Goal: Information Seeking & Learning: Find specific fact

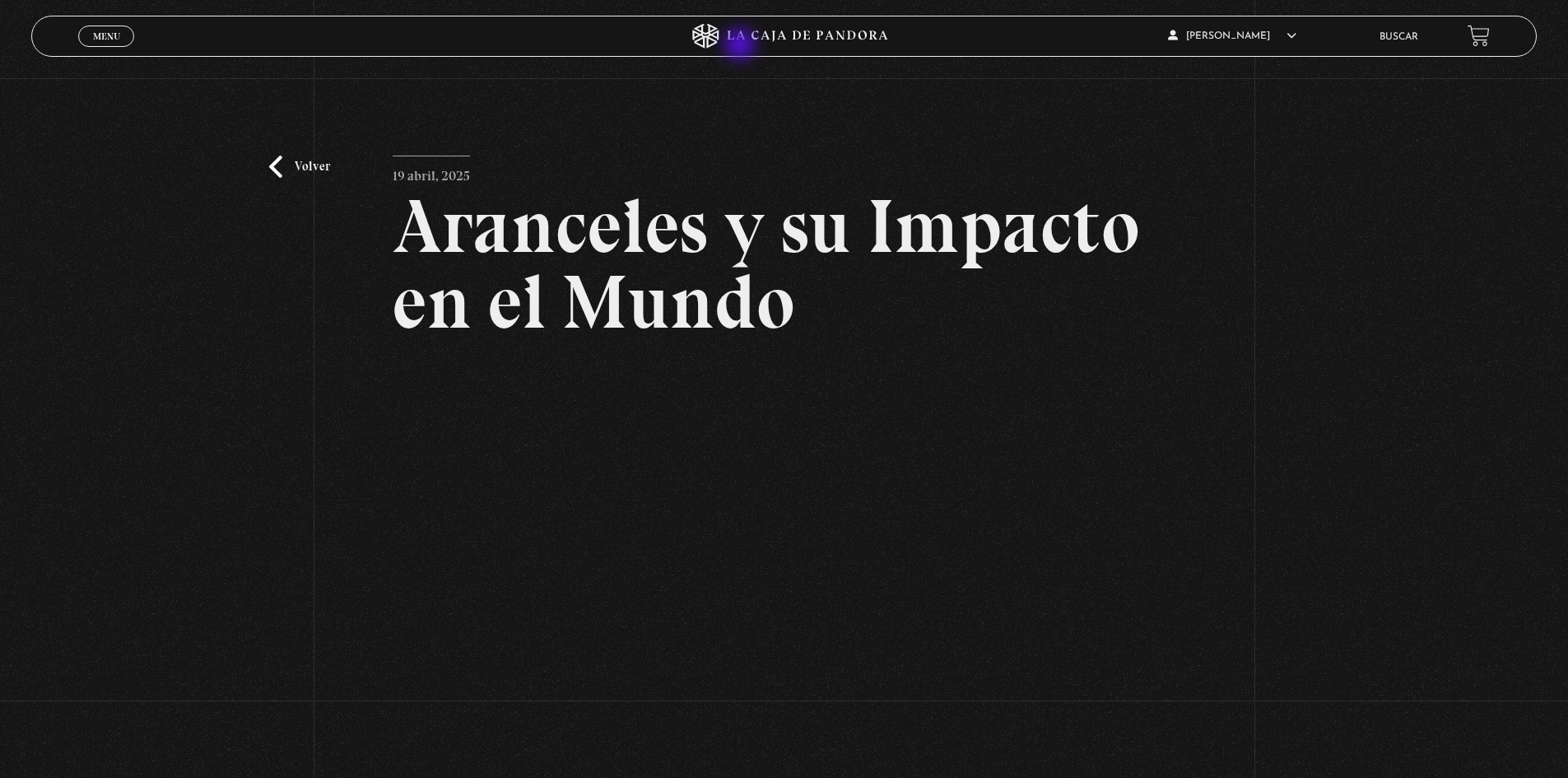
click at [742, 44] on icon at bounding box center [785, 36] width 471 height 24
click at [744, 26] on icon at bounding box center [785, 36] width 471 height 24
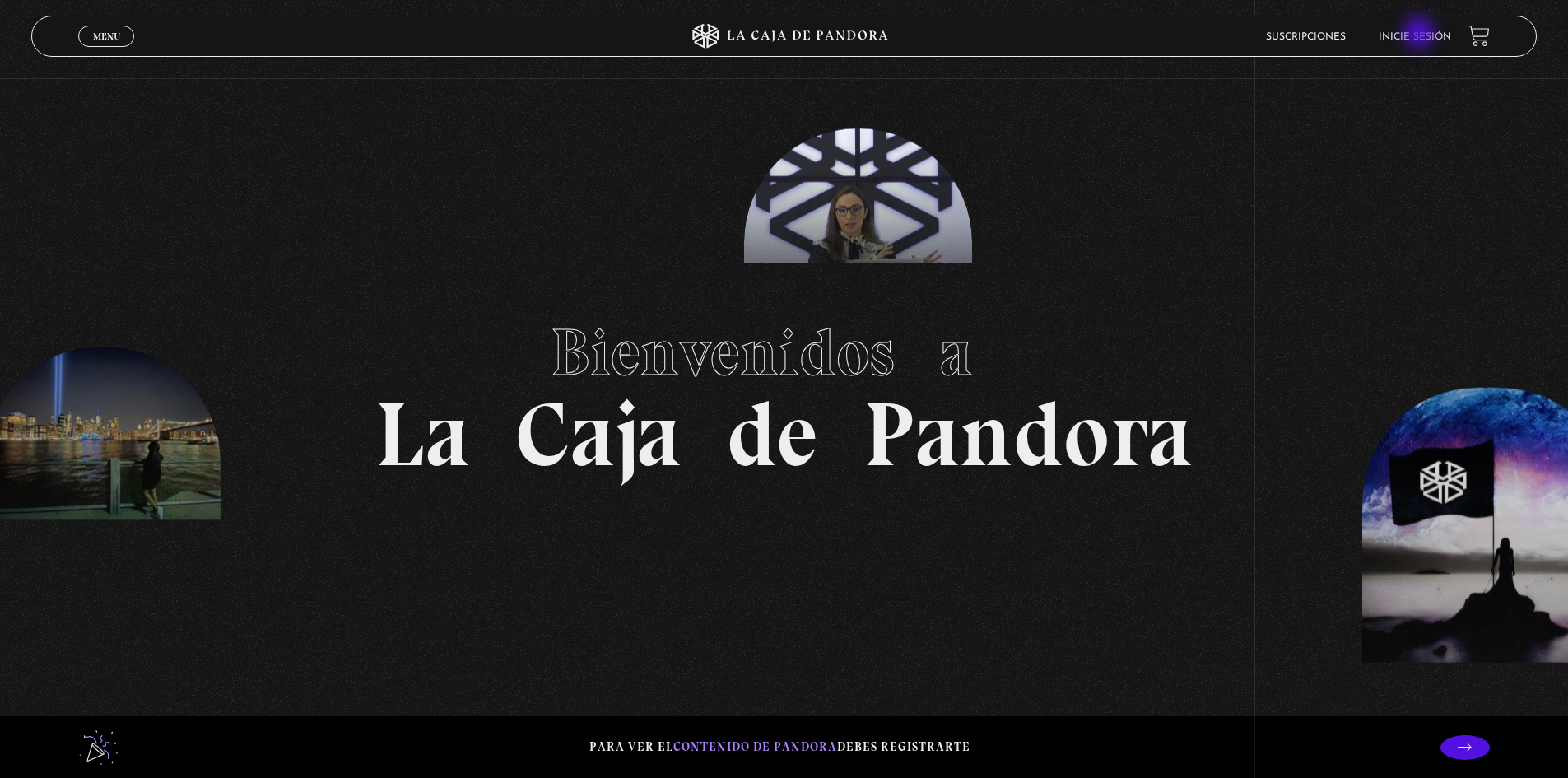
click at [1421, 35] on link "Inicie sesión" at bounding box center [1415, 37] width 72 height 10
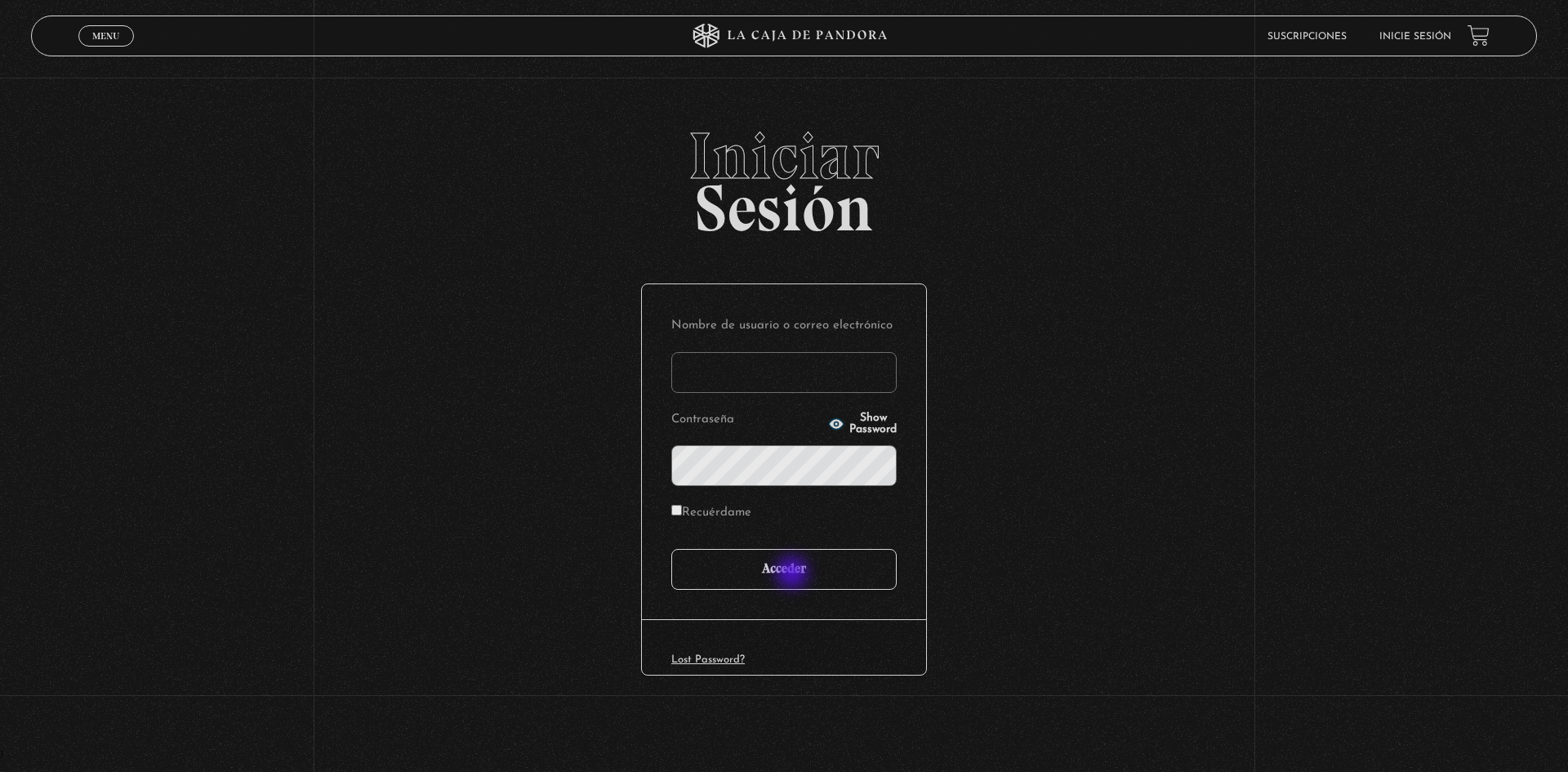
type input "motron"
click at [794, 574] on input "Acceder" at bounding box center [784, 569] width 226 height 41
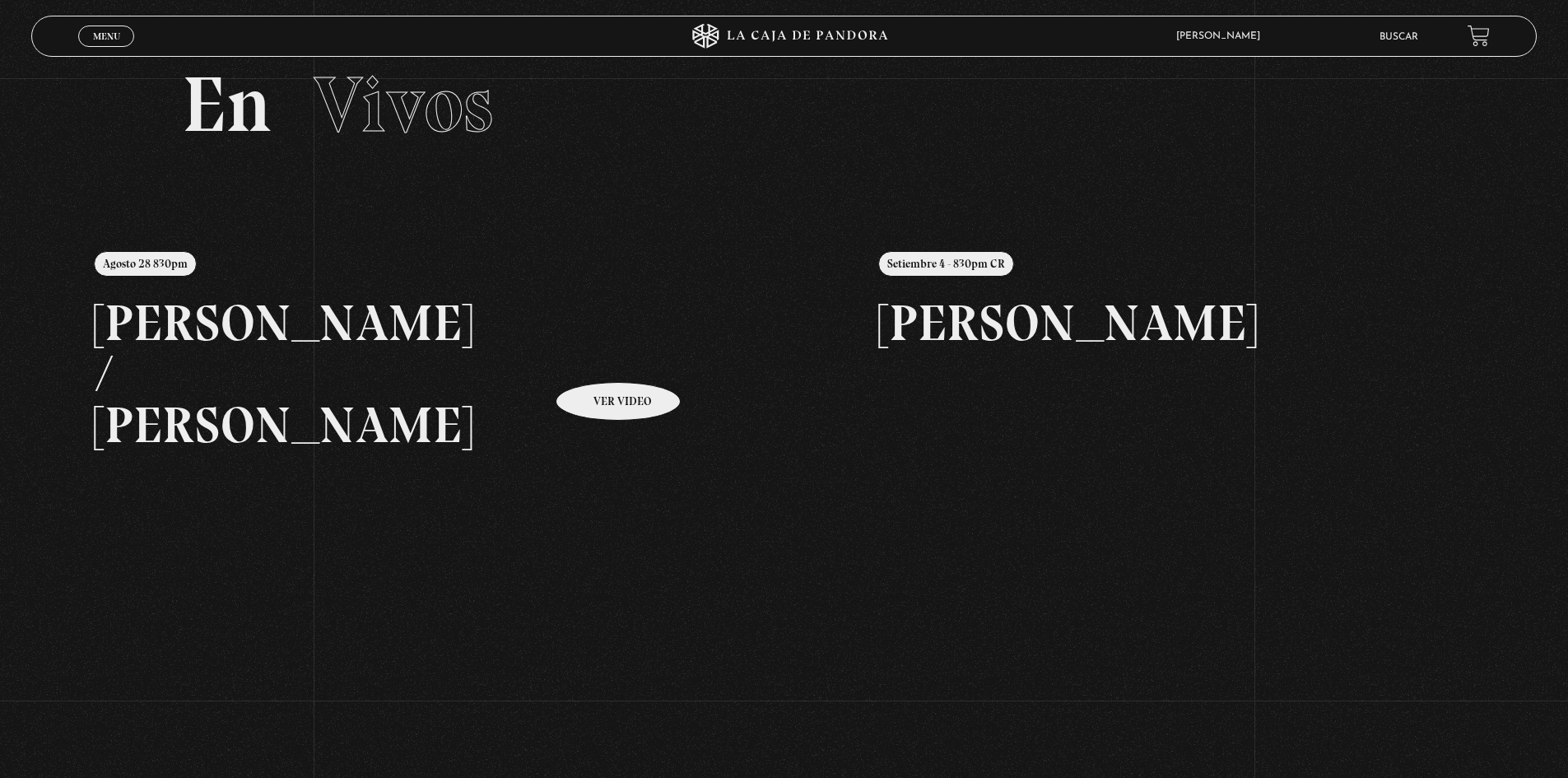
scroll to position [83, 0]
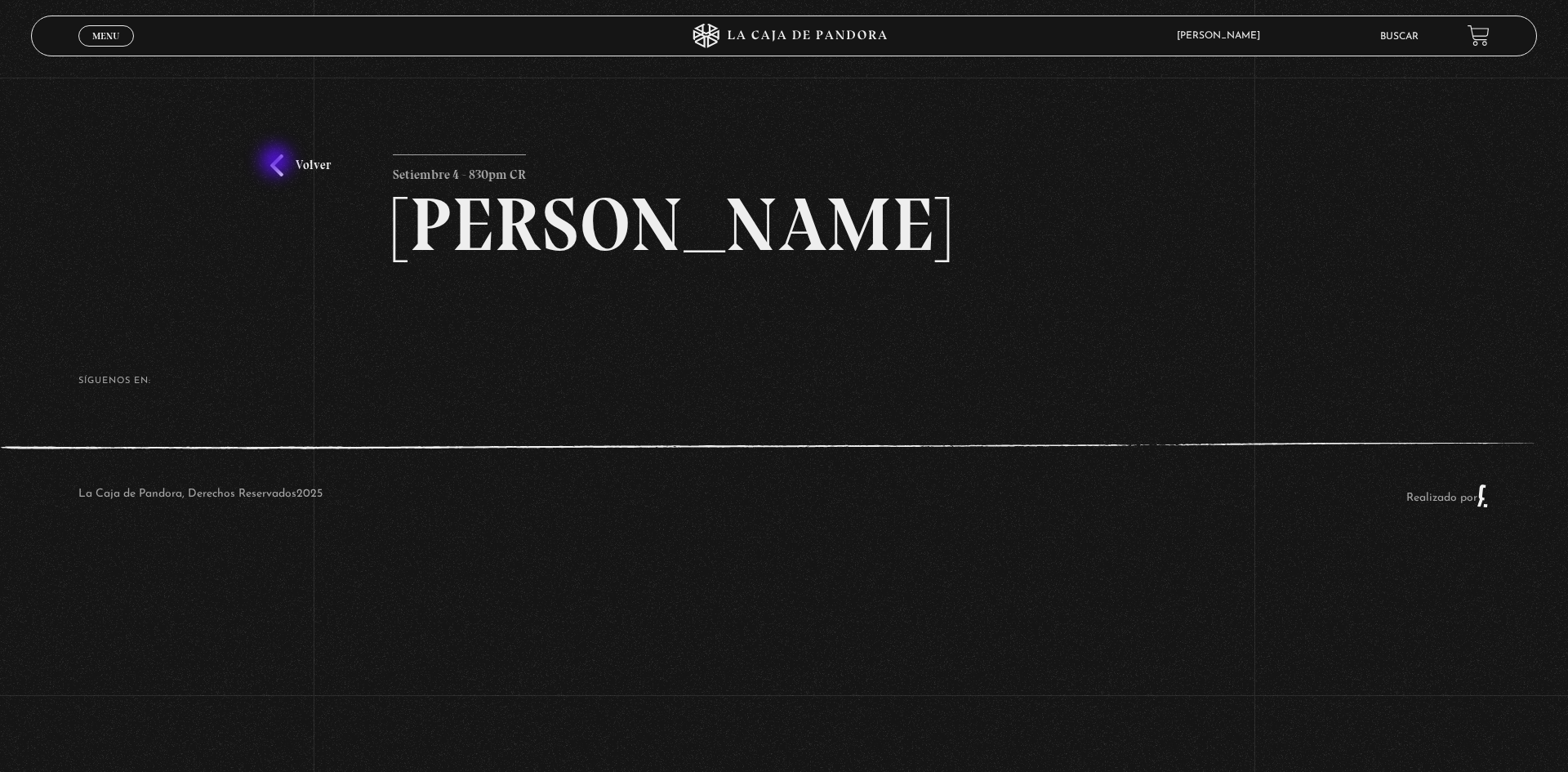
click at [278, 162] on link "Volver" at bounding box center [300, 165] width 61 height 22
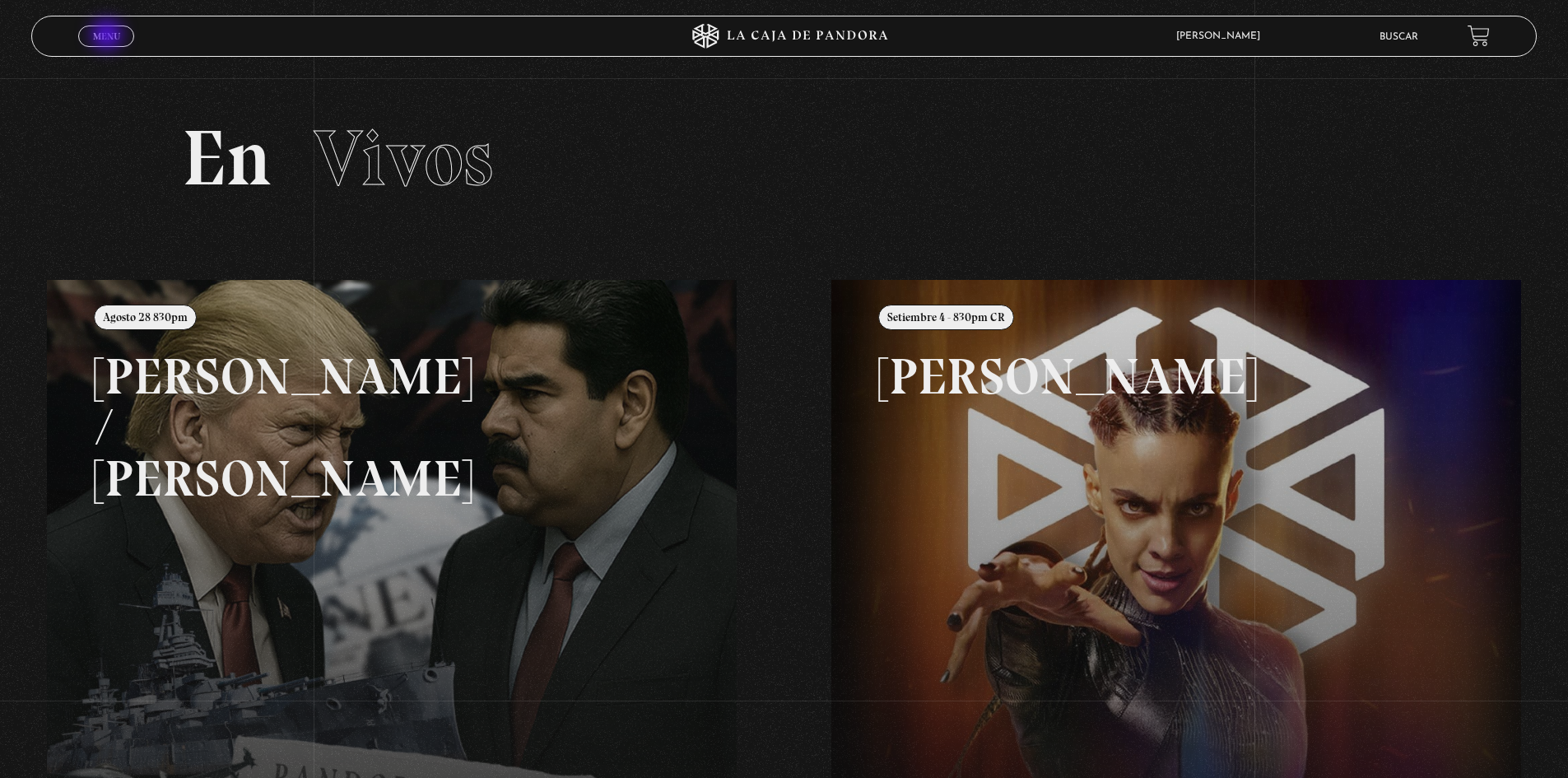
click at [109, 36] on span "Menu" at bounding box center [107, 36] width 27 height 10
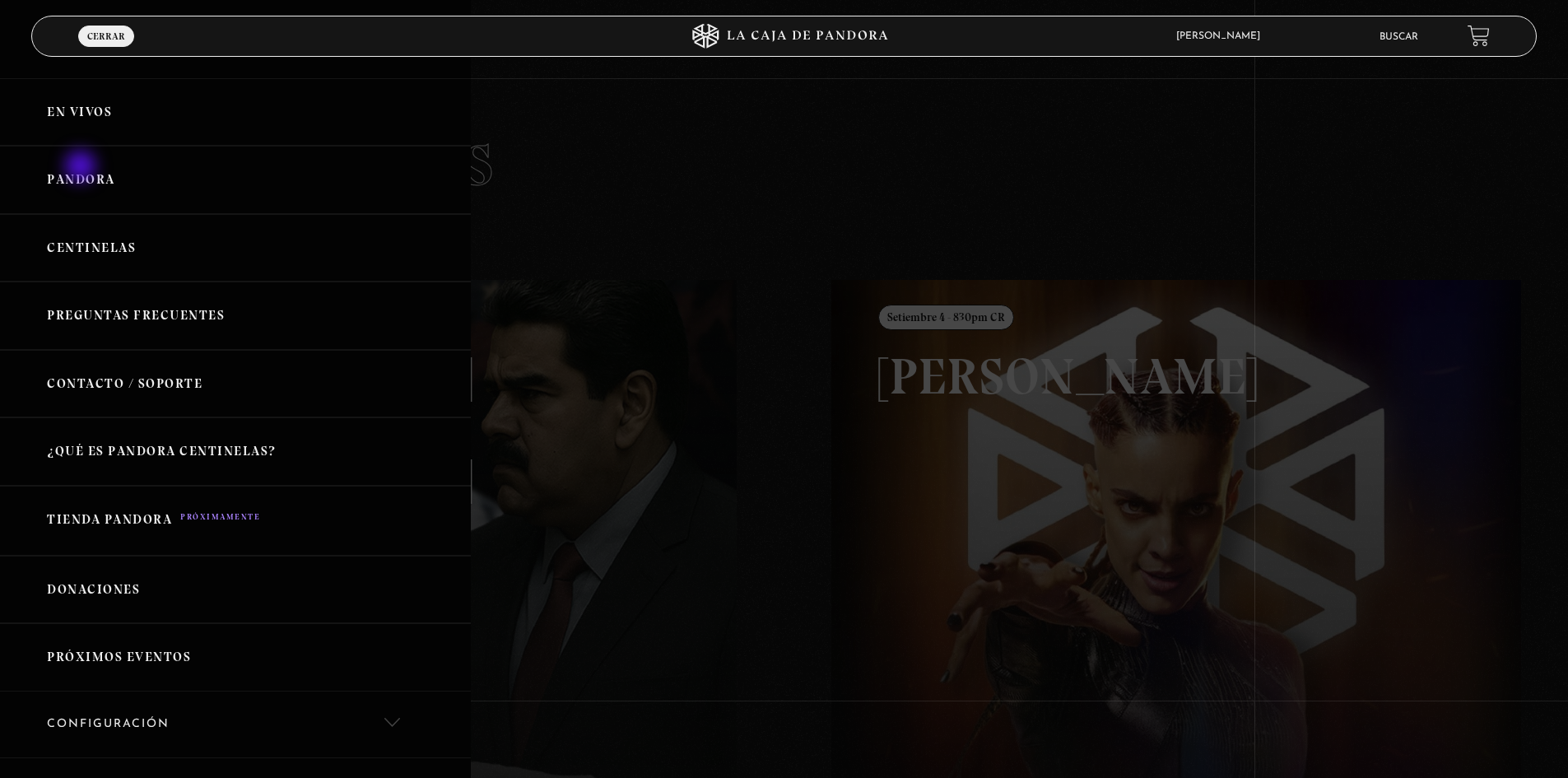
click at [83, 168] on link "Pandora" at bounding box center [235, 180] width 471 height 68
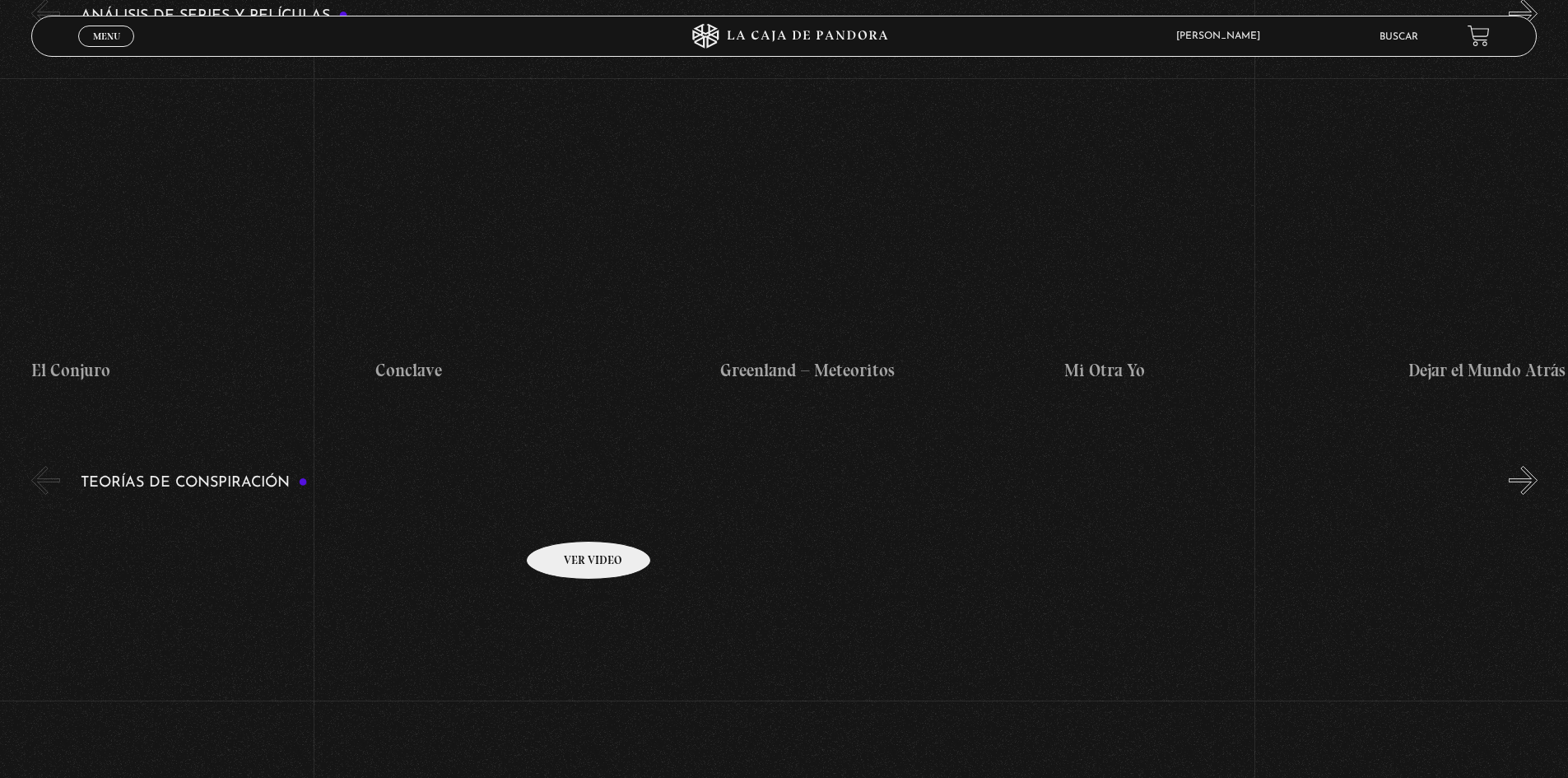
scroll to position [3128, 0]
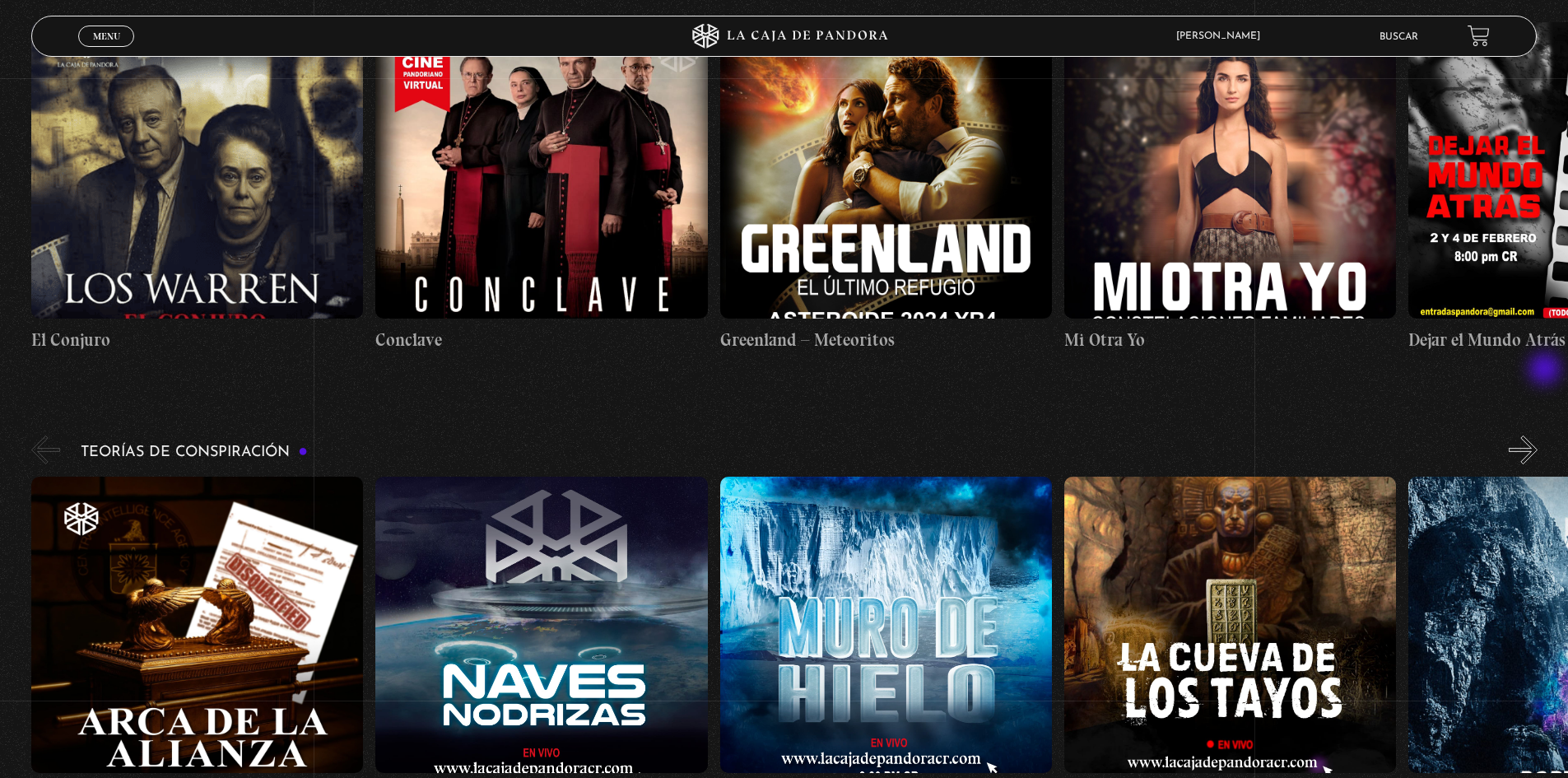
click at [1538, 436] on button "»" at bounding box center [1523, 450] width 29 height 29
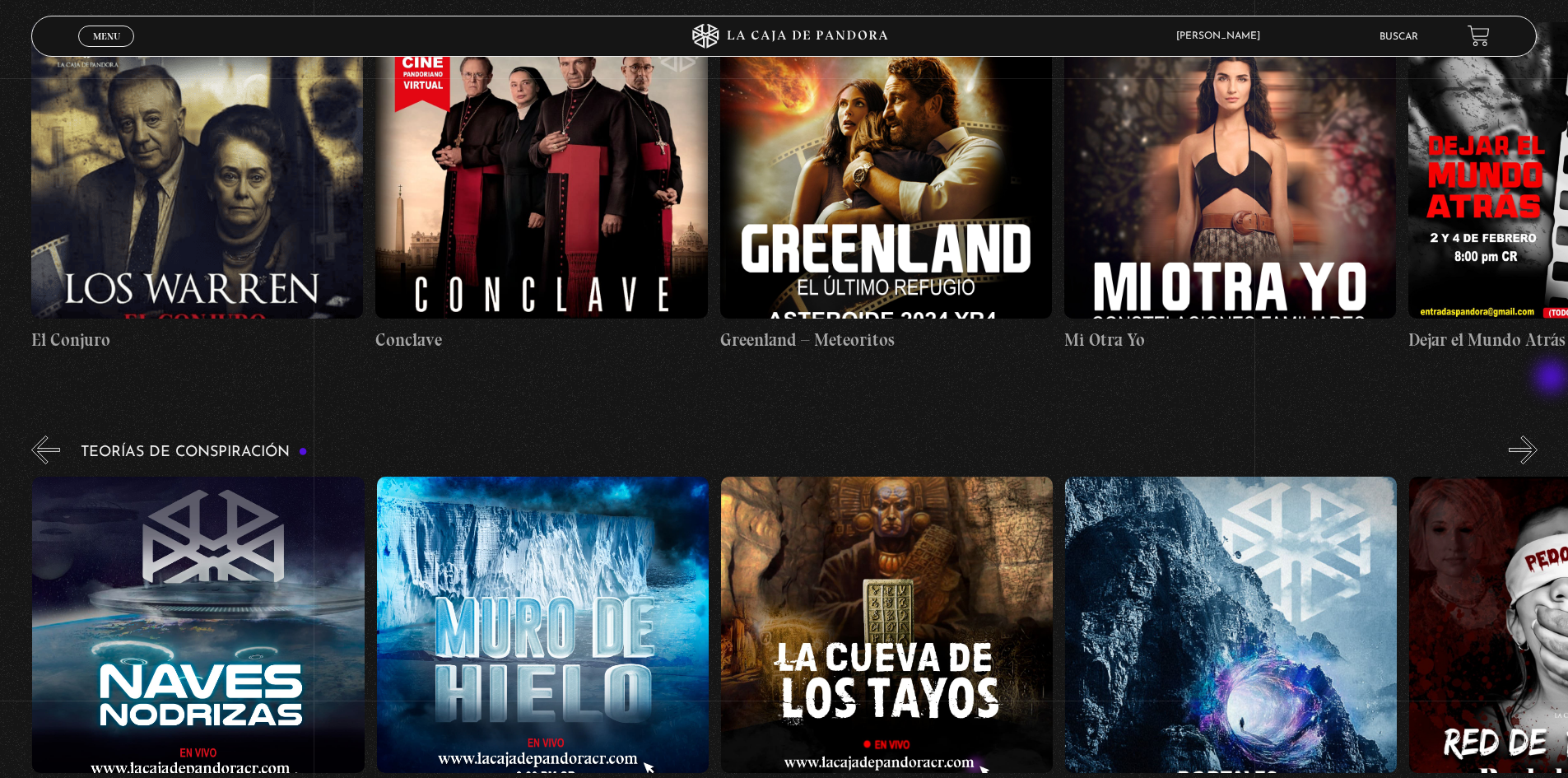
scroll to position [0, 344]
drag, startPoint x: 1547, startPoint y: 374, endPoint x: 1547, endPoint y: 384, distance: 10.0
click at [1538, 436] on button "»" at bounding box center [1523, 450] width 29 height 29
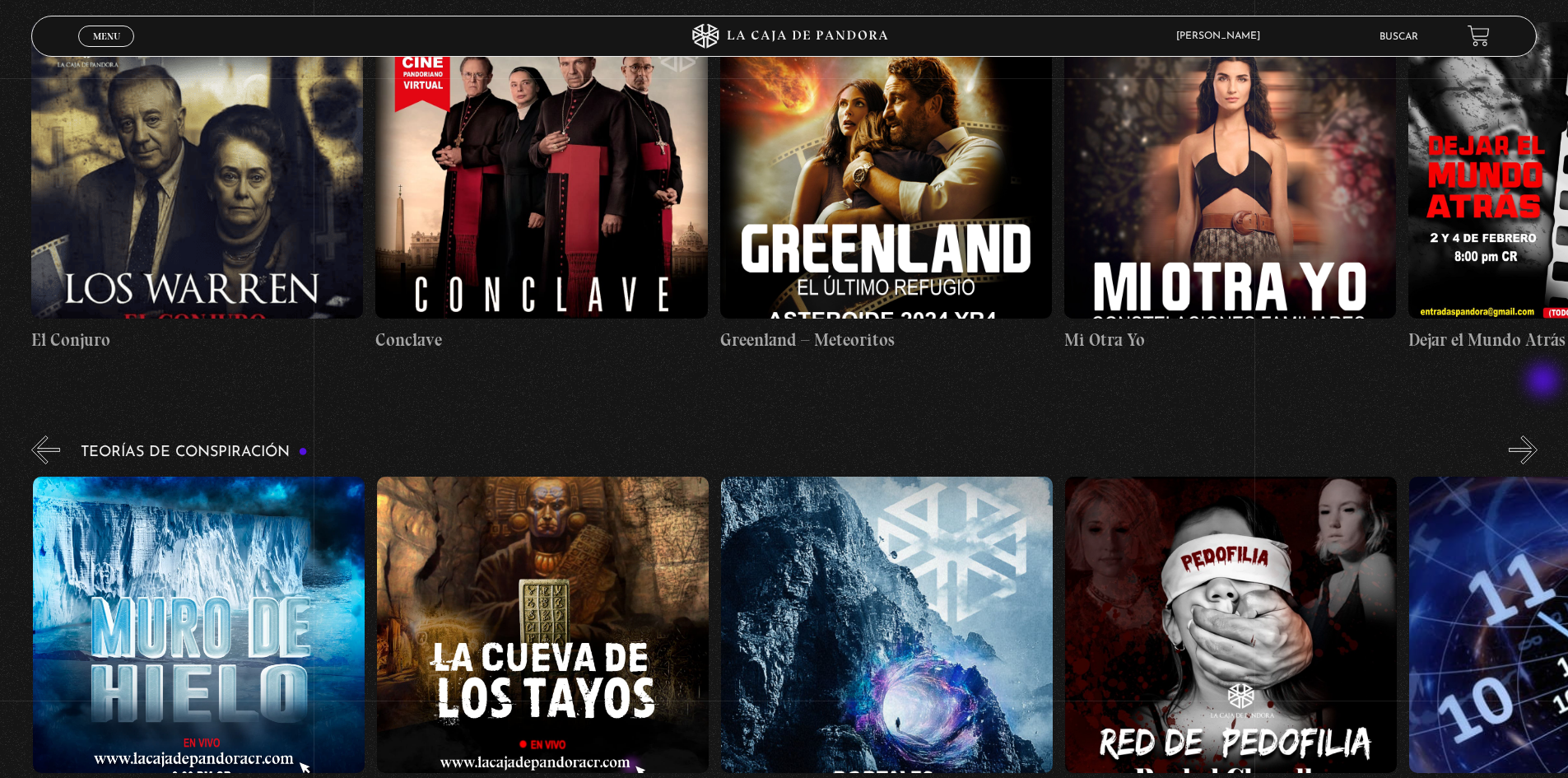
scroll to position [0, 689]
click at [1547, 432] on div "Teorías de Conspiración Arca de la Alianza Desclasificado Naves Nodrizas Muro d…" at bounding box center [800, 619] width 1537 height 375
click at [1538, 436] on button "»" at bounding box center [1523, 450] width 29 height 29
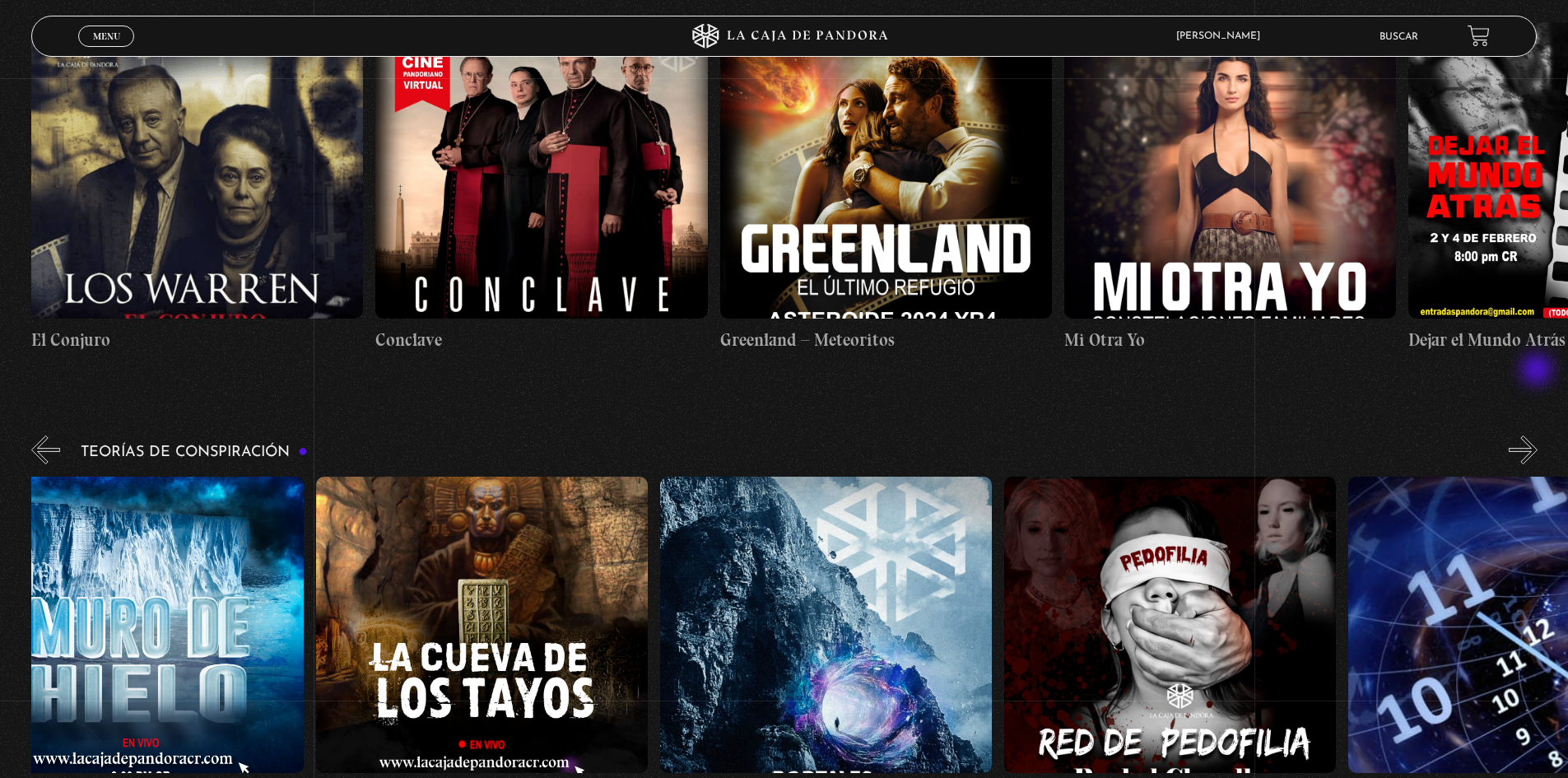
scroll to position [0, 861]
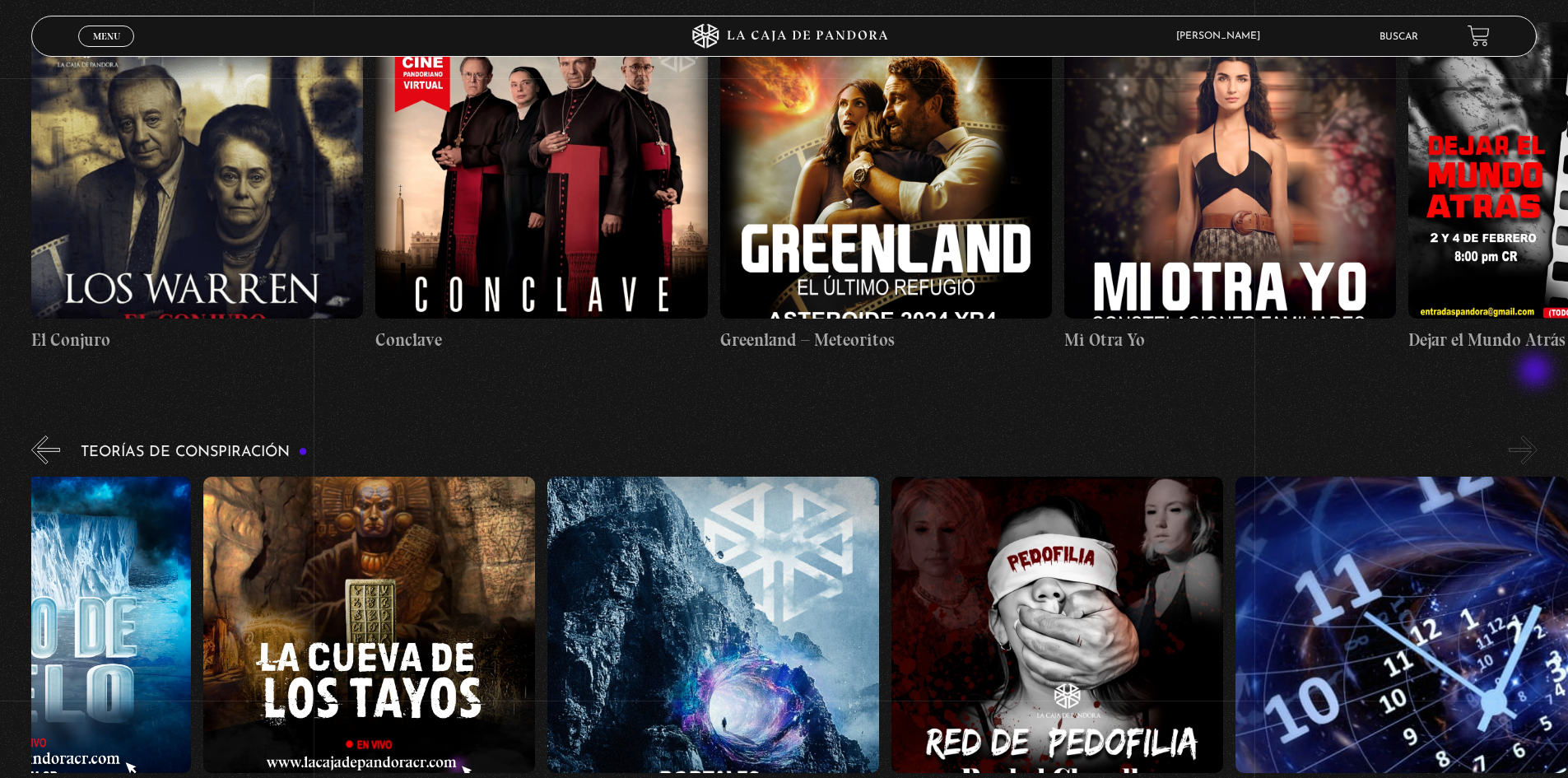
click at [1537, 436] on button "»" at bounding box center [1523, 450] width 29 height 29
drag, startPoint x: 1531, startPoint y: 367, endPoint x: 1533, endPoint y: 379, distance: 12.2
click at [1532, 436] on button "»" at bounding box center [1523, 450] width 29 height 29
click at [1533, 436] on button "»" at bounding box center [1523, 450] width 29 height 29
click at [1535, 436] on button "»" at bounding box center [1523, 450] width 29 height 29
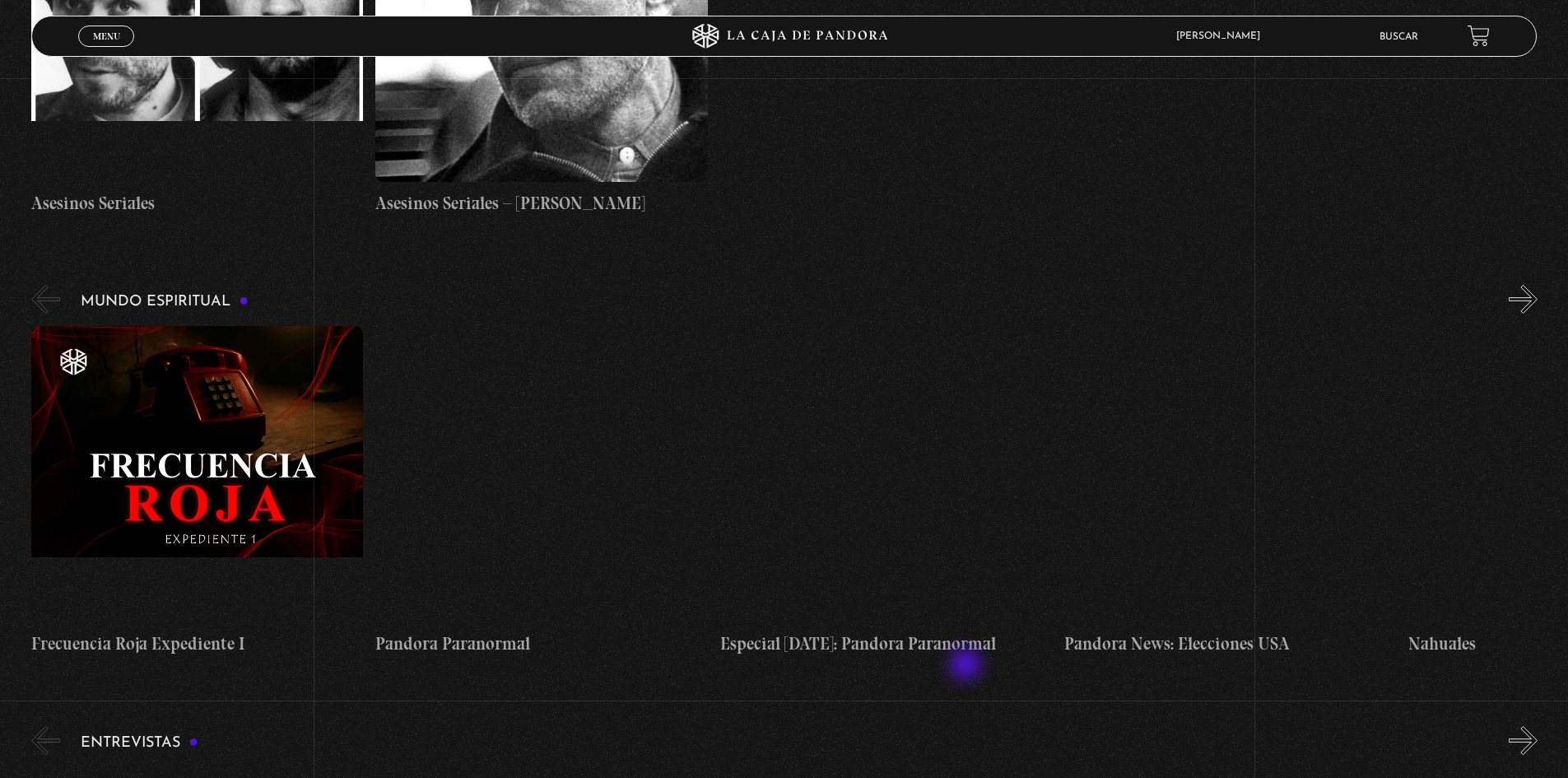
scroll to position [5515, 0]
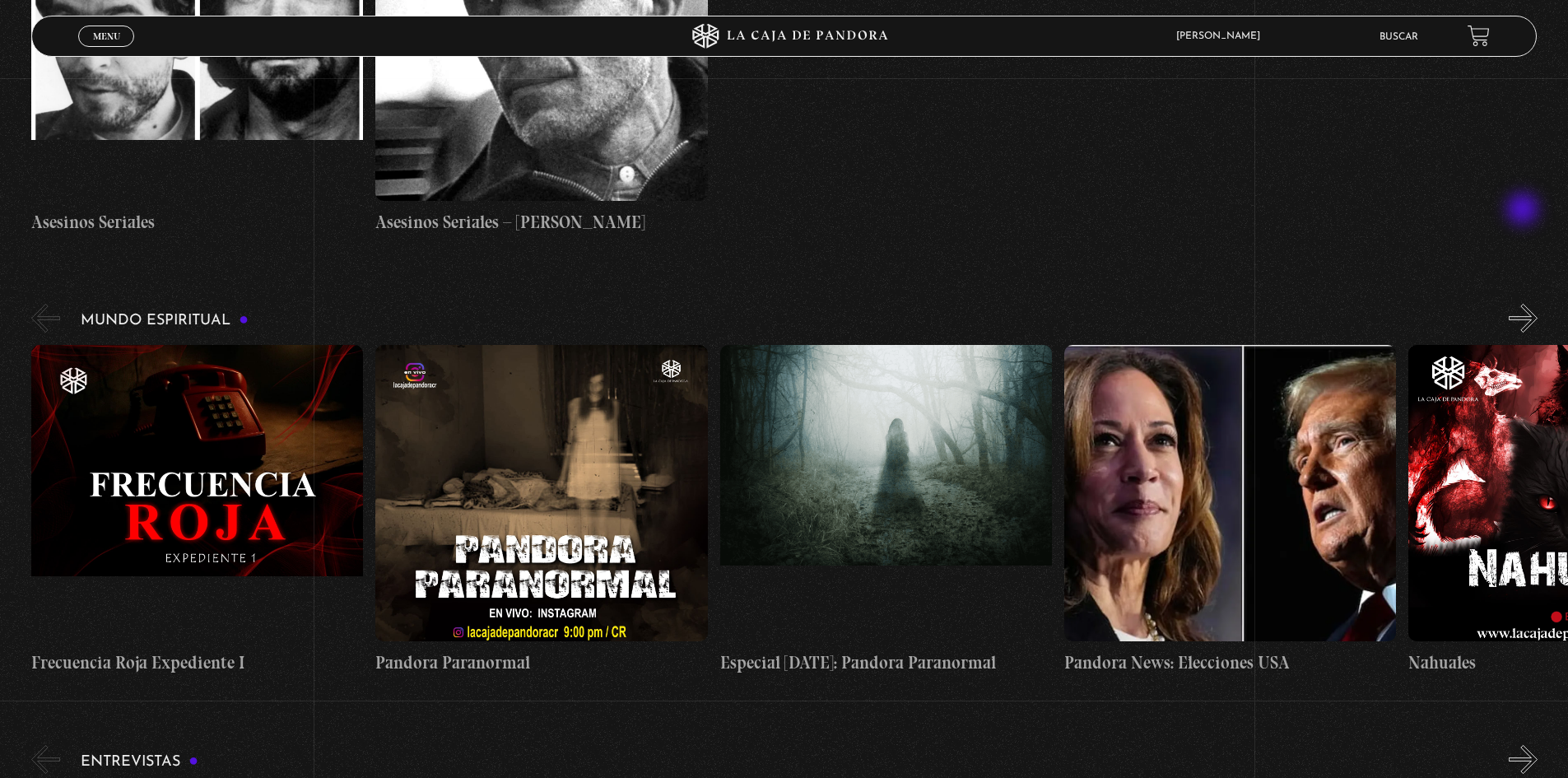
click at [1530, 303] on button "»" at bounding box center [1523, 318] width 29 height 29
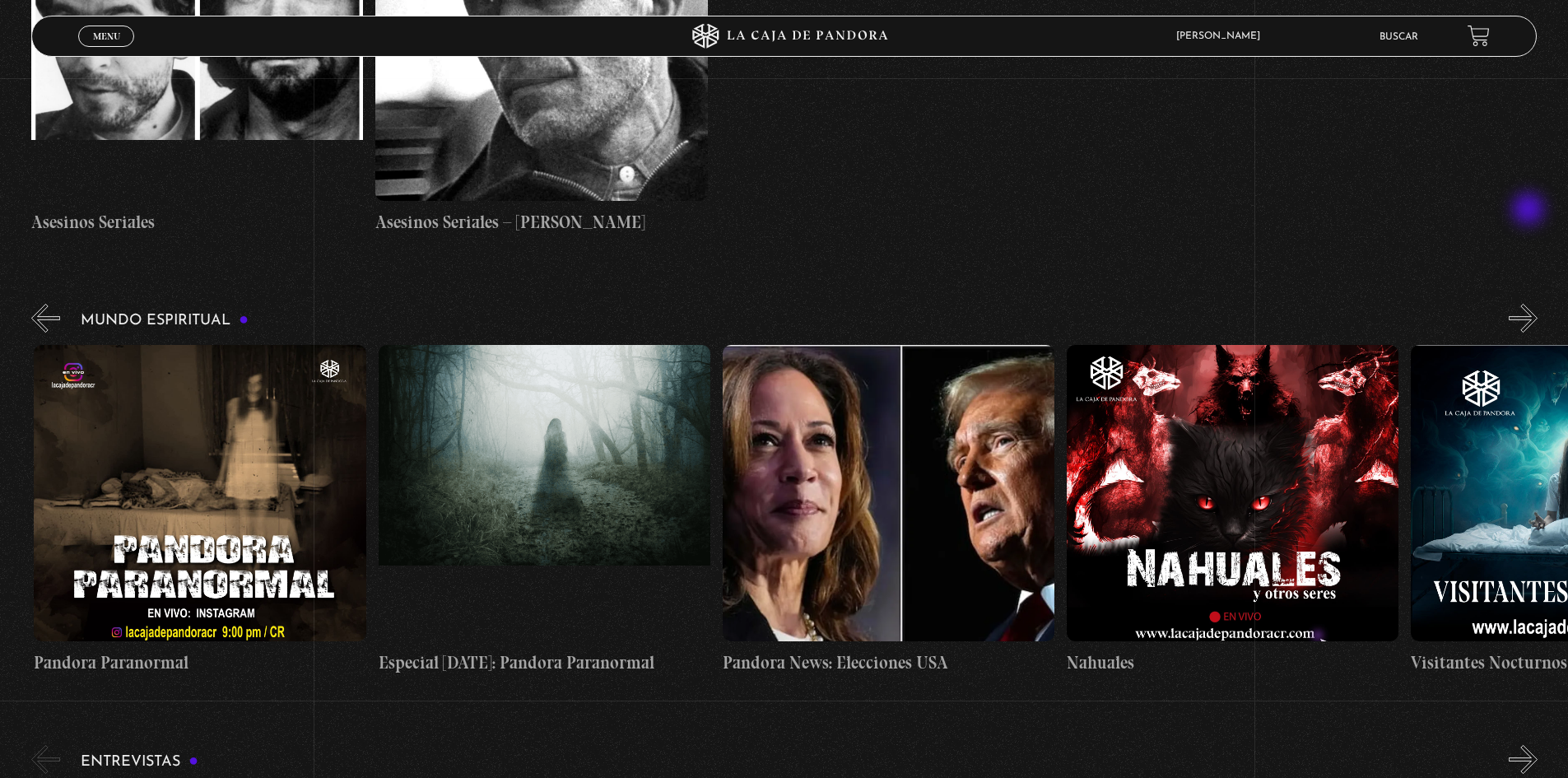
click at [1530, 303] on button "»" at bounding box center [1523, 318] width 29 height 29
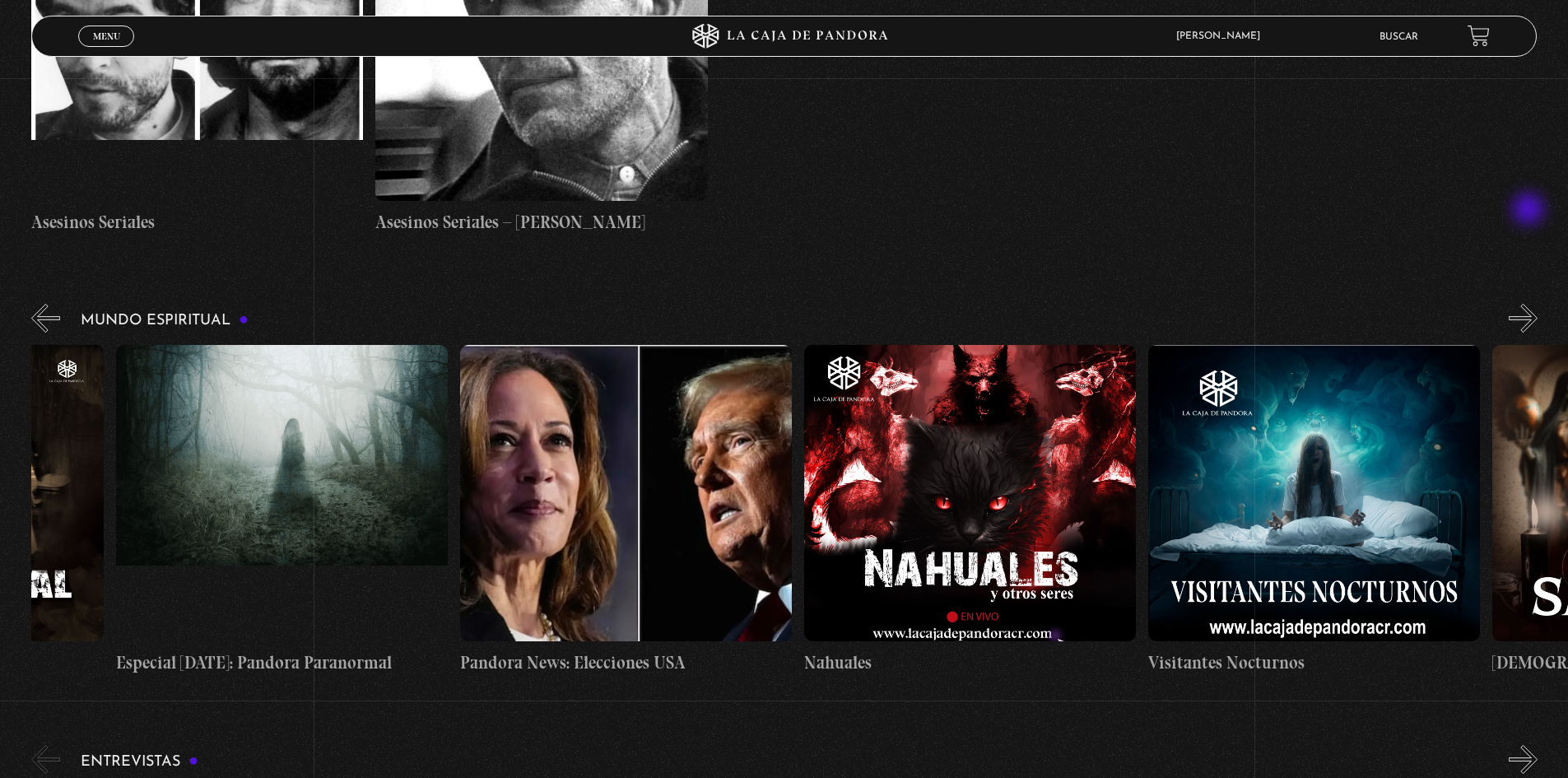
click at [1530, 303] on button "»" at bounding box center [1523, 318] width 29 height 29
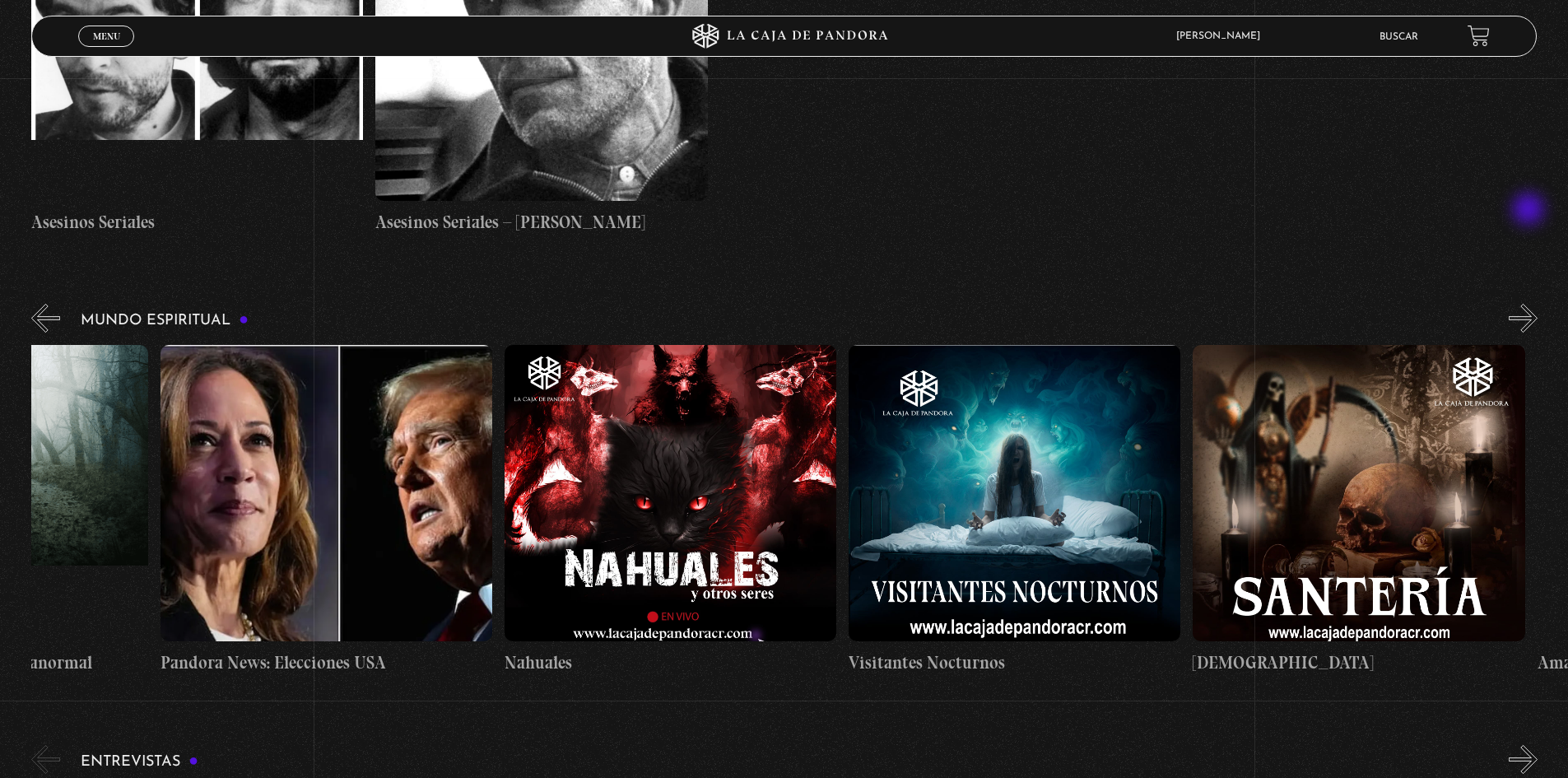
click at [1530, 303] on button "»" at bounding box center [1523, 318] width 29 height 29
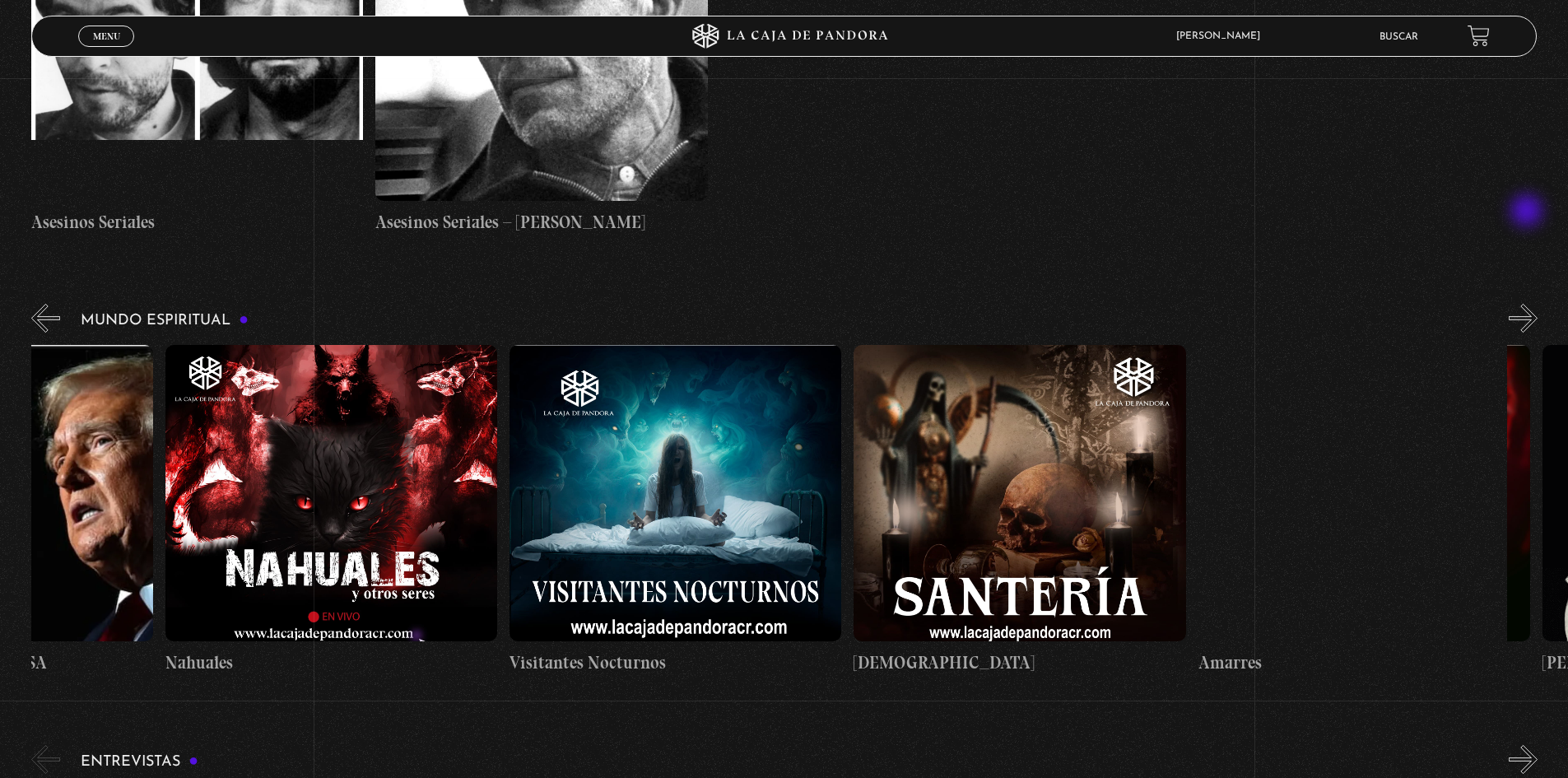
click at [1529, 303] on button "»" at bounding box center [1523, 318] width 29 height 29
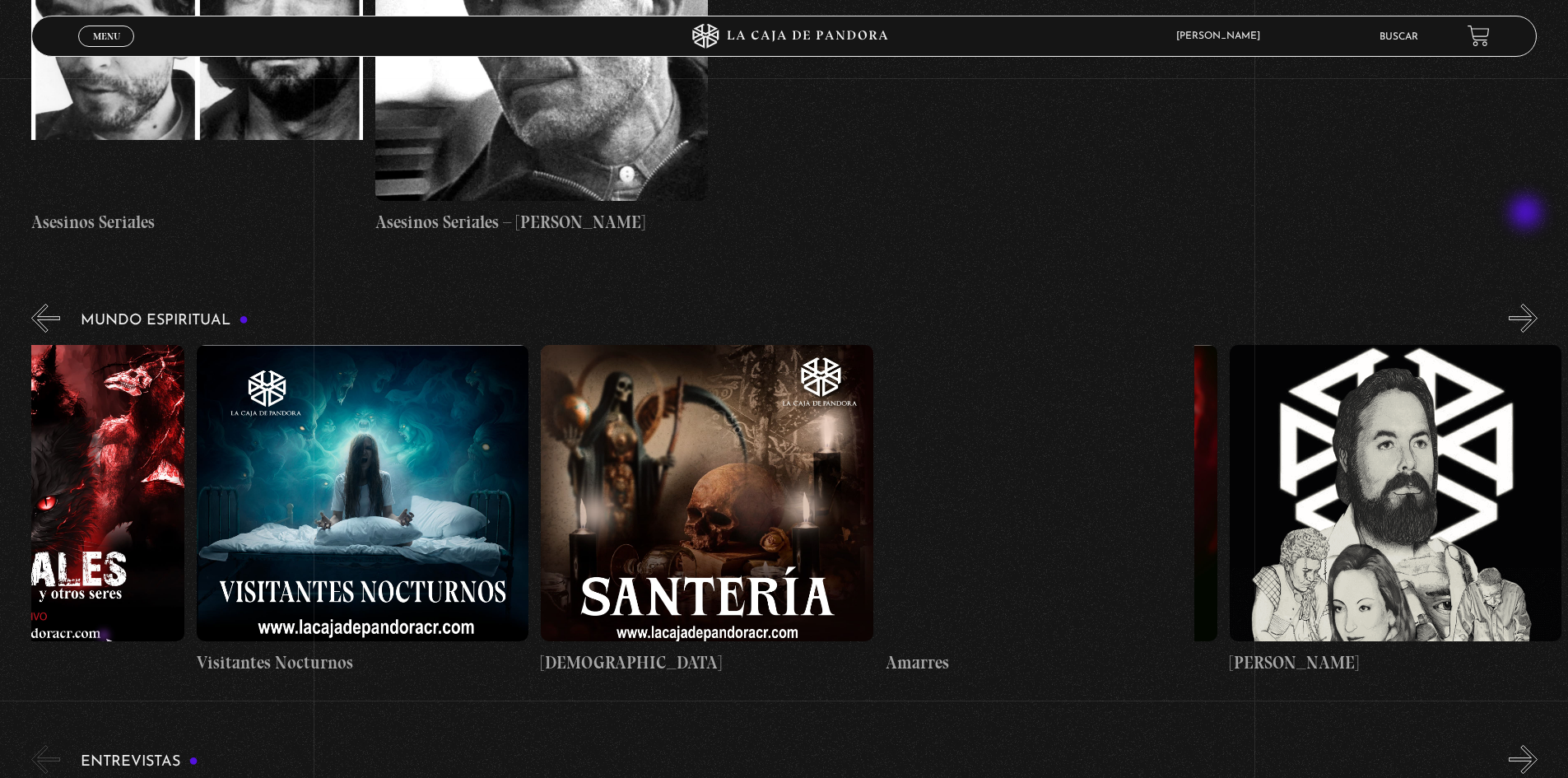
click at [1528, 303] on button "»" at bounding box center [1523, 318] width 29 height 29
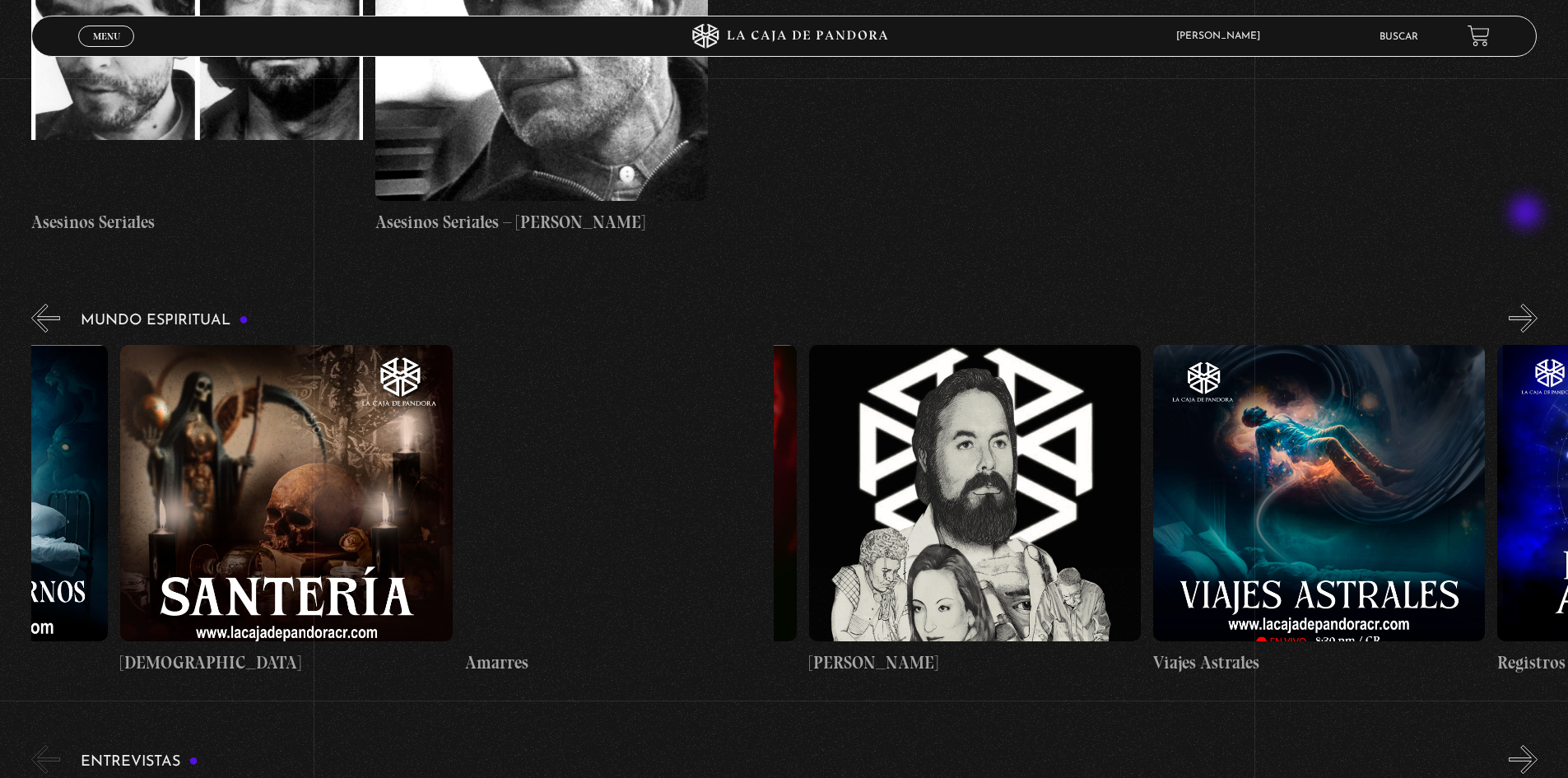
click at [1528, 303] on button "»" at bounding box center [1523, 318] width 29 height 29
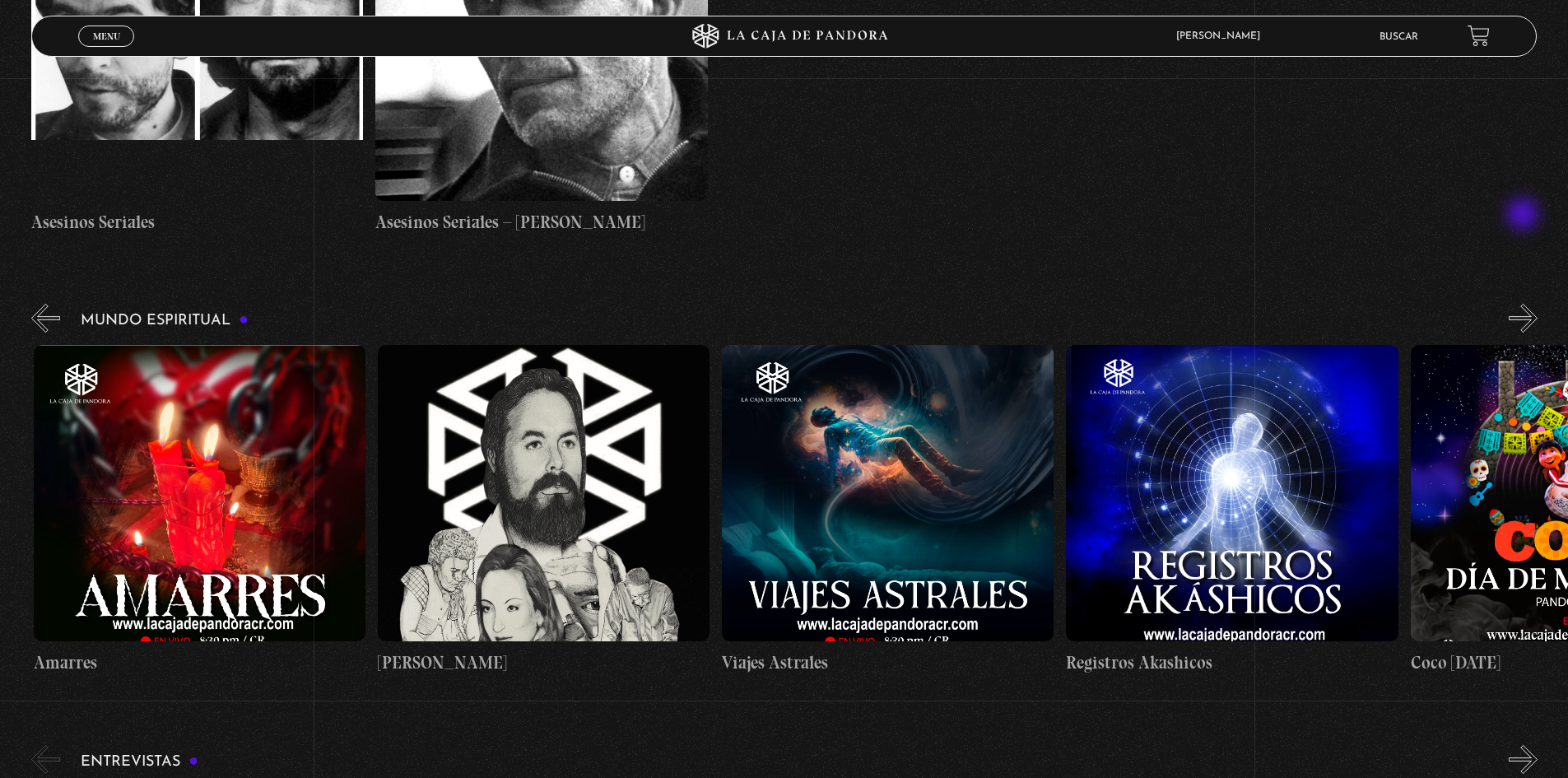
click at [1525, 303] on button "»" at bounding box center [1523, 318] width 29 height 29
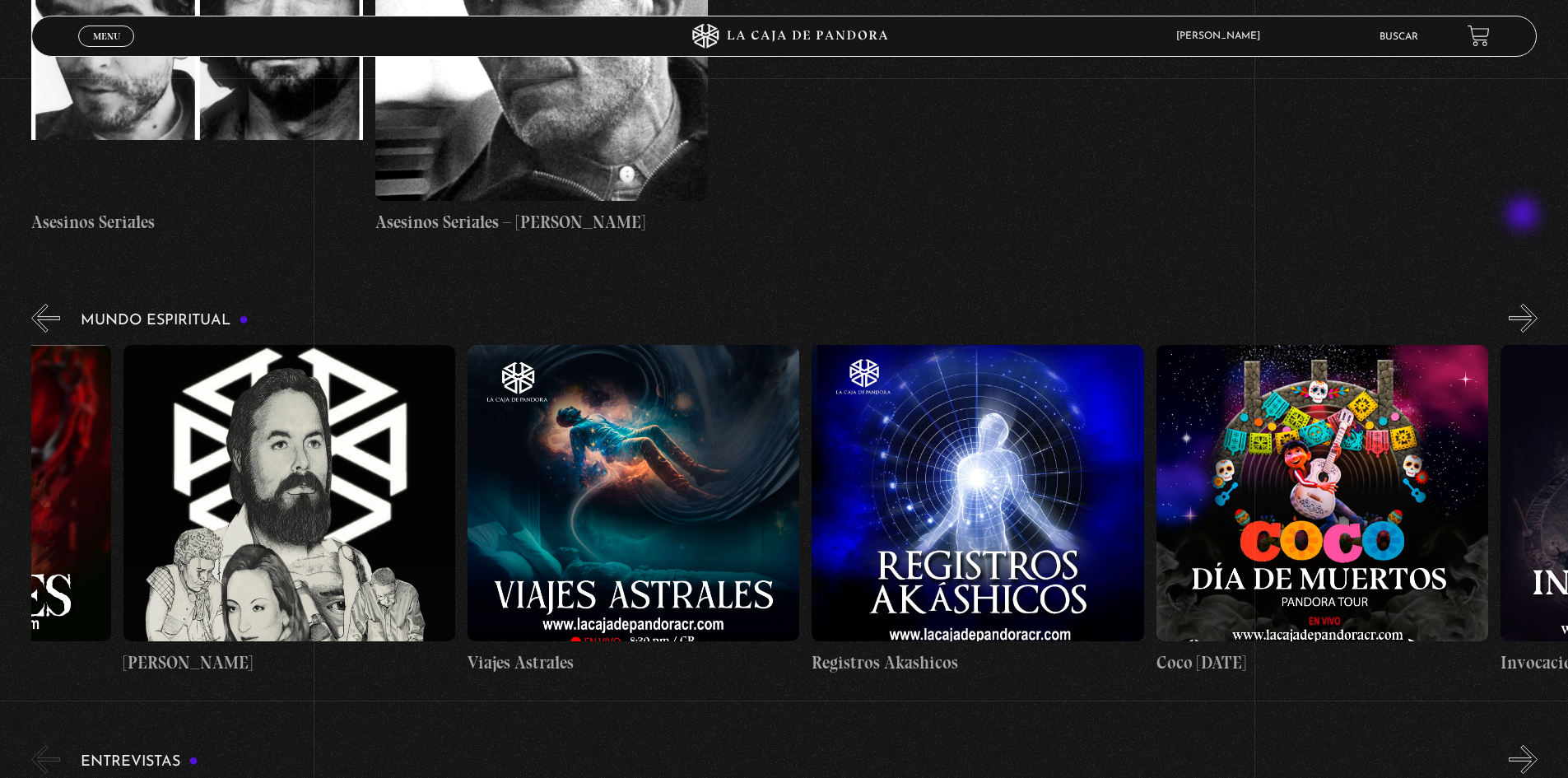
click at [1525, 303] on button "»" at bounding box center [1523, 318] width 29 height 29
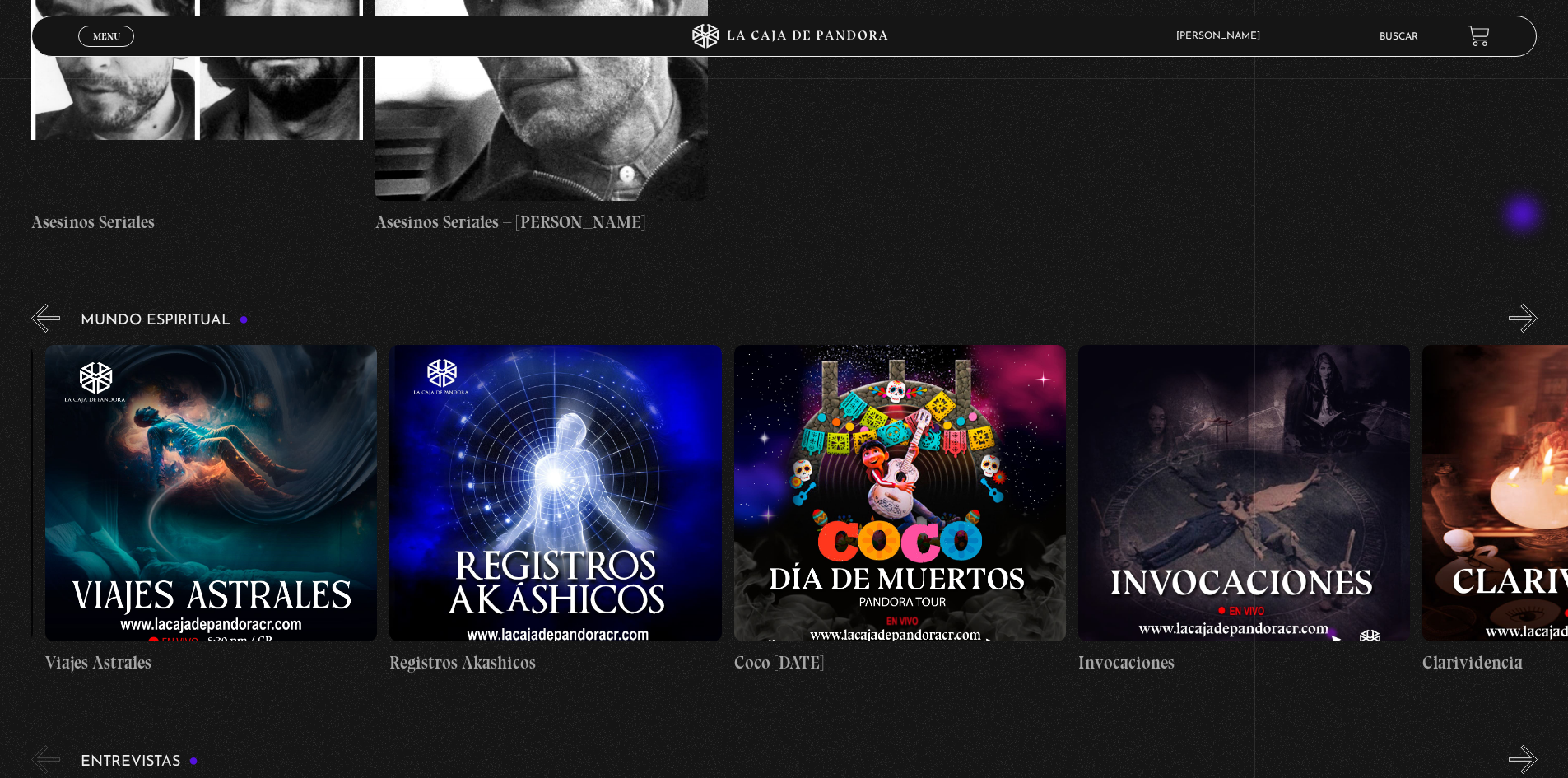
click at [1525, 303] on button "»" at bounding box center [1523, 318] width 29 height 29
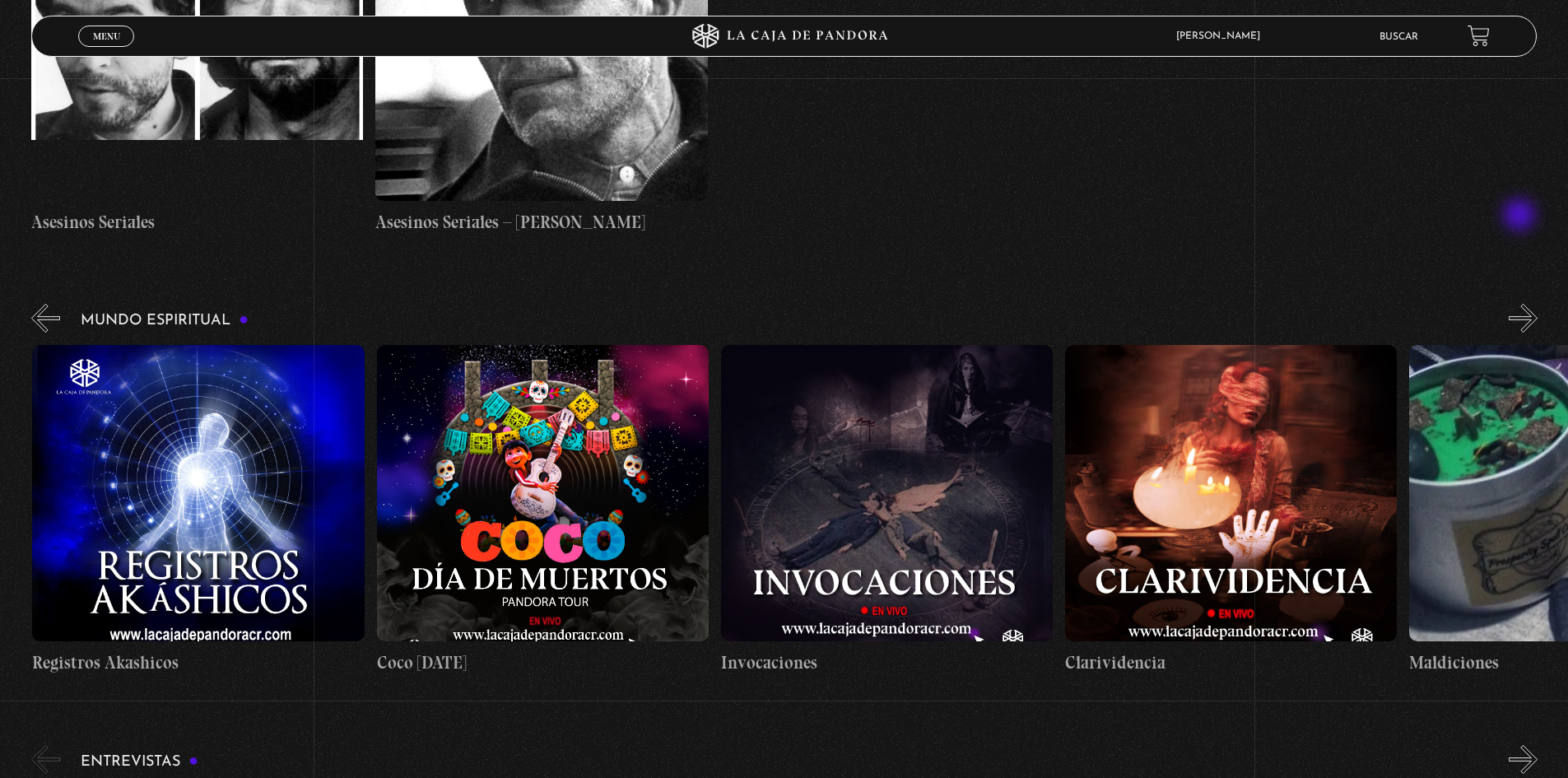
scroll to position [0, 3443]
click at [1515, 301] on div "Mundo Espiritual «" at bounding box center [800, 488] width 1537 height 375
click at [1525, 303] on button "»" at bounding box center [1523, 318] width 29 height 29
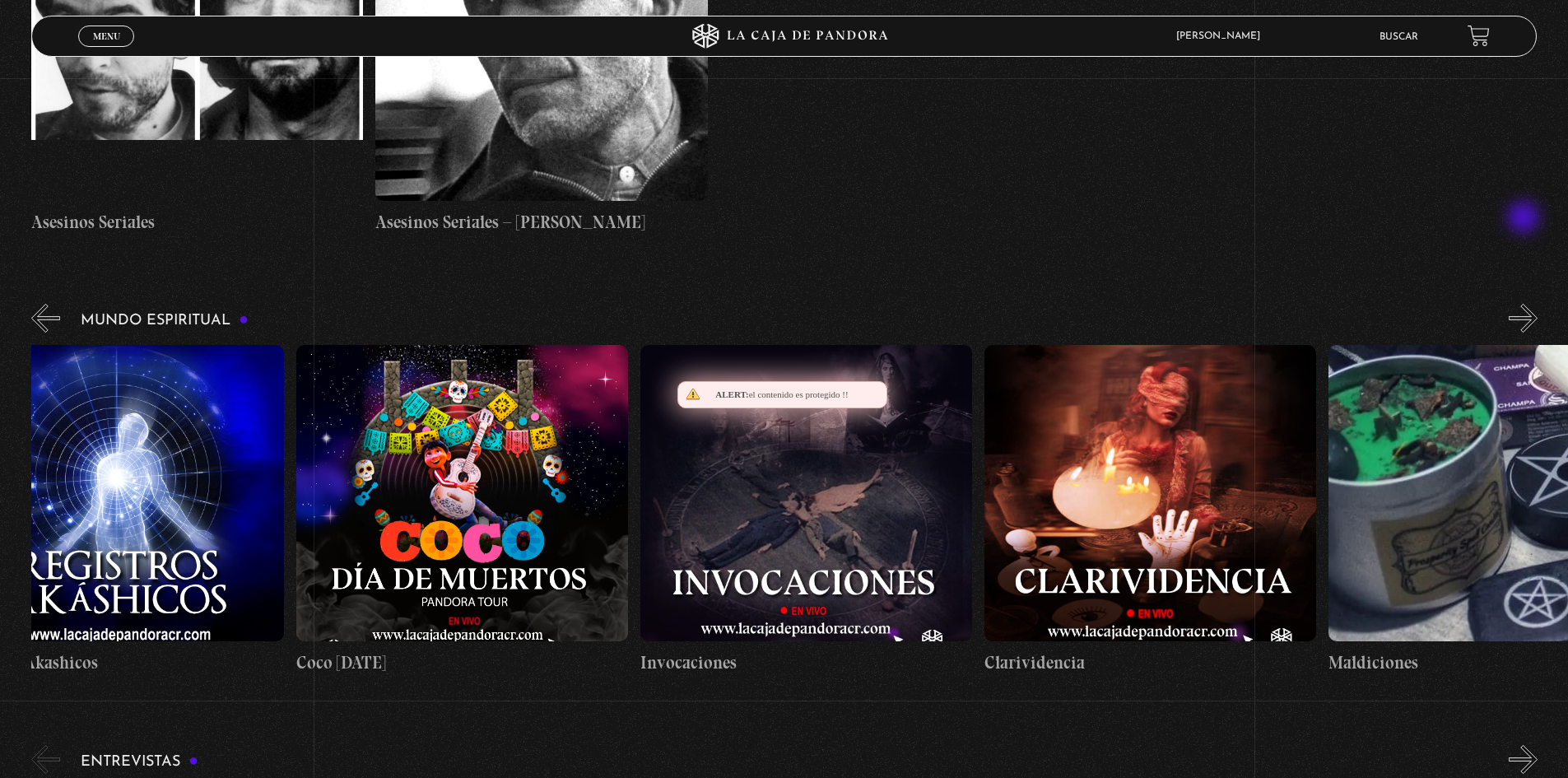
click at [1525, 303] on button "»" at bounding box center [1523, 318] width 29 height 29
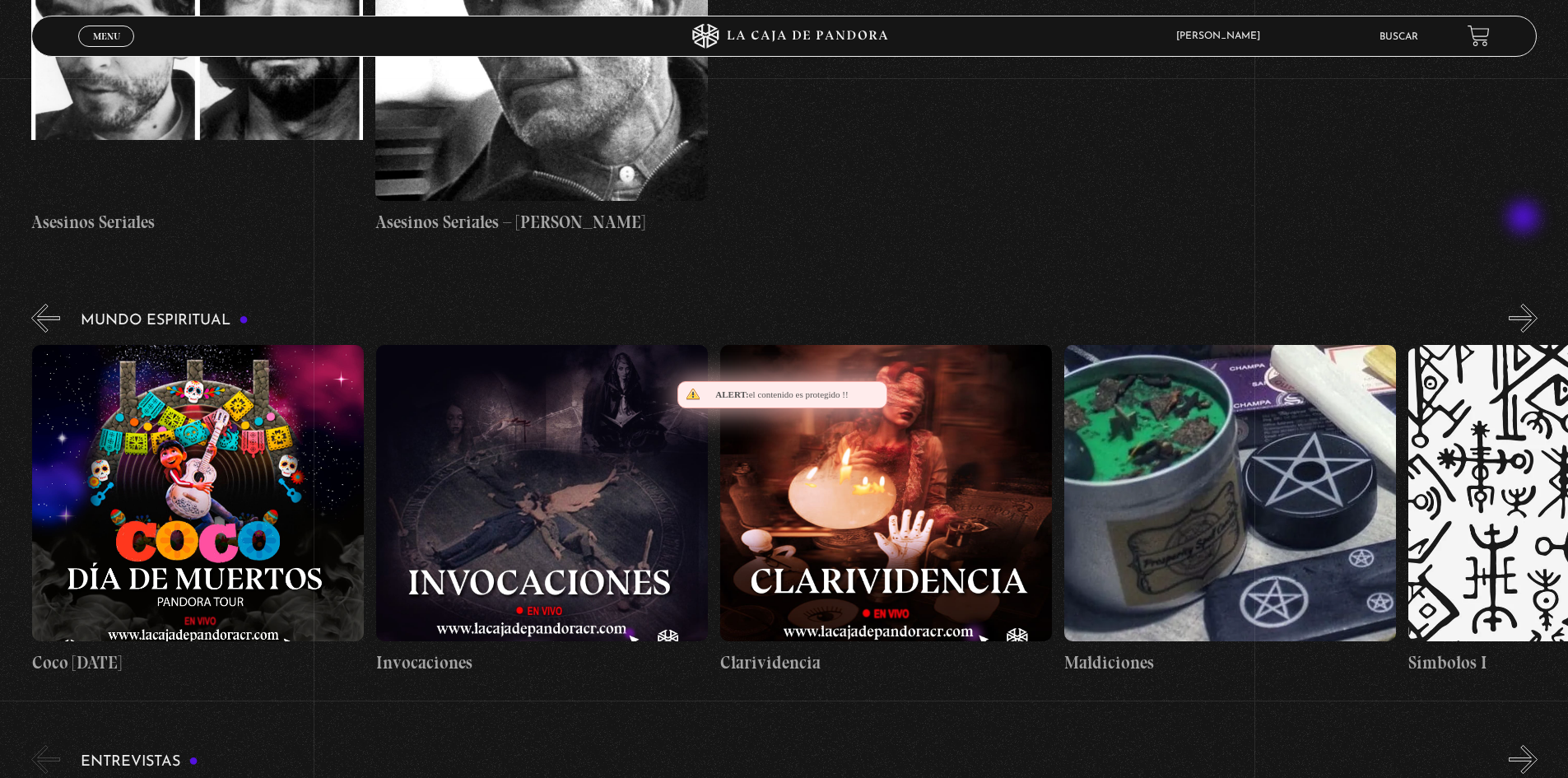
click at [1525, 303] on button "»" at bounding box center [1523, 318] width 29 height 29
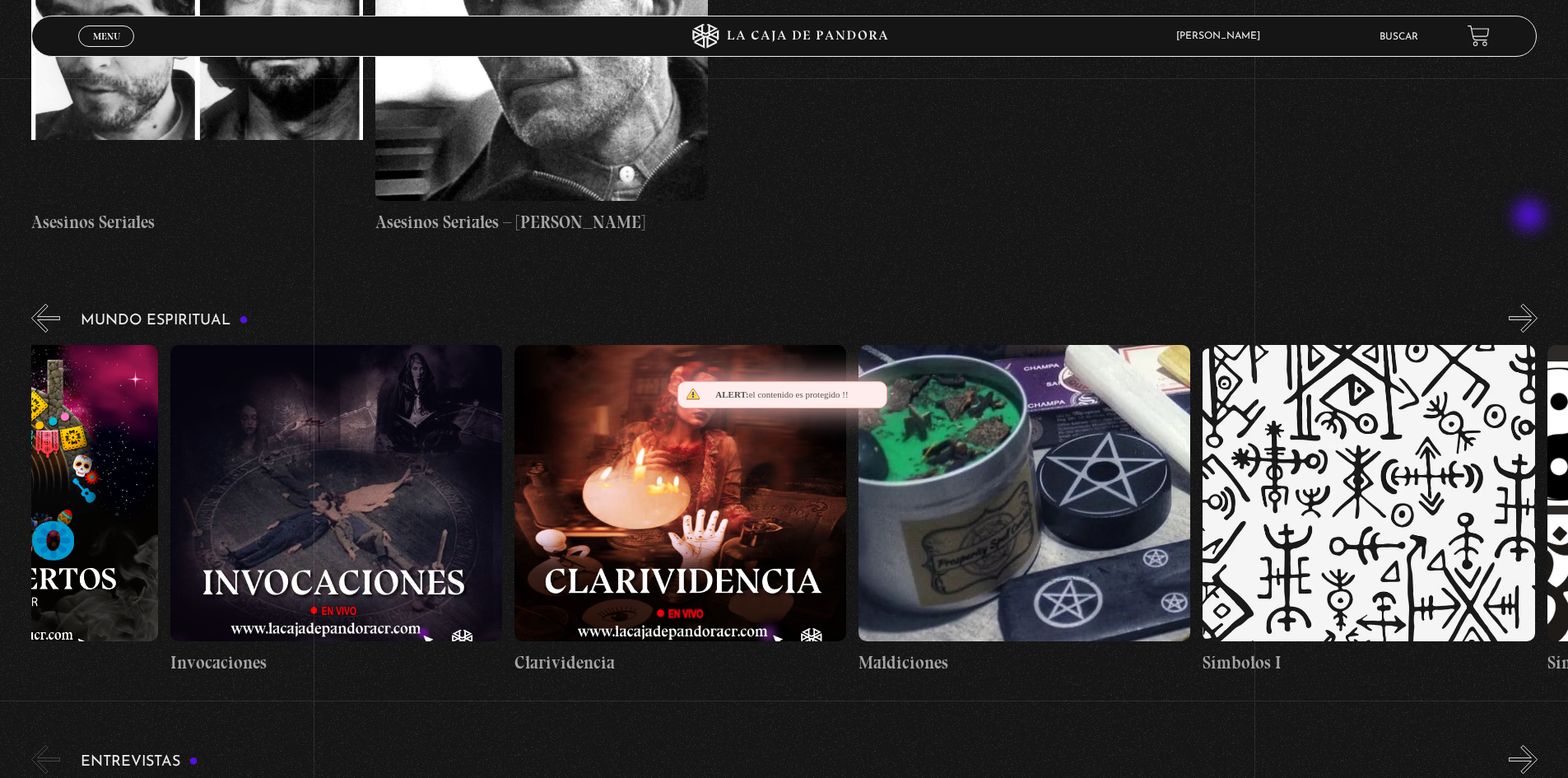
click at [1531, 303] on button "»" at bounding box center [1523, 318] width 29 height 29
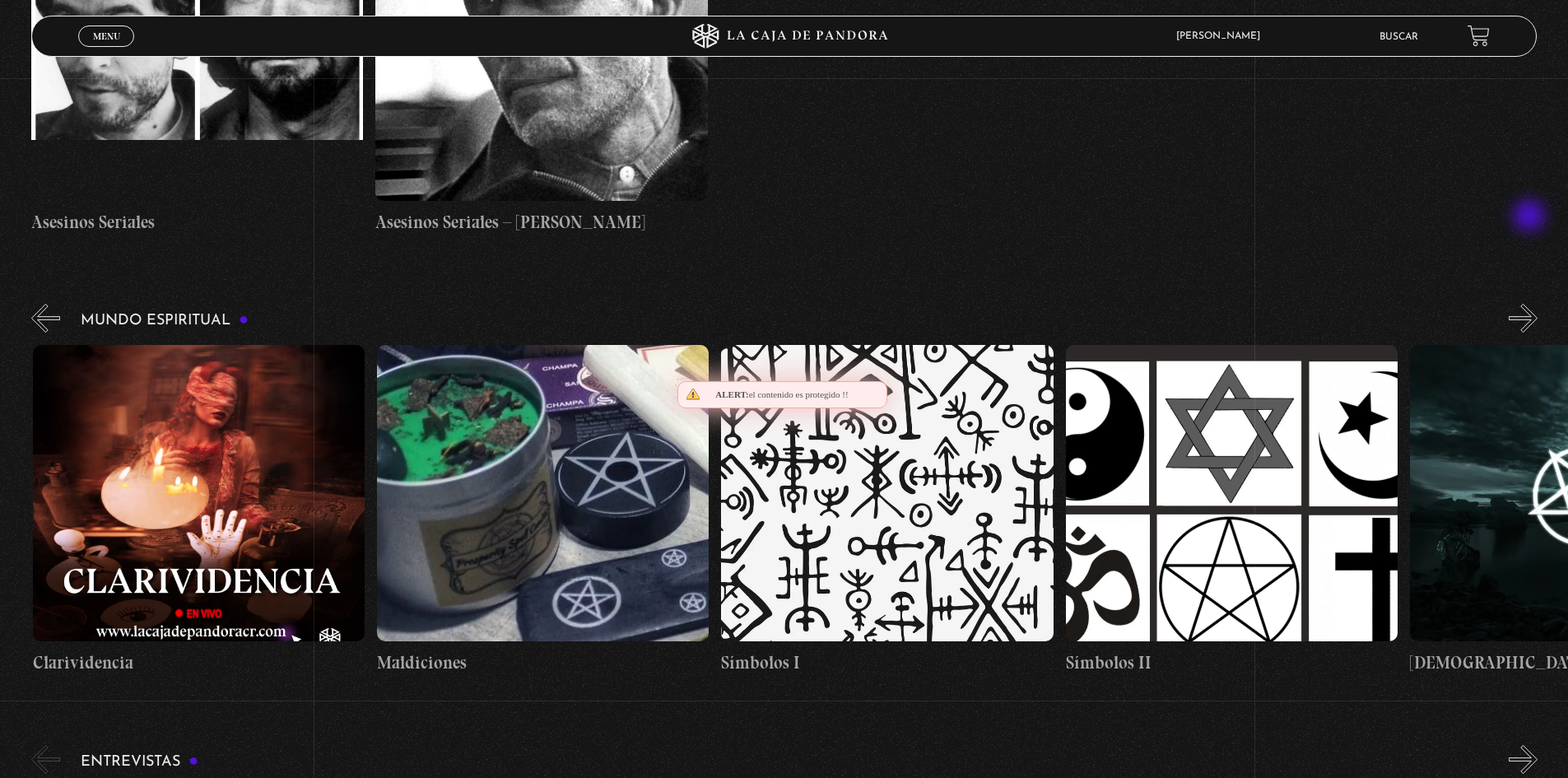
click at [1531, 303] on button "»" at bounding box center [1523, 318] width 29 height 29
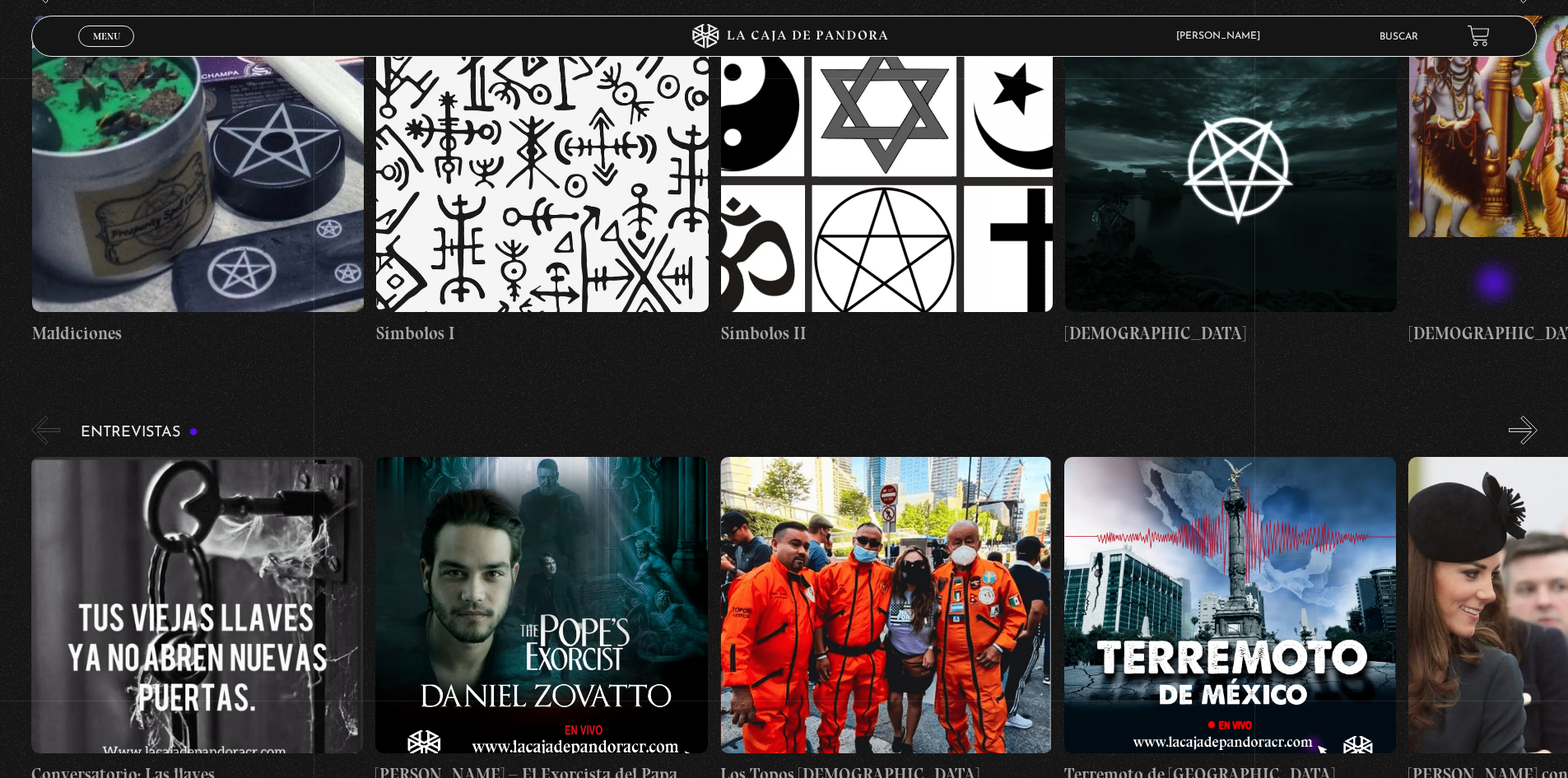
scroll to position [0, 4821]
click at [1538, 415] on button "»" at bounding box center [1523, 430] width 29 height 29
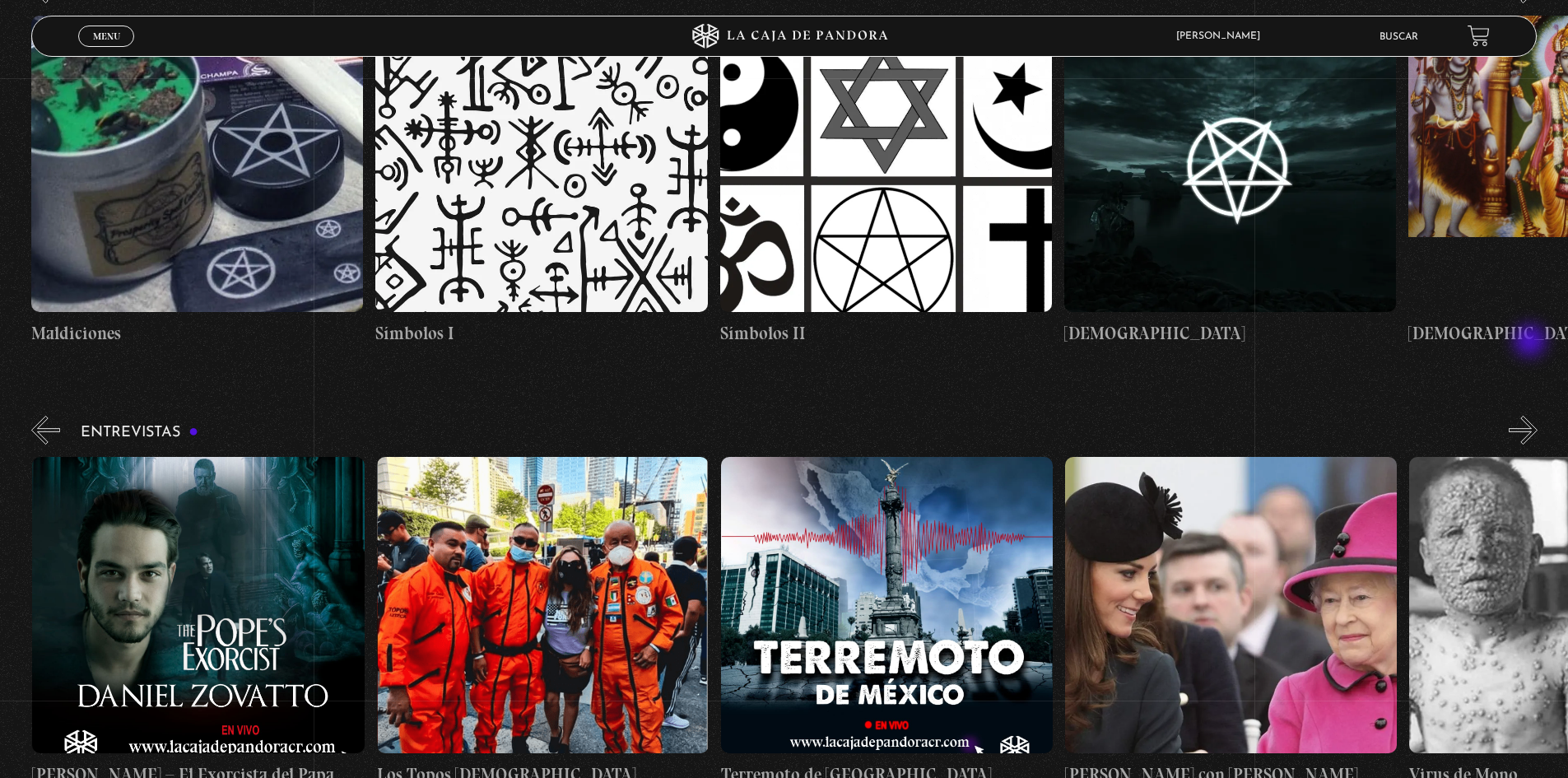
scroll to position [0, 344]
click at [1530, 415] on button "»" at bounding box center [1523, 430] width 29 height 29
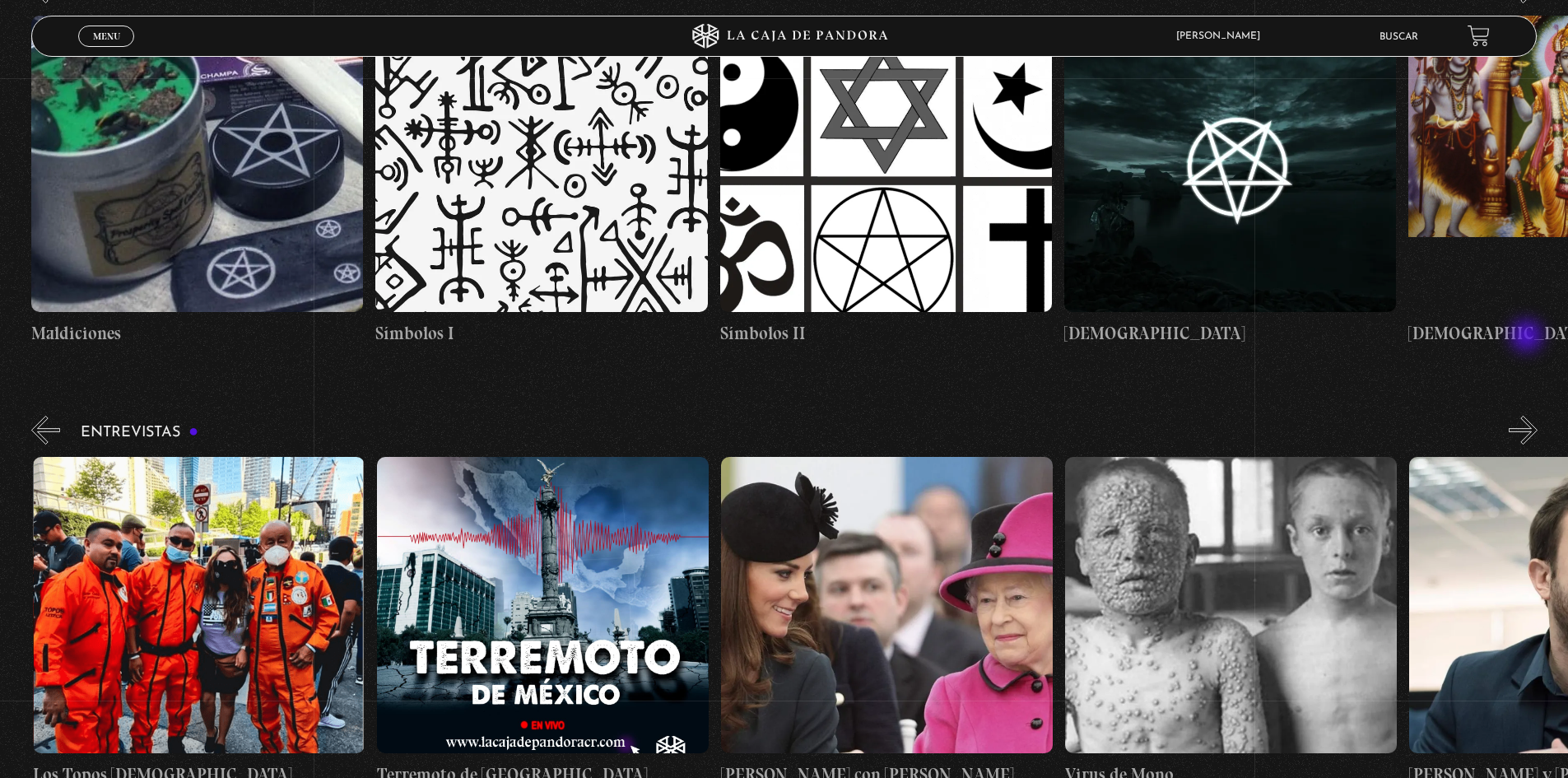
click at [1529, 415] on button "»" at bounding box center [1523, 430] width 29 height 29
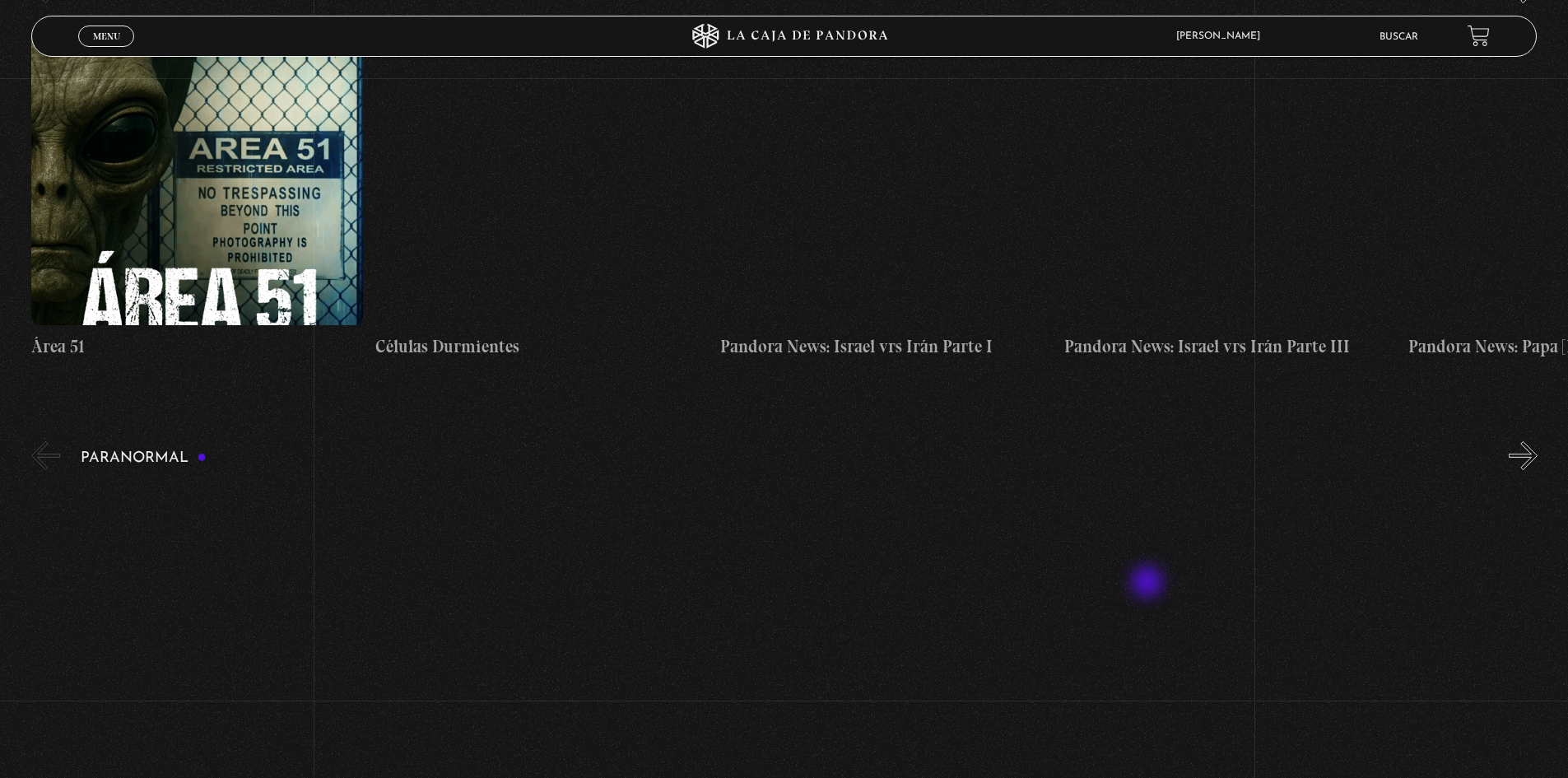
scroll to position [1101, 0]
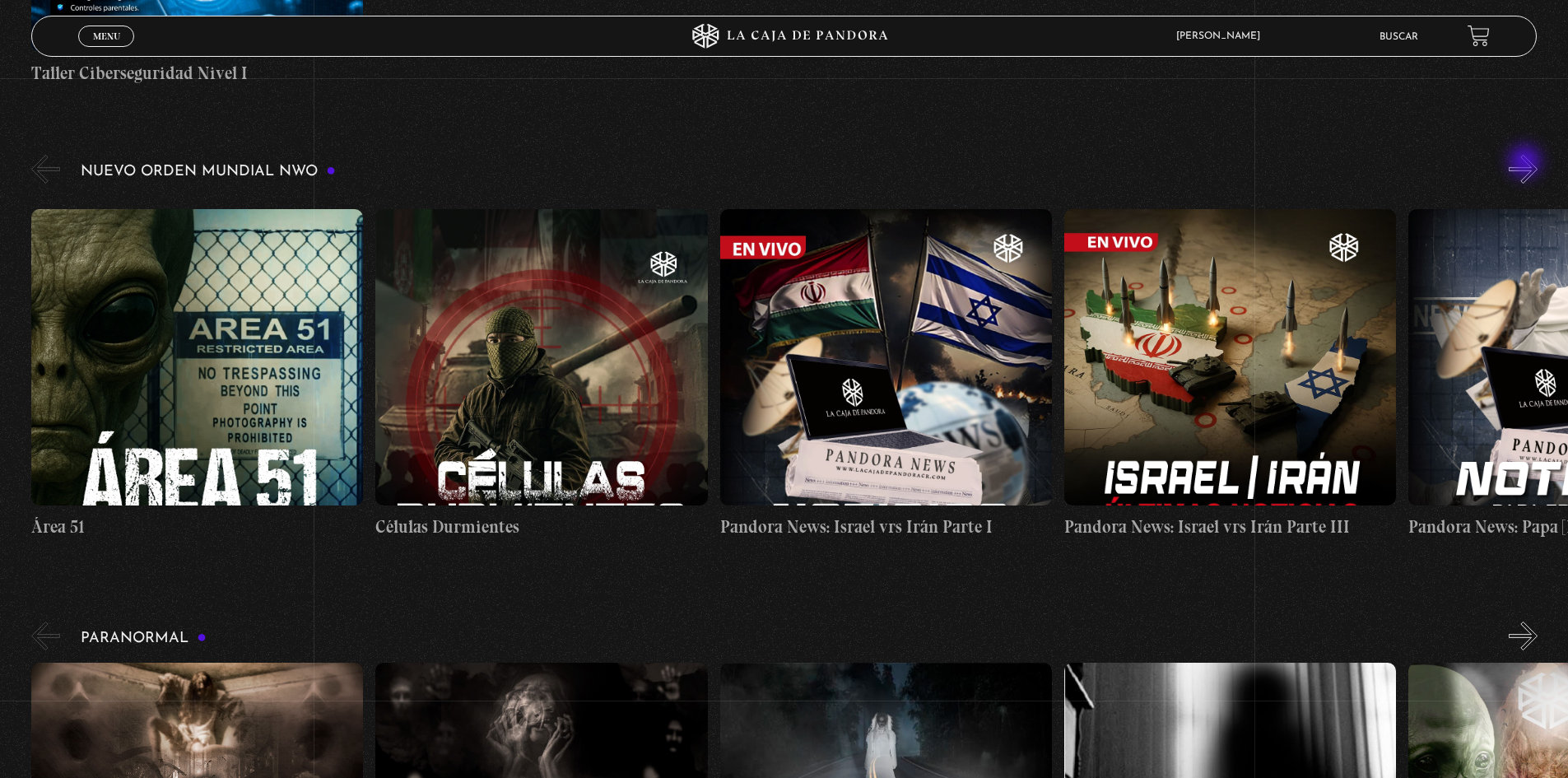
click at [1527, 163] on button "»" at bounding box center [1523, 169] width 29 height 29
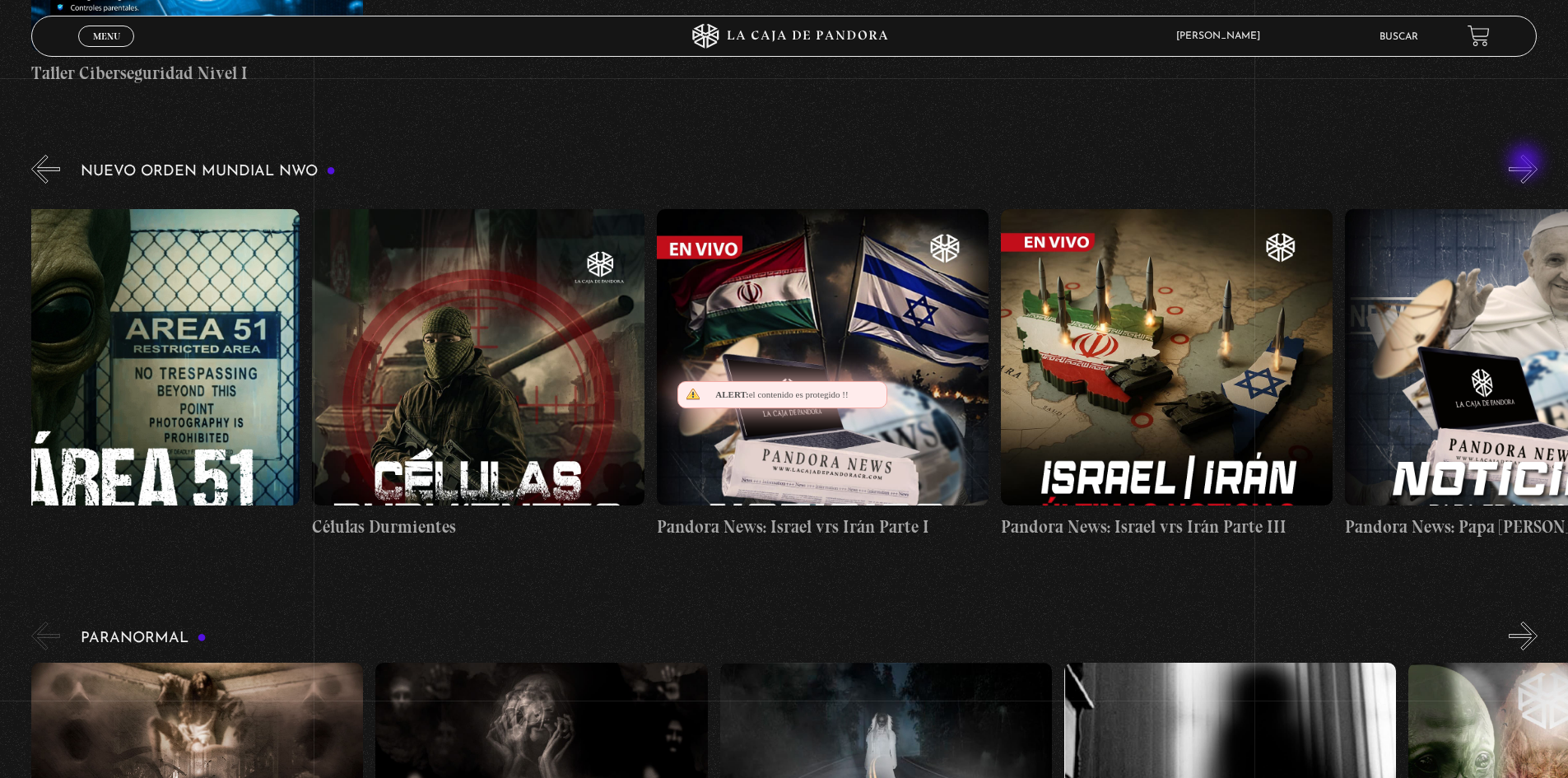
click at [1527, 163] on button "»" at bounding box center [1523, 169] width 29 height 29
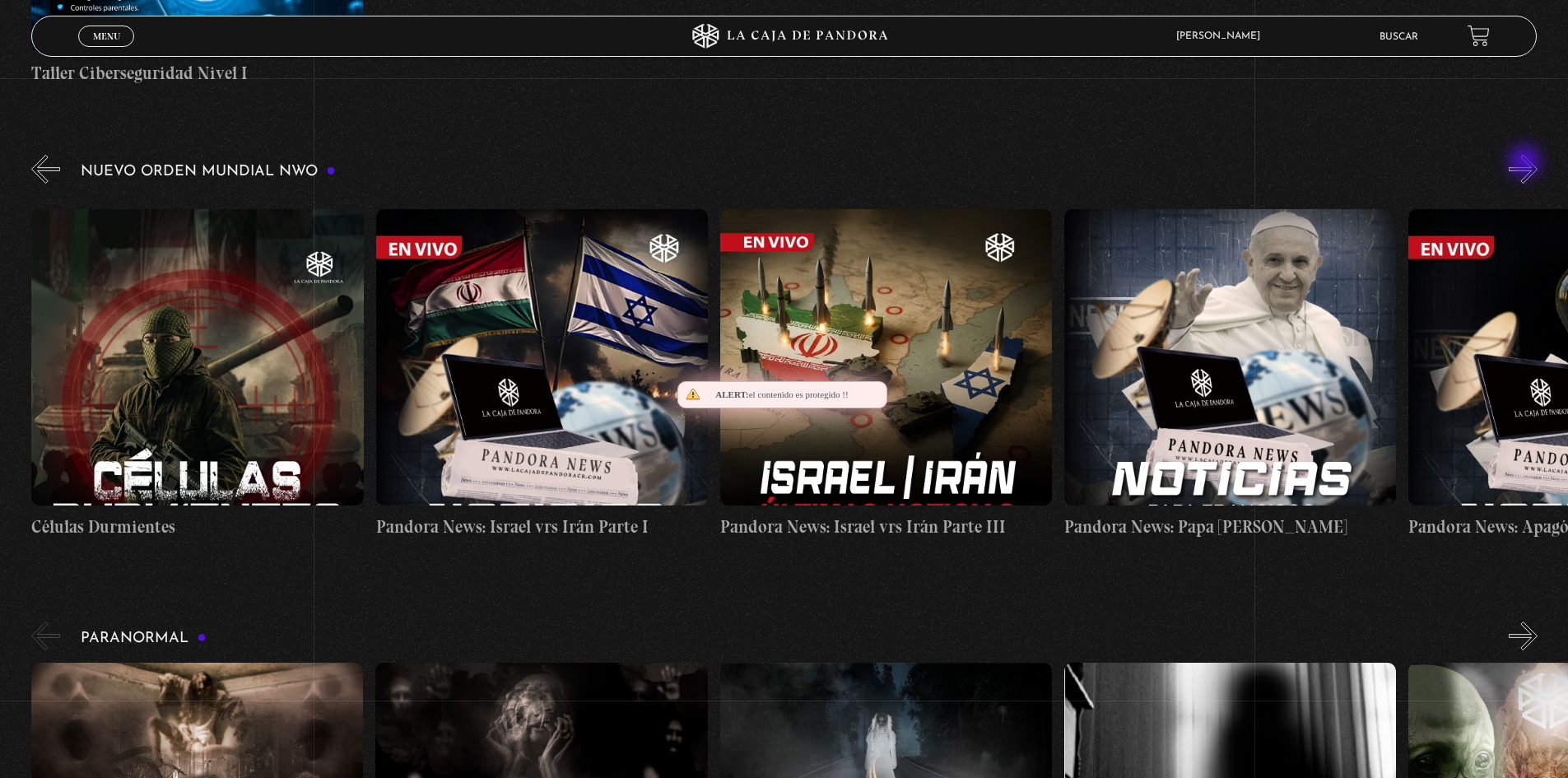
click at [1527, 163] on button "»" at bounding box center [1523, 169] width 29 height 29
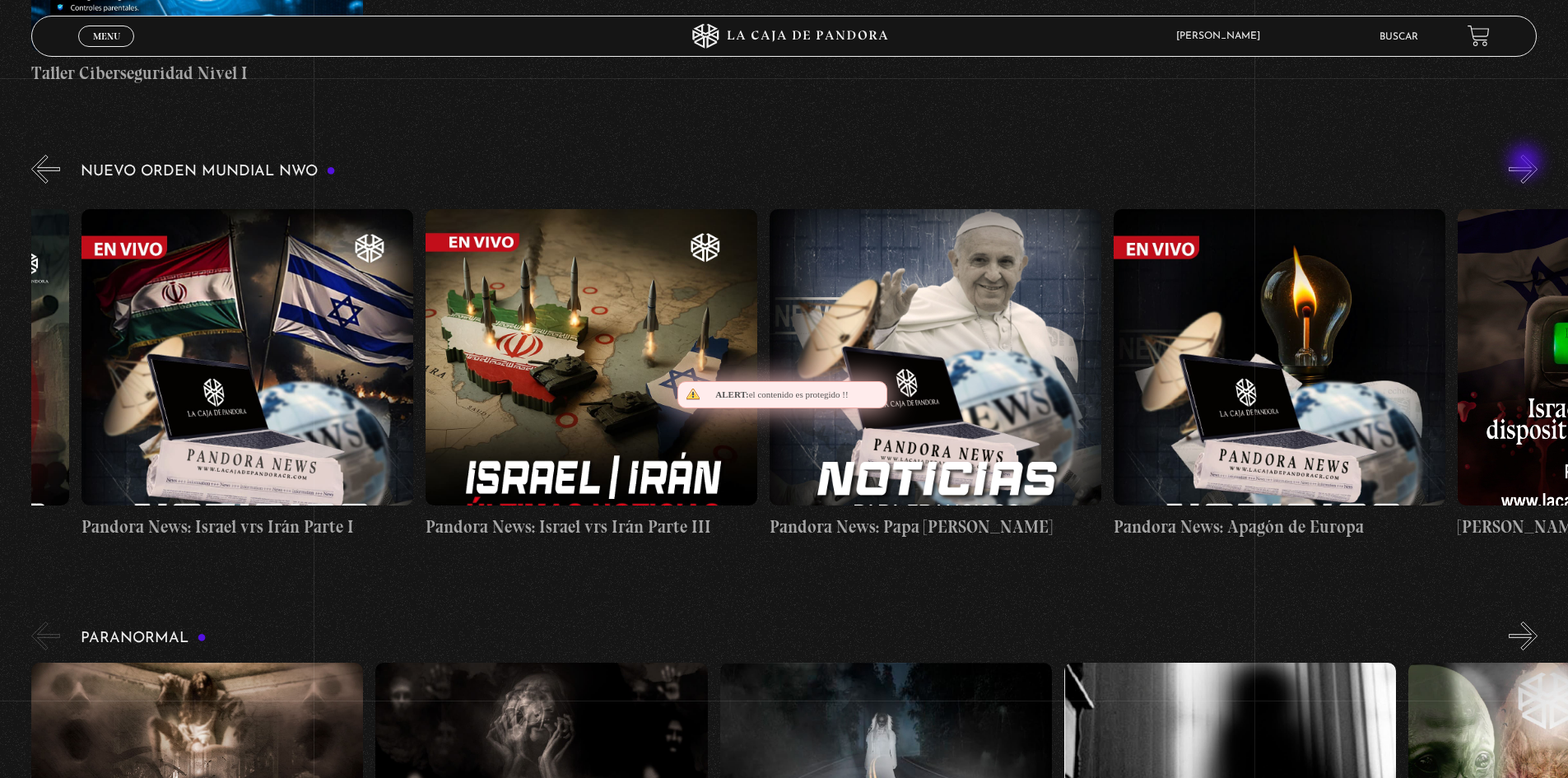
click at [1527, 163] on button "»" at bounding box center [1523, 169] width 29 height 29
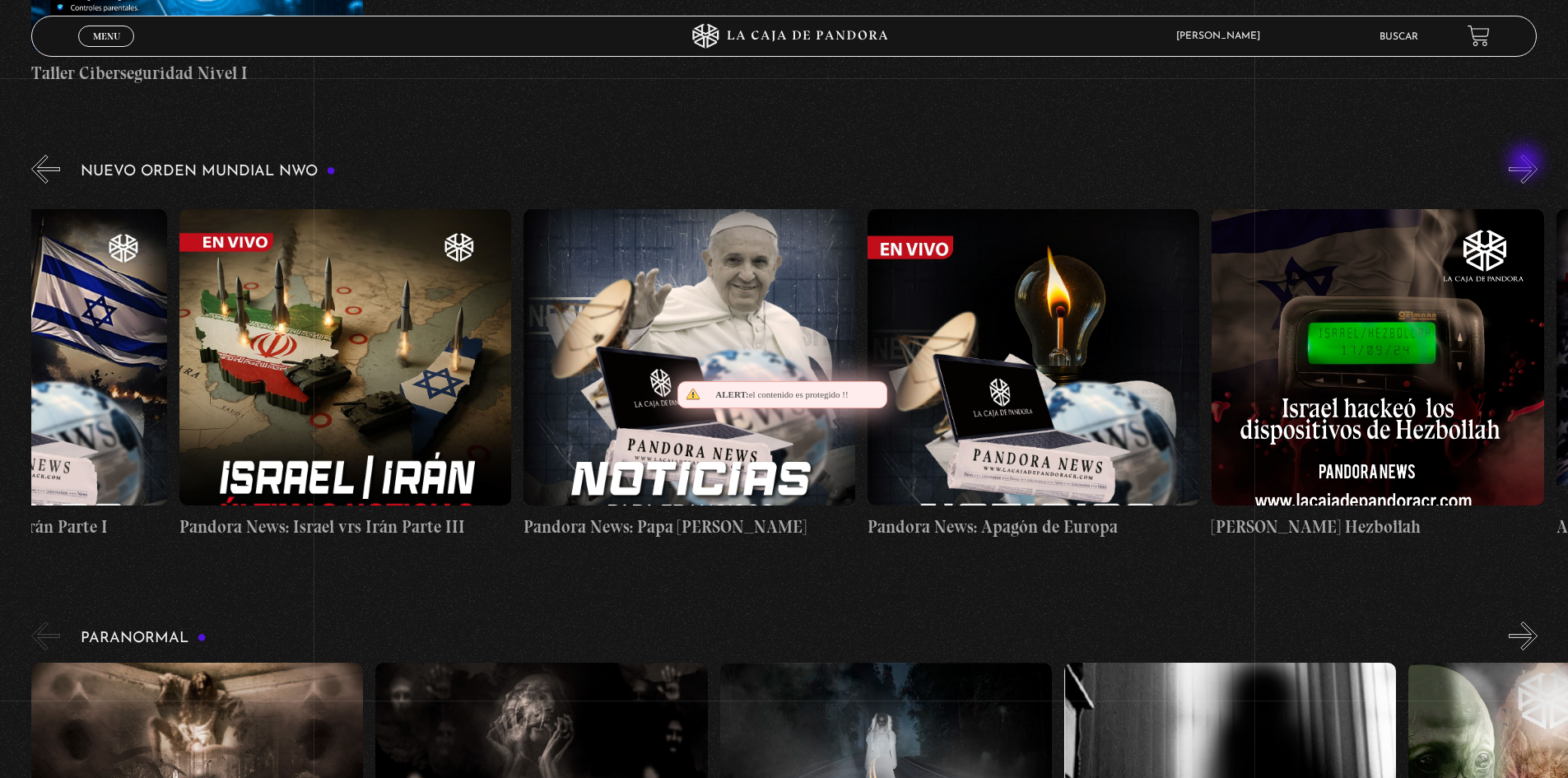
click at [1527, 163] on button "»" at bounding box center [1523, 169] width 29 height 29
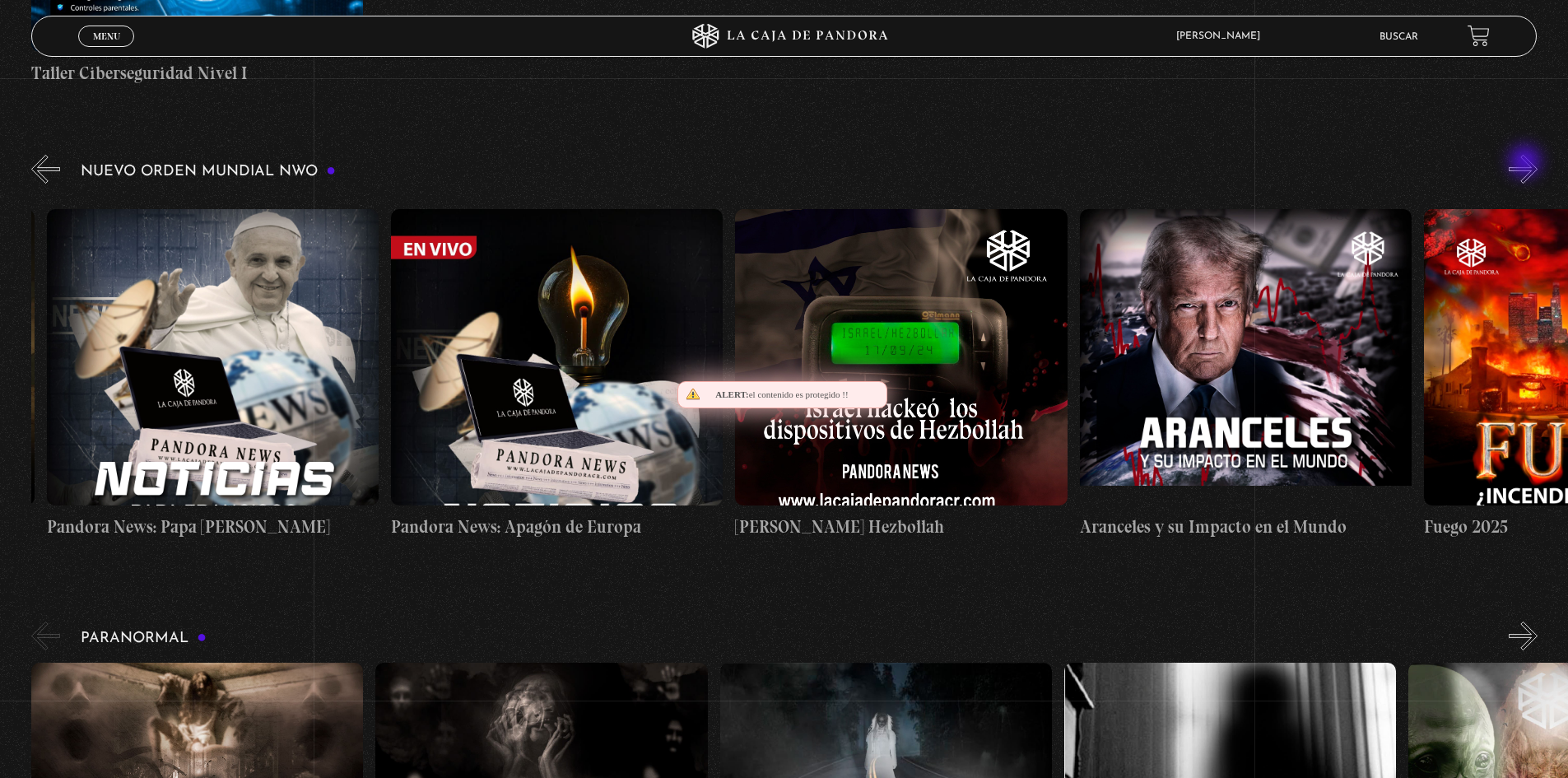
click at [1527, 163] on button "»" at bounding box center [1523, 169] width 29 height 29
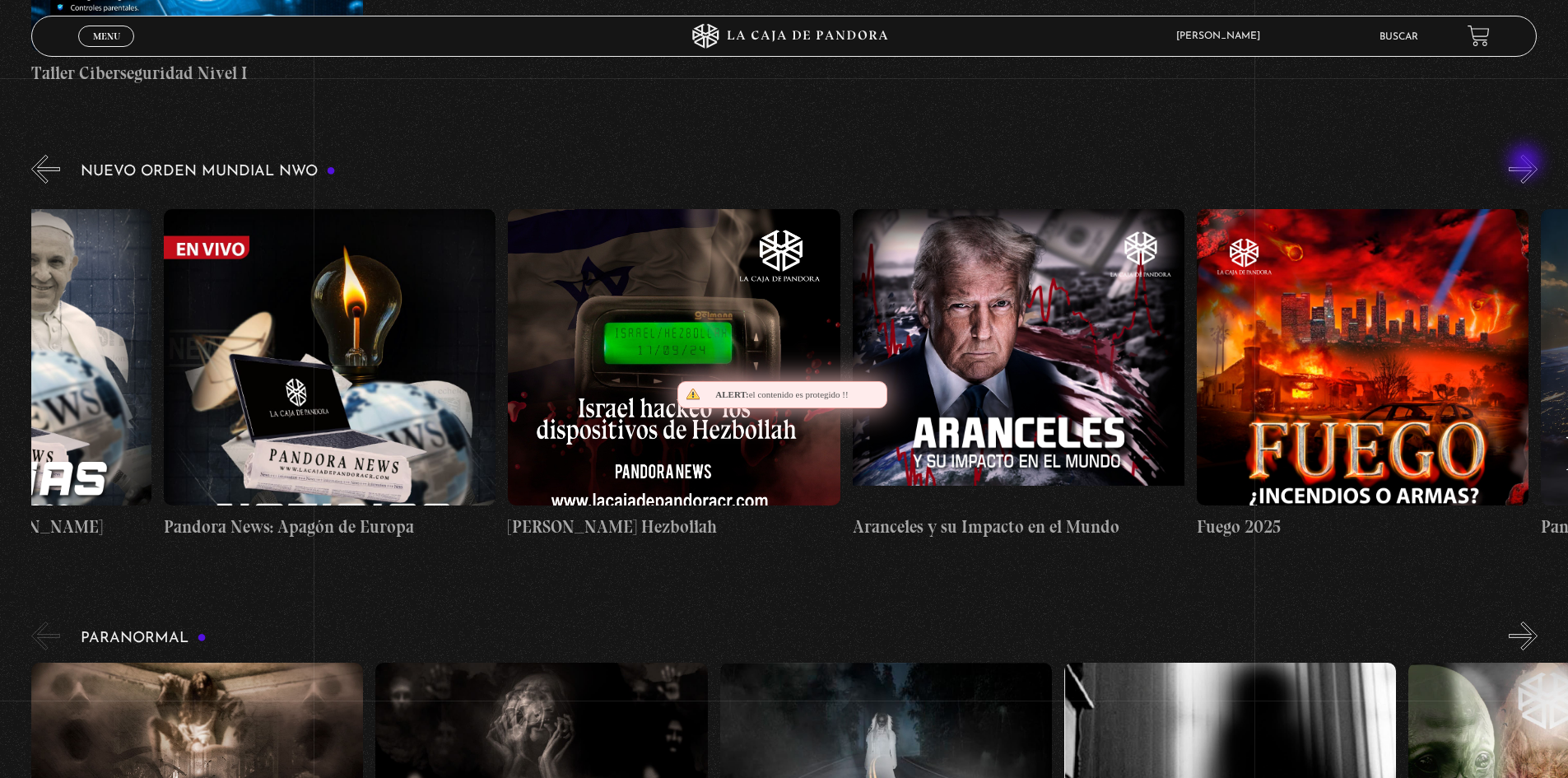
click at [1527, 163] on button "»" at bounding box center [1523, 169] width 29 height 29
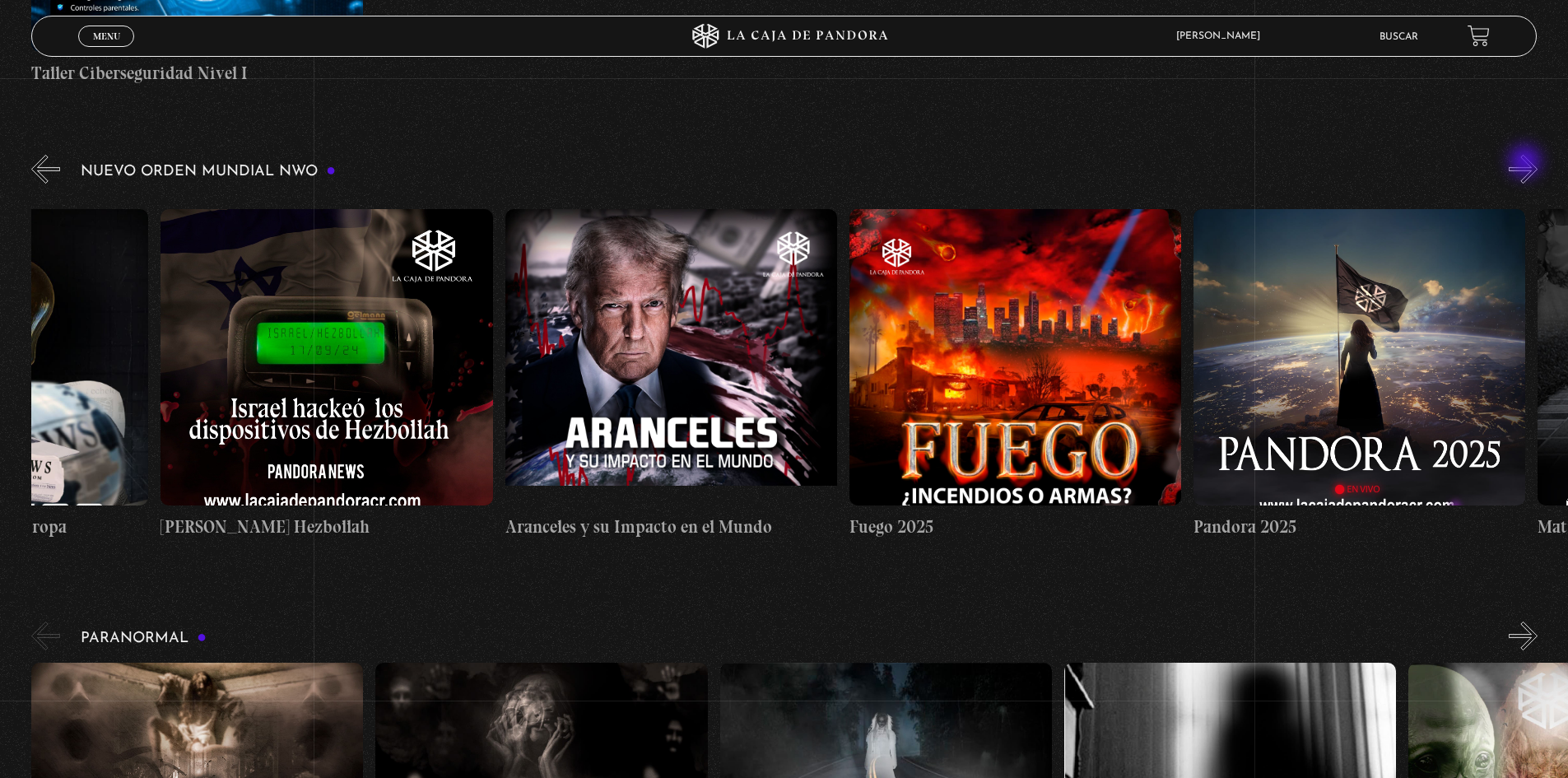
click at [1527, 163] on button "»" at bounding box center [1523, 169] width 29 height 29
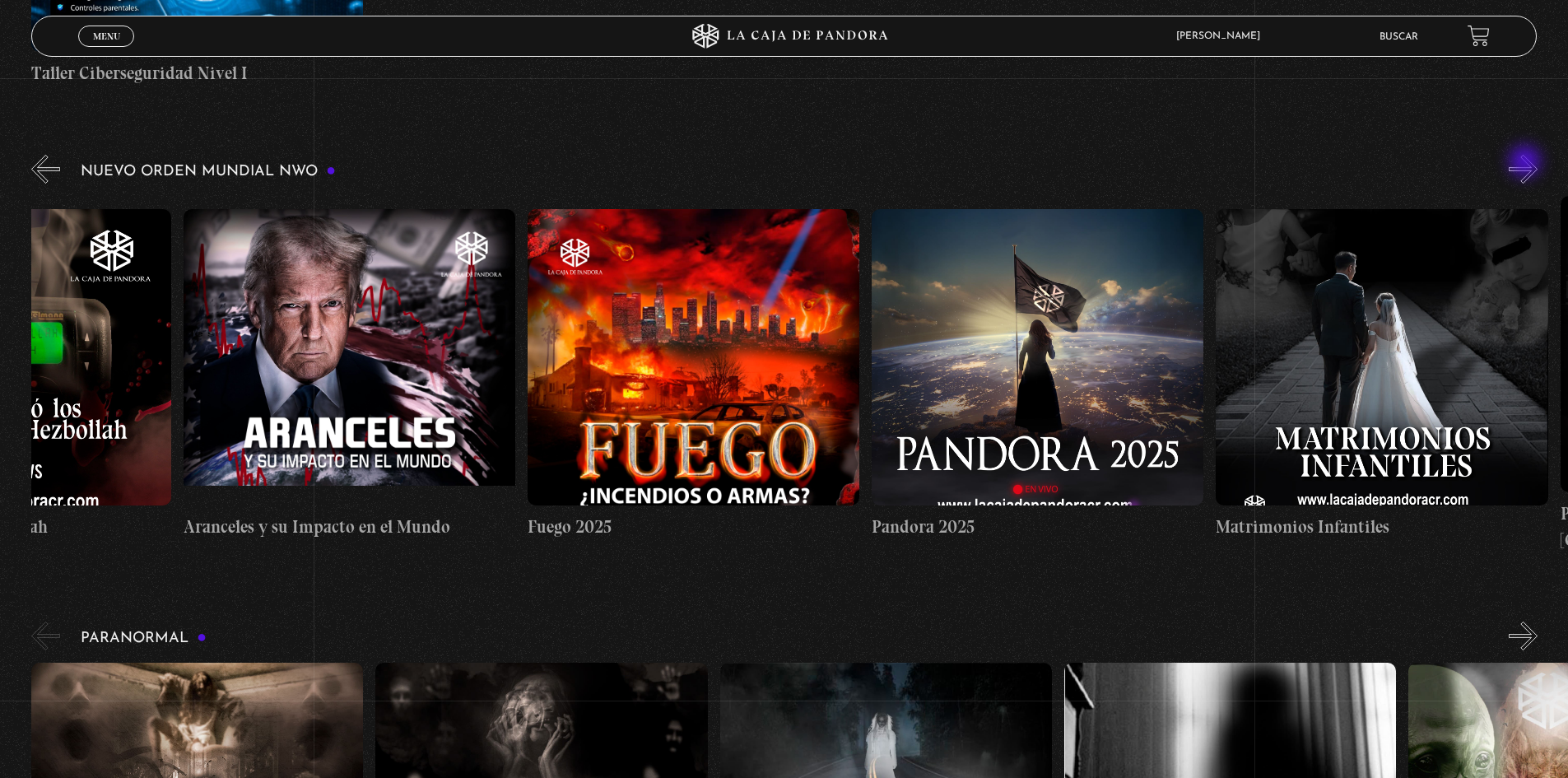
click at [1527, 163] on button "»" at bounding box center [1523, 169] width 29 height 29
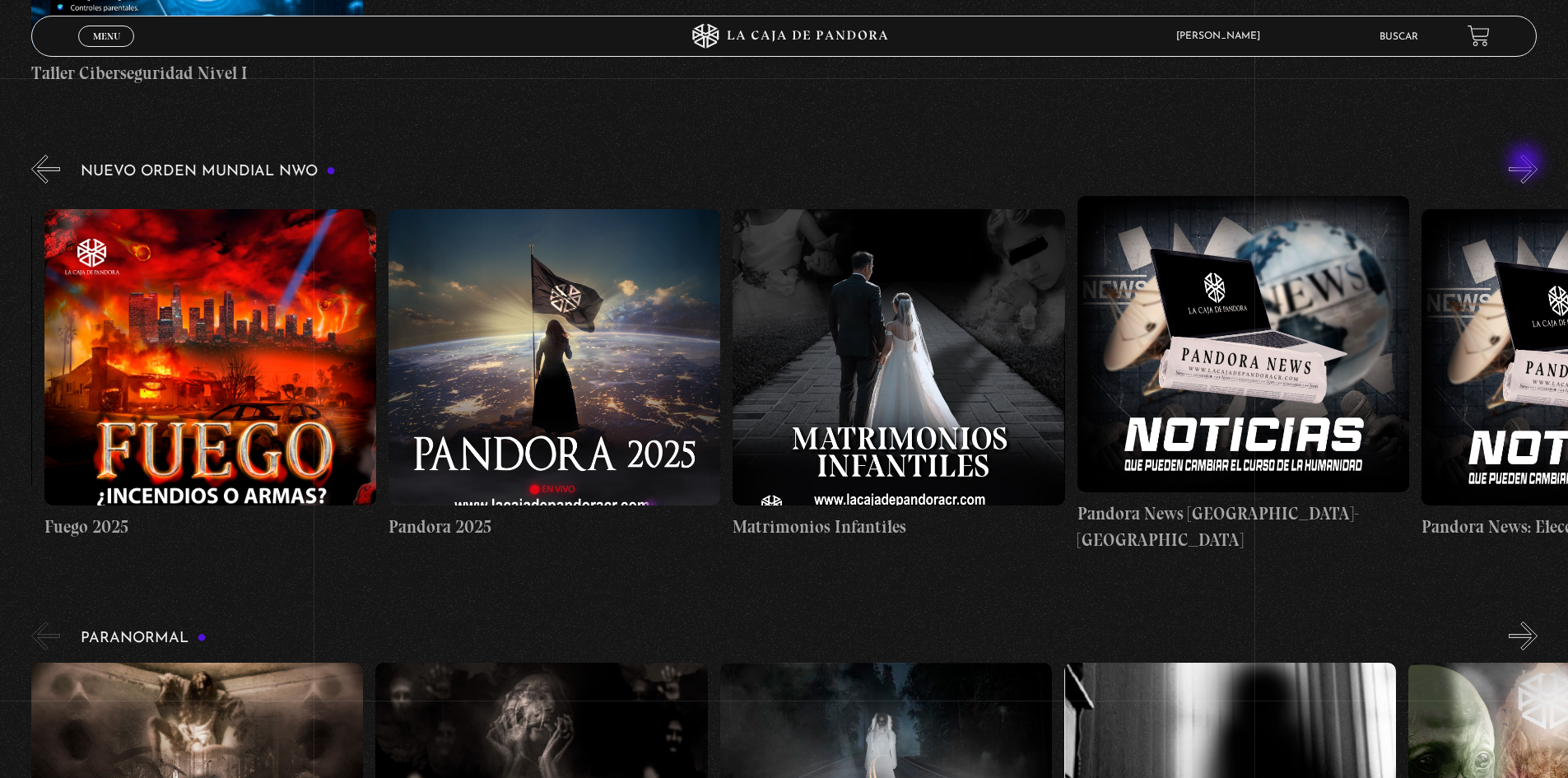
click at [1527, 163] on button "»" at bounding box center [1523, 169] width 29 height 29
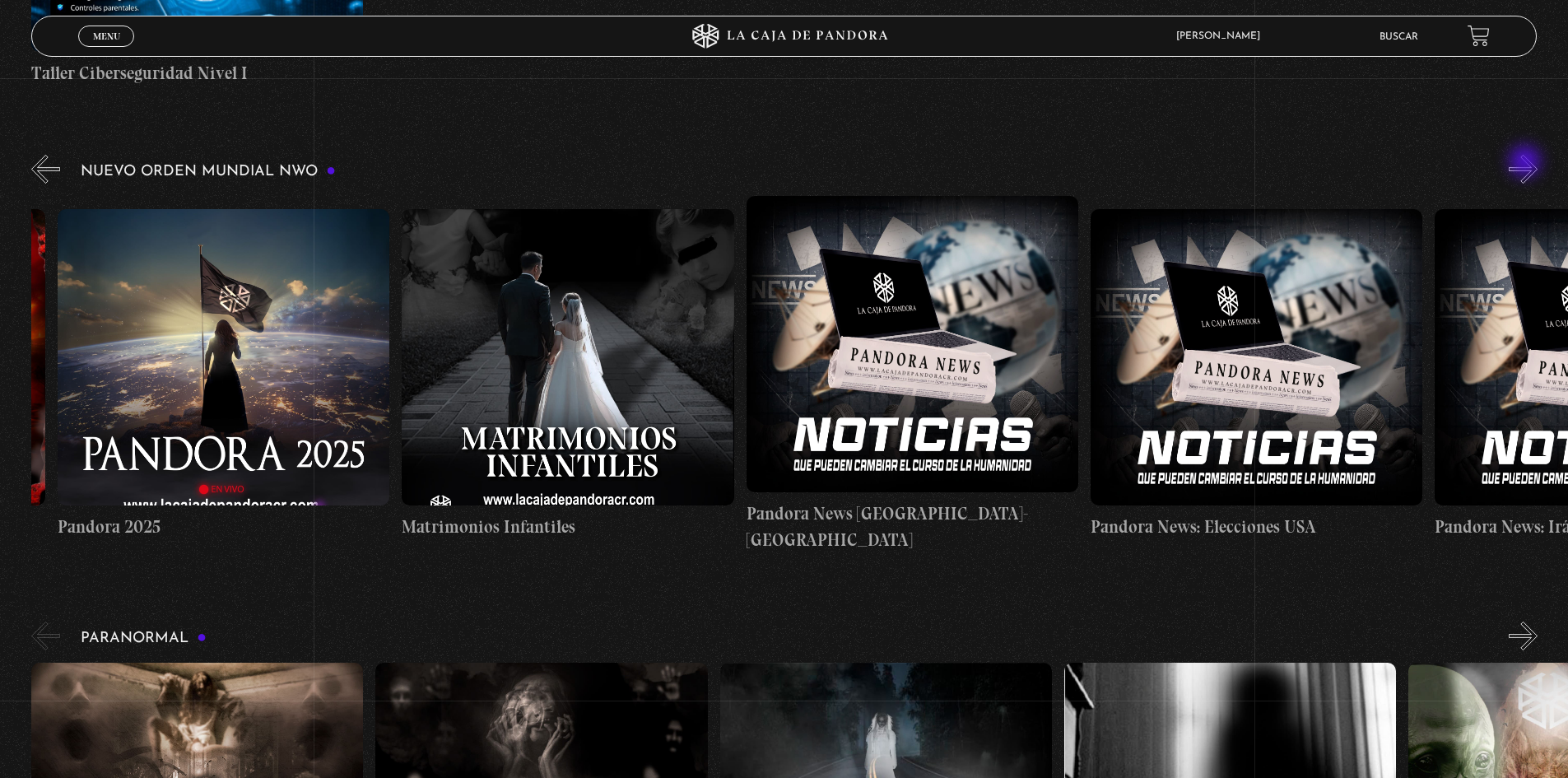
click at [1527, 163] on button "»" at bounding box center [1523, 169] width 29 height 29
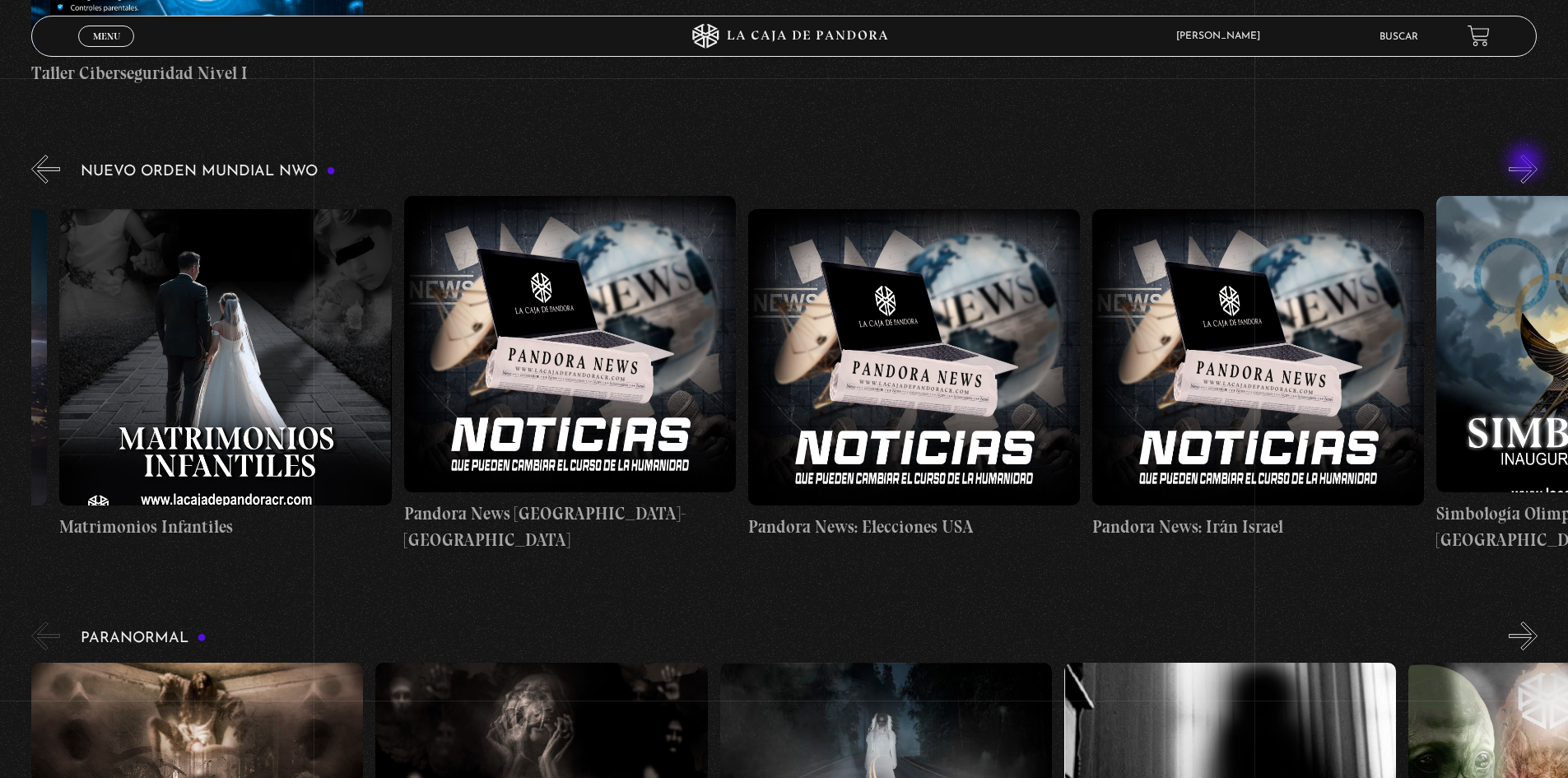
click at [1527, 163] on button "»" at bounding box center [1523, 169] width 29 height 29
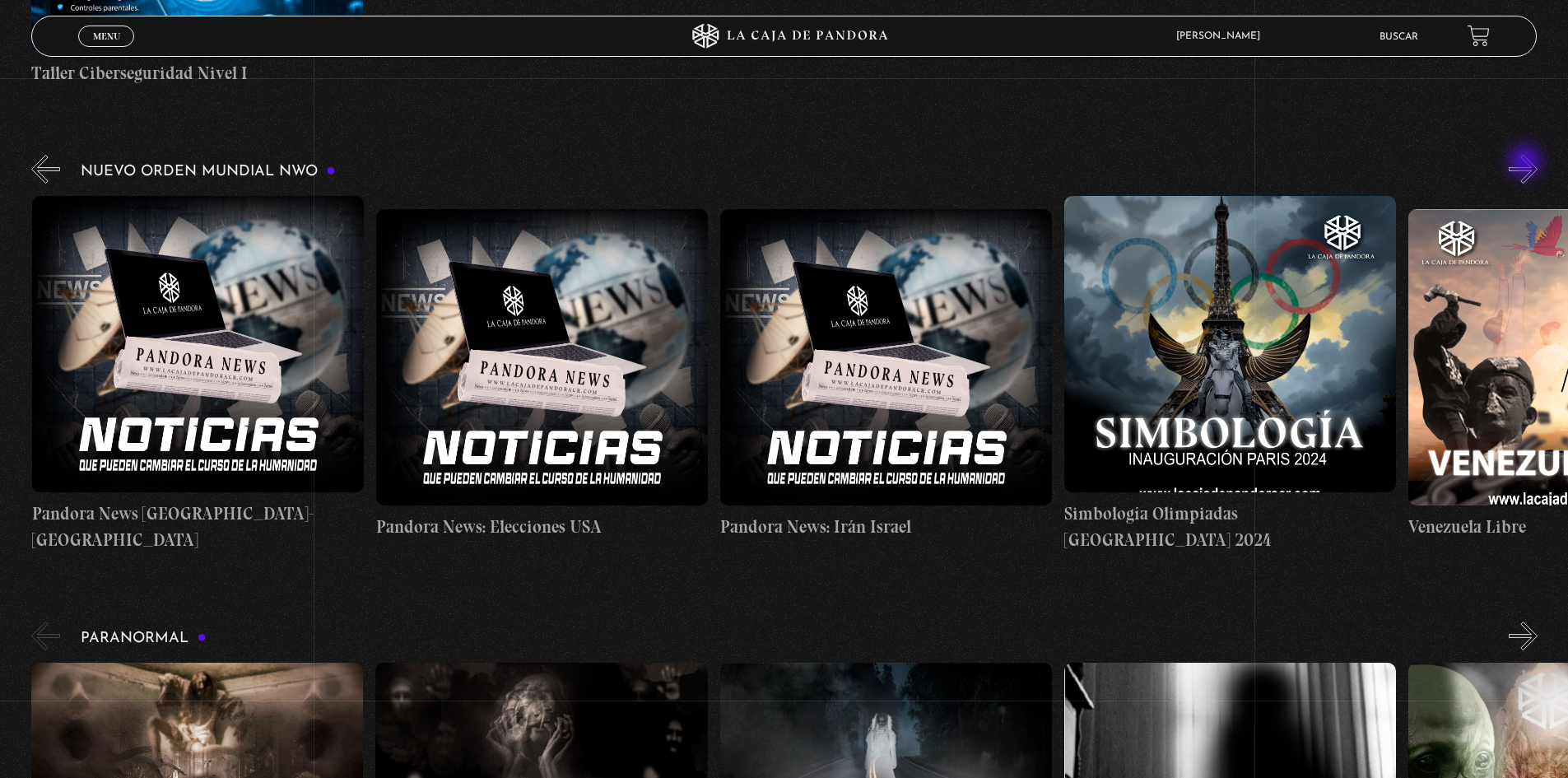
click at [1527, 163] on button "»" at bounding box center [1523, 169] width 29 height 29
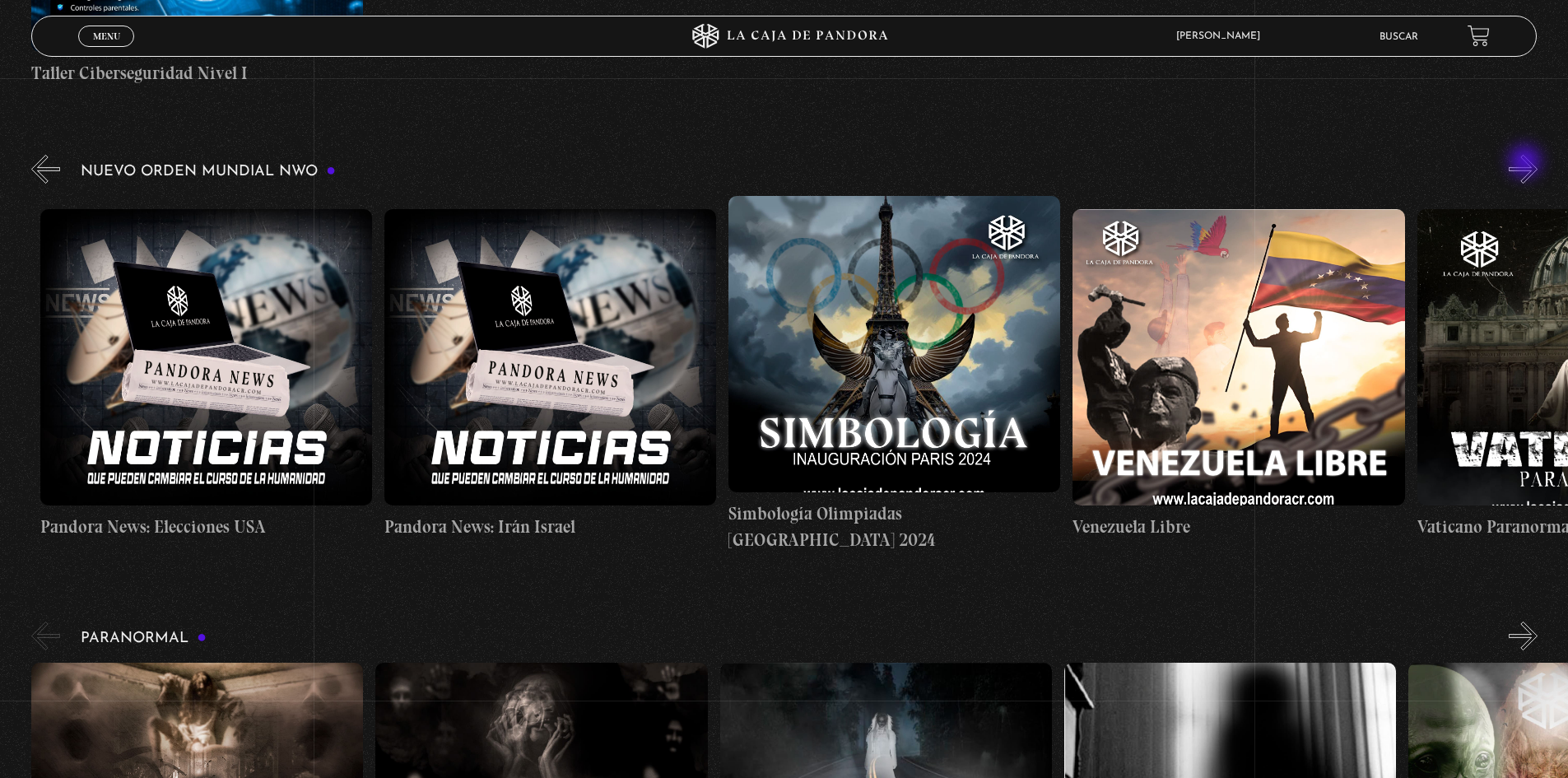
click at [1527, 163] on button "»" at bounding box center [1523, 169] width 29 height 29
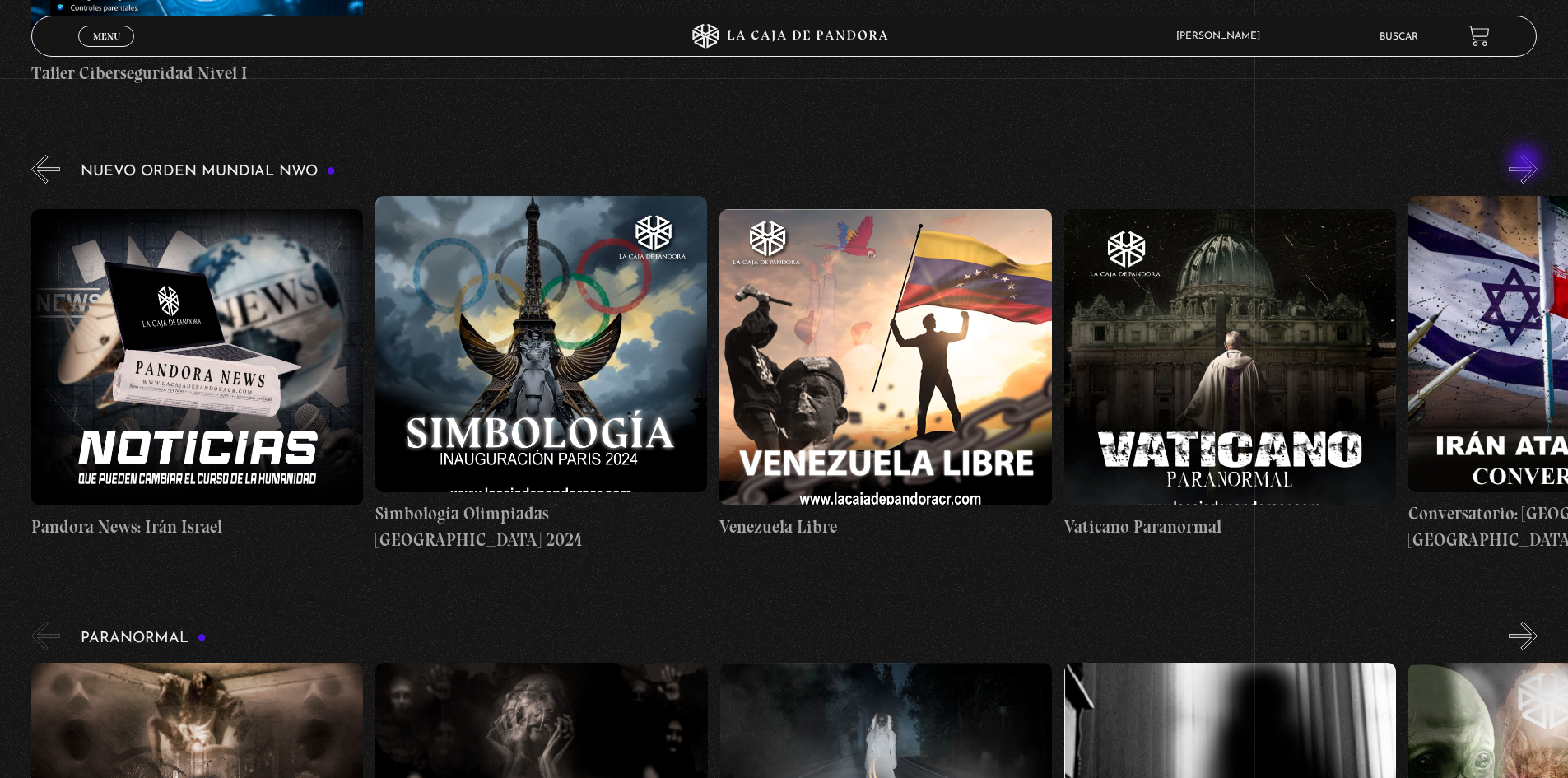
click at [1527, 163] on button "»" at bounding box center [1523, 169] width 29 height 29
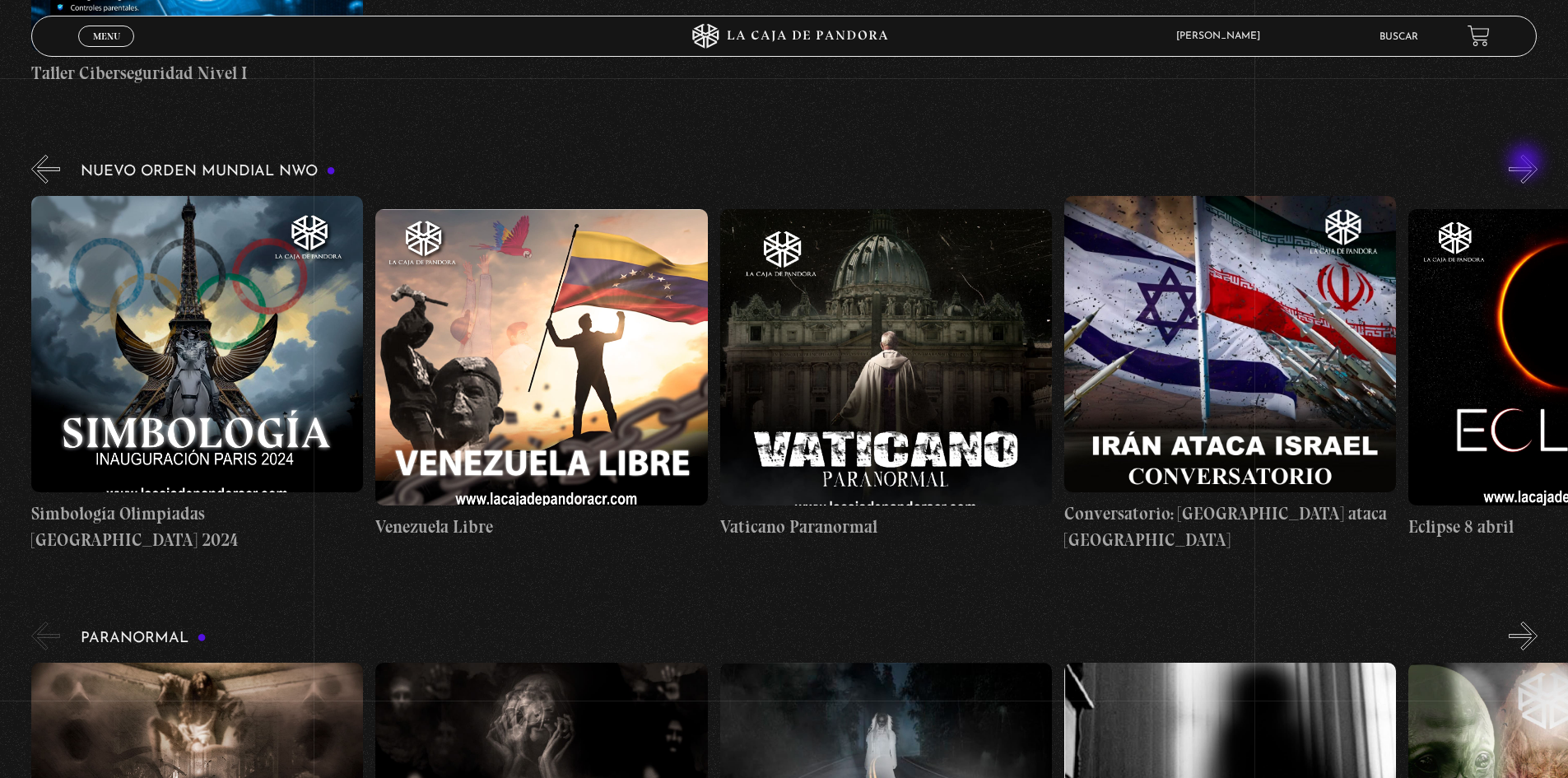
click at [1527, 163] on button "»" at bounding box center [1523, 169] width 29 height 29
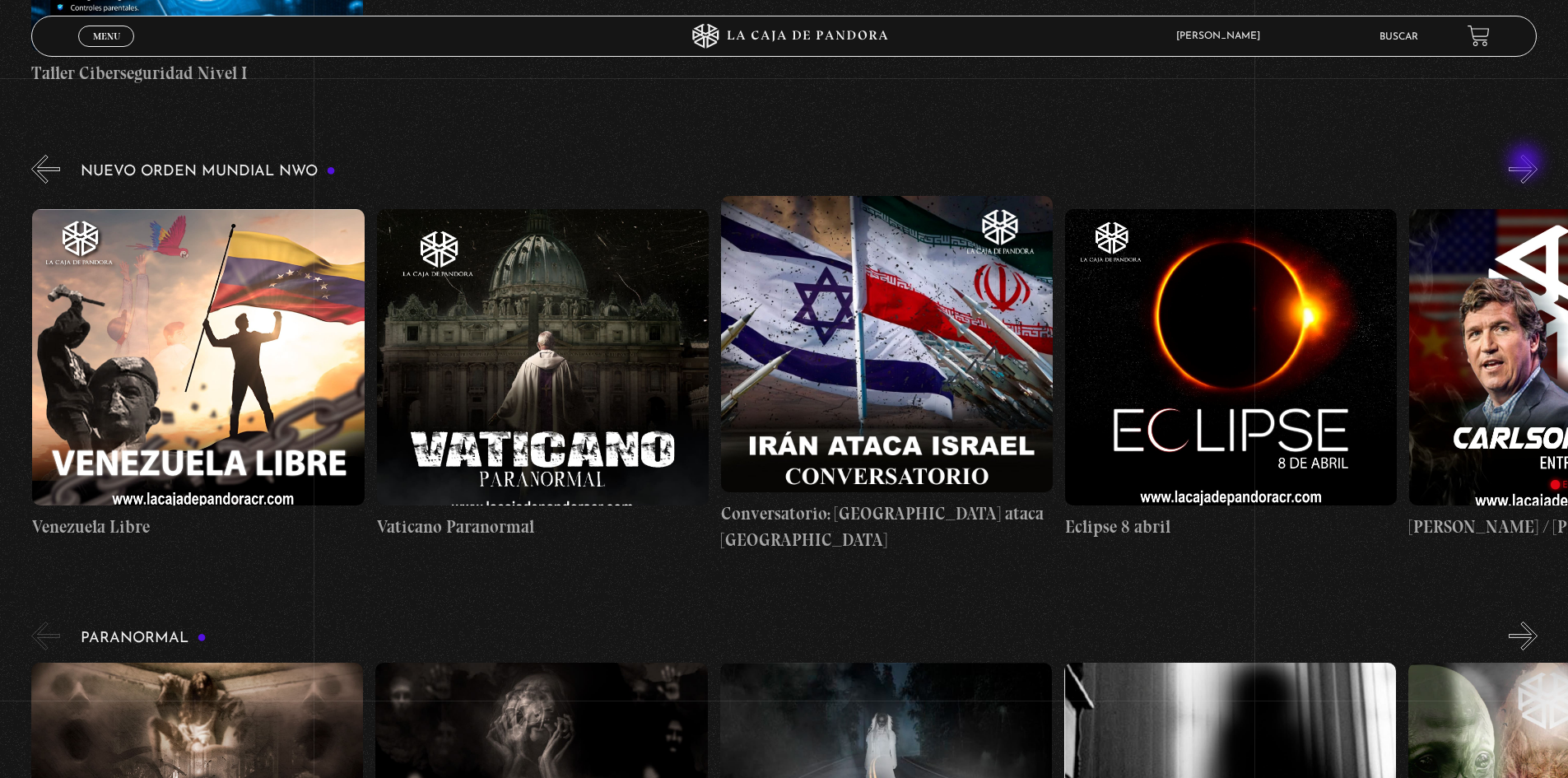
scroll to position [0, 5164]
click at [1527, 163] on button "»" at bounding box center [1523, 169] width 29 height 29
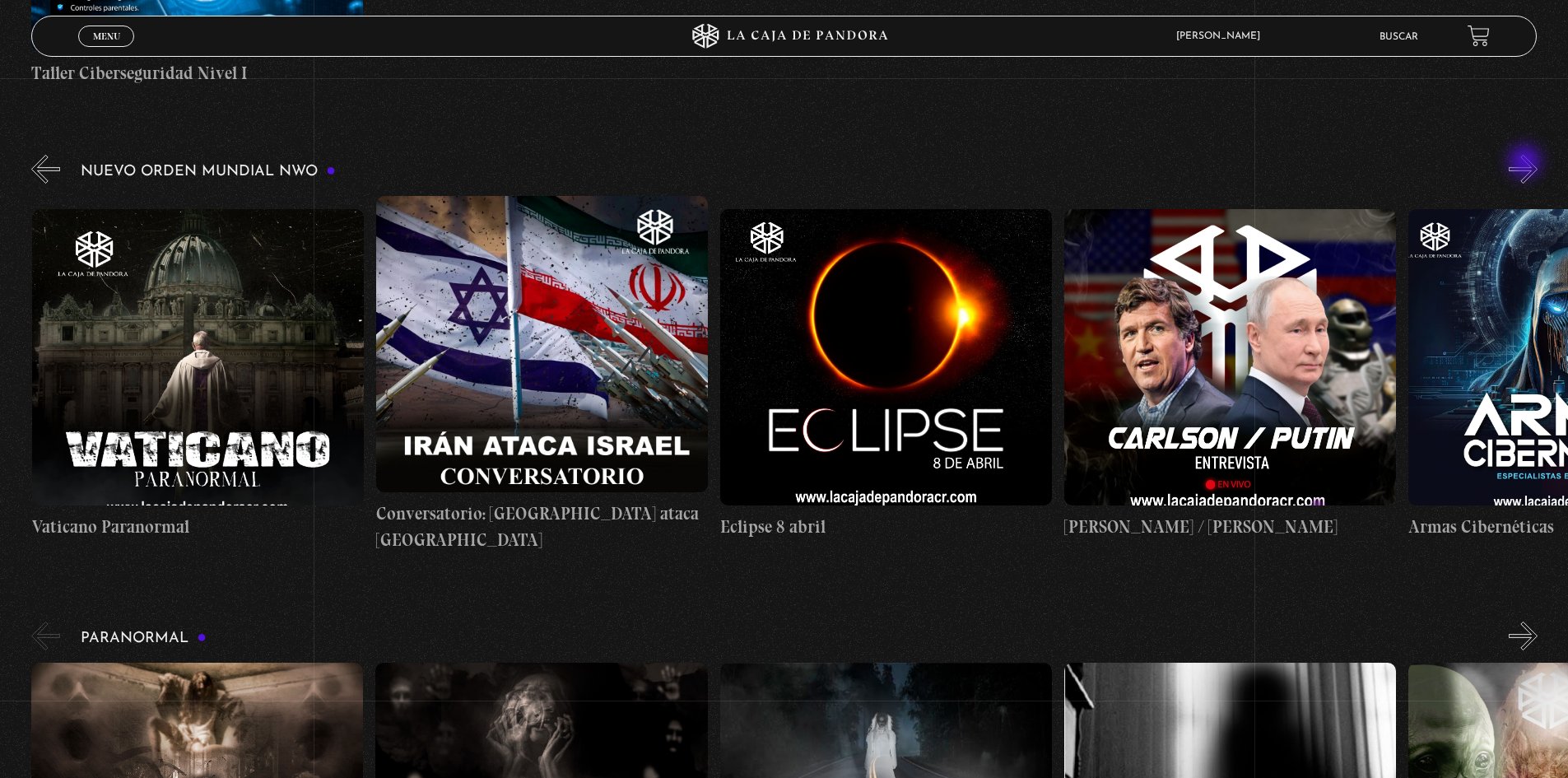
click at [1527, 163] on button "»" at bounding box center [1523, 169] width 29 height 29
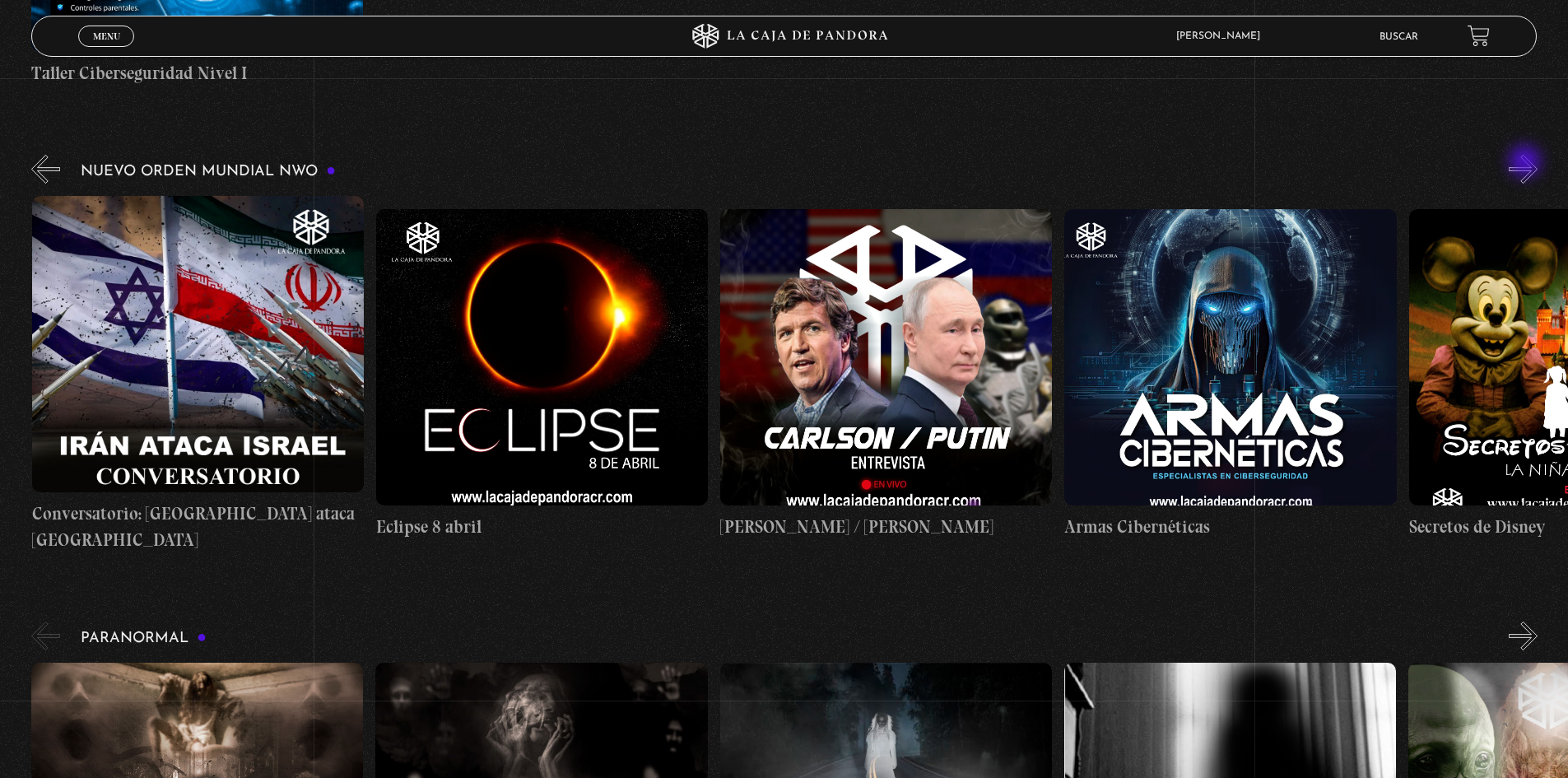
click at [1527, 163] on button "»" at bounding box center [1523, 169] width 29 height 29
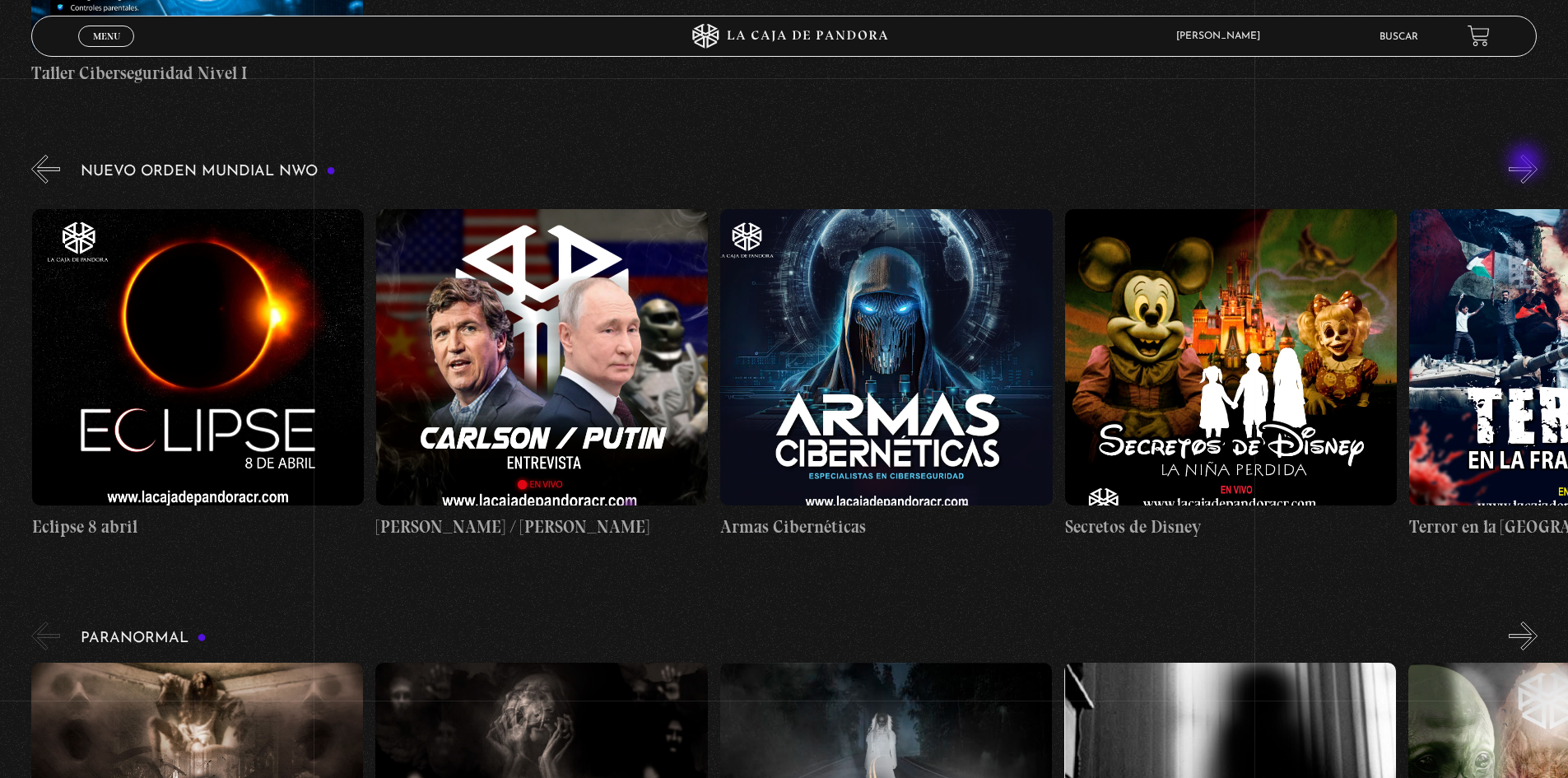
scroll to position [0, 6198]
click at [1527, 163] on button "»" at bounding box center [1523, 169] width 29 height 29
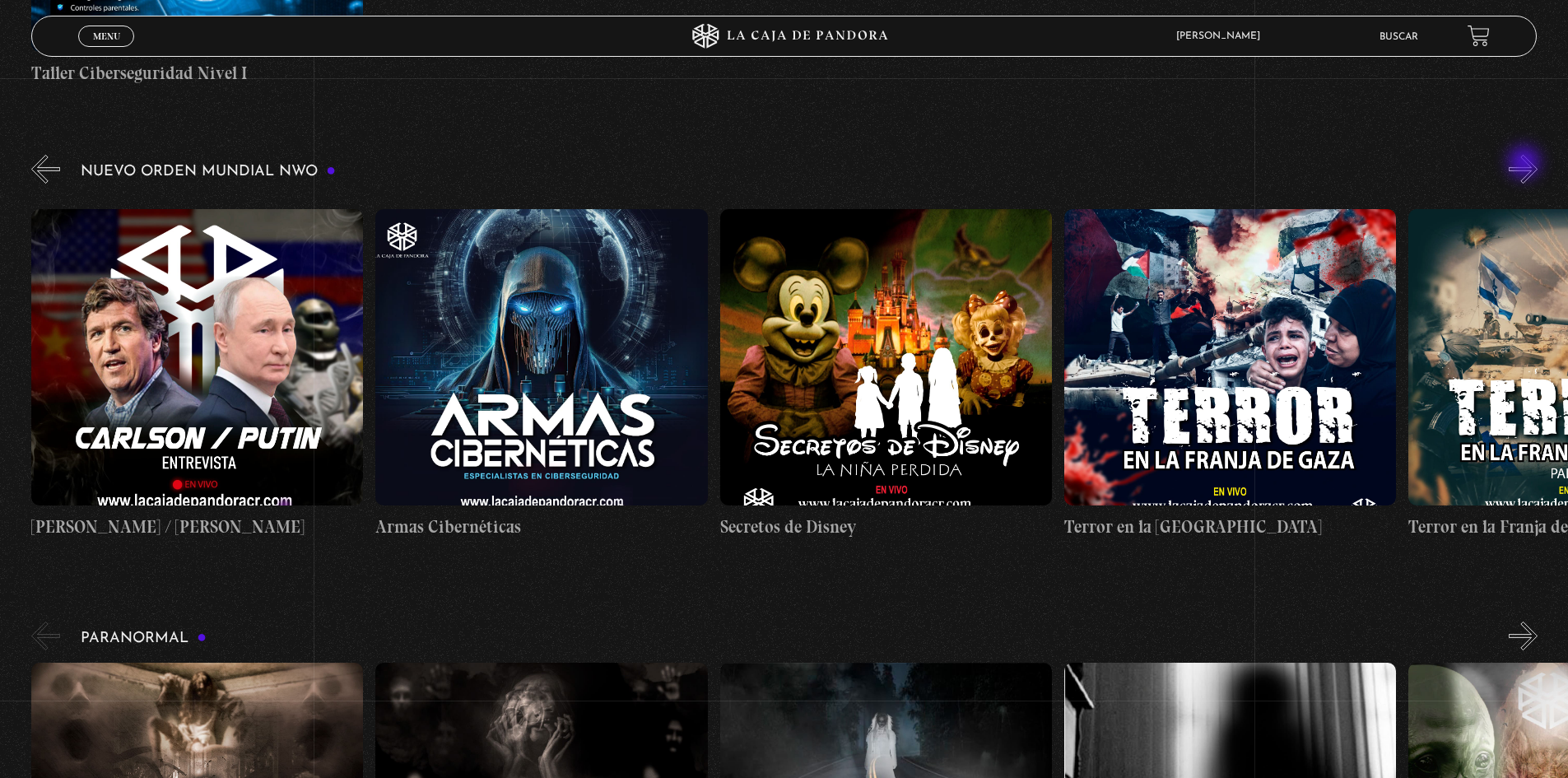
click at [1526, 163] on button "»" at bounding box center [1523, 169] width 29 height 29
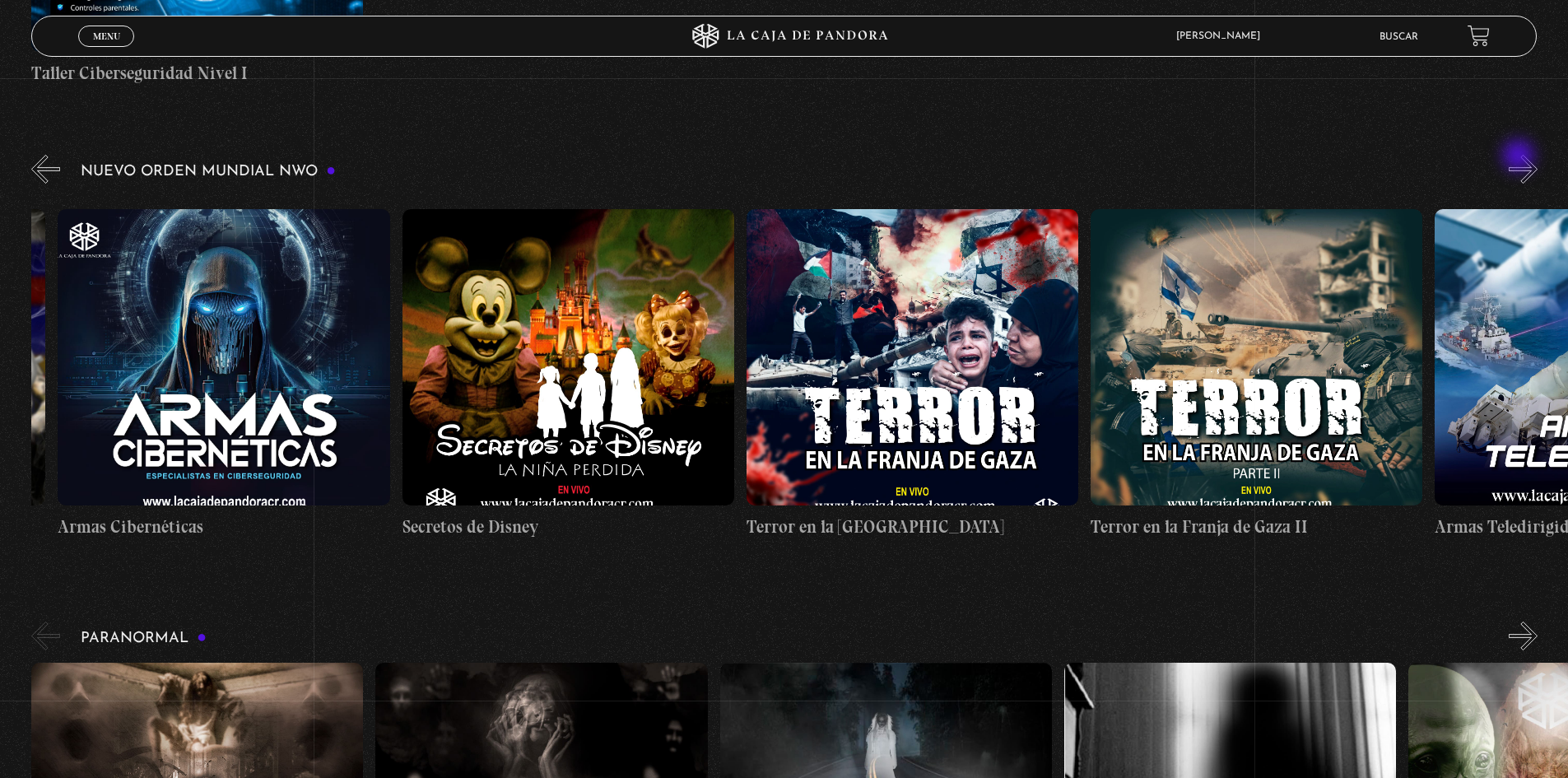
click at [1520, 161] on button "»" at bounding box center [1523, 169] width 29 height 29
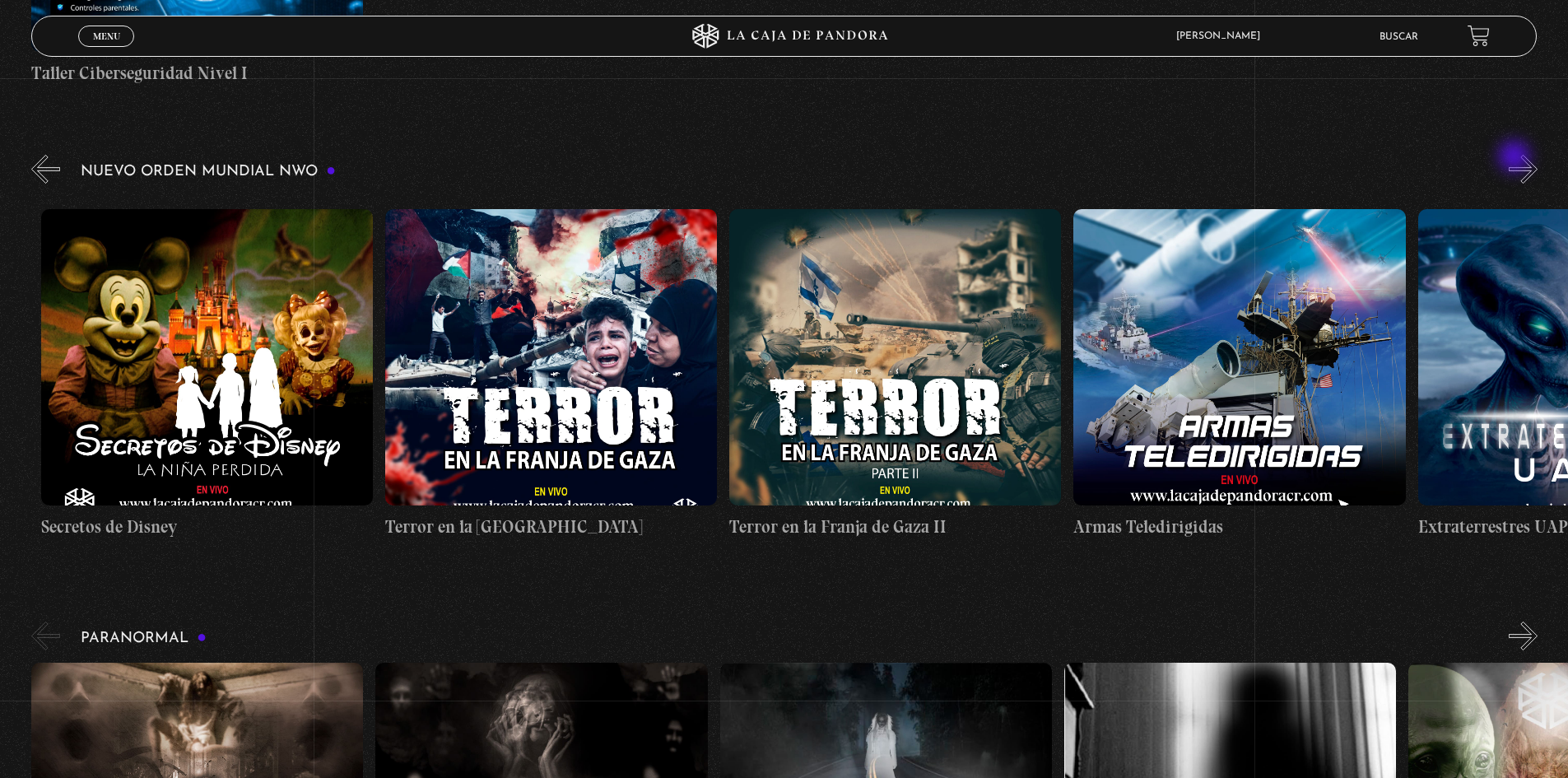
click at [1516, 159] on div "Nuevo Orden Mundial NWO 2023" at bounding box center [800, 352] width 1537 height 401
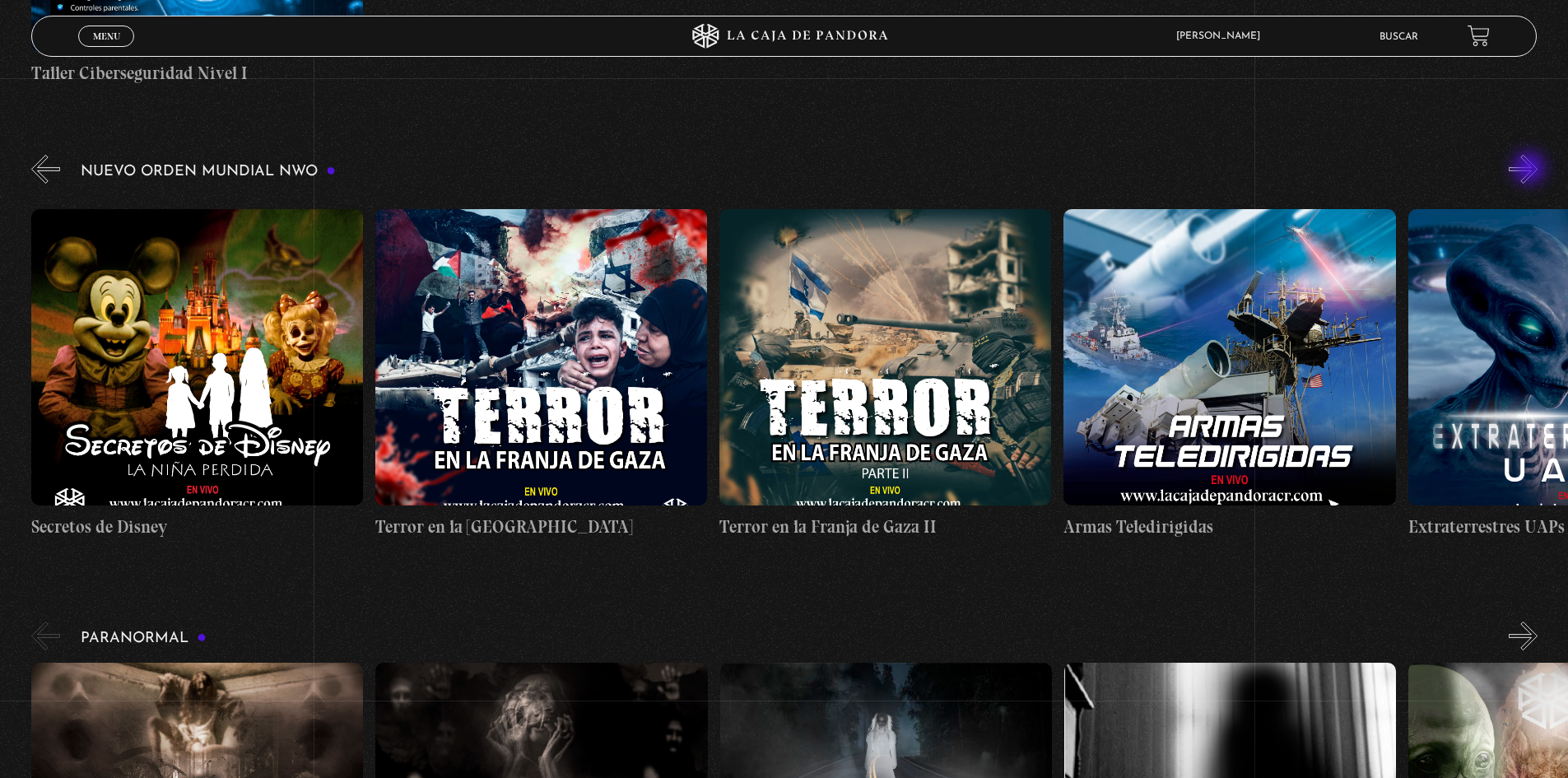
click at [1531, 169] on button "»" at bounding box center [1523, 169] width 29 height 29
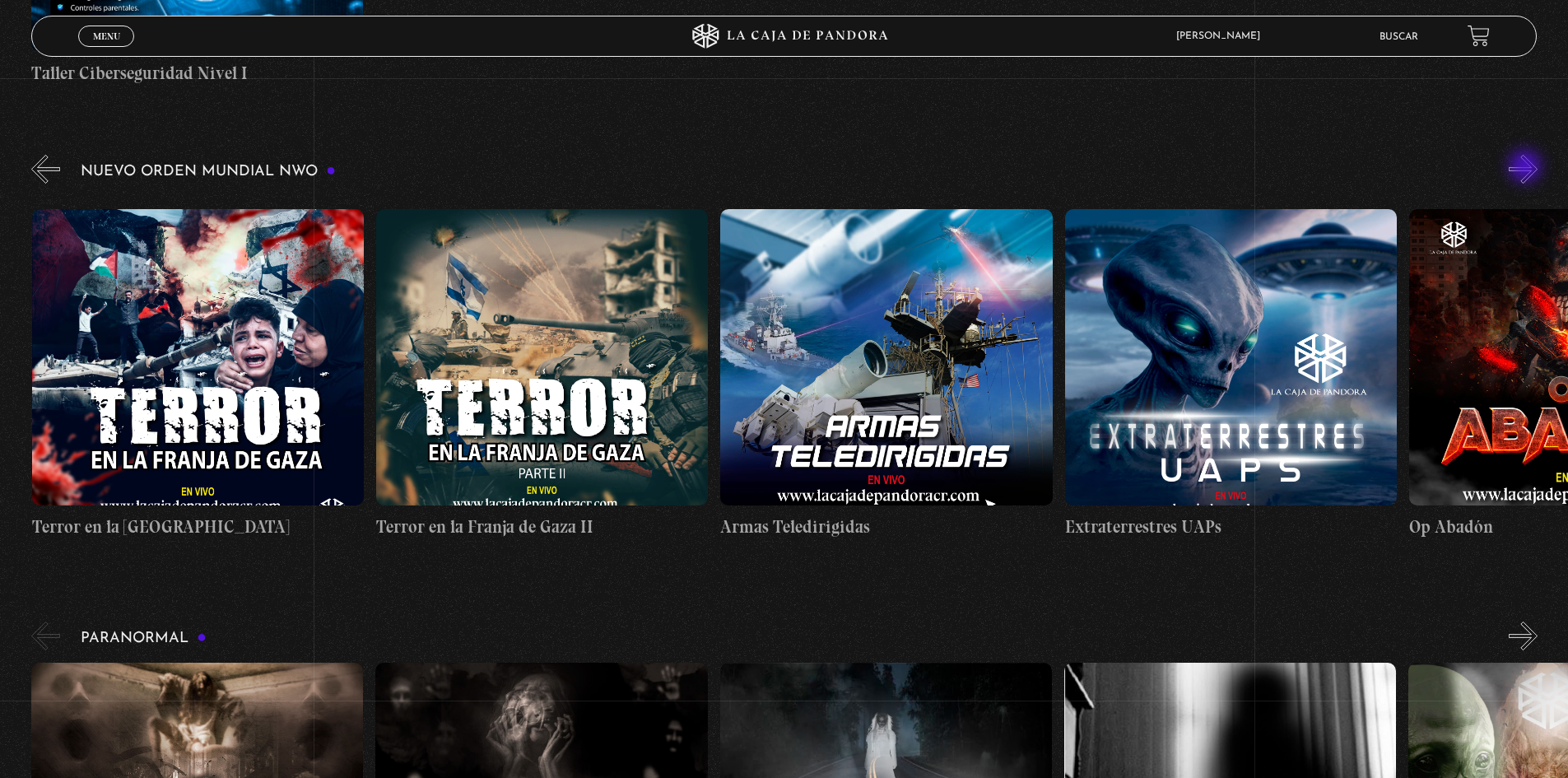
click at [1527, 168] on button "»" at bounding box center [1523, 169] width 29 height 29
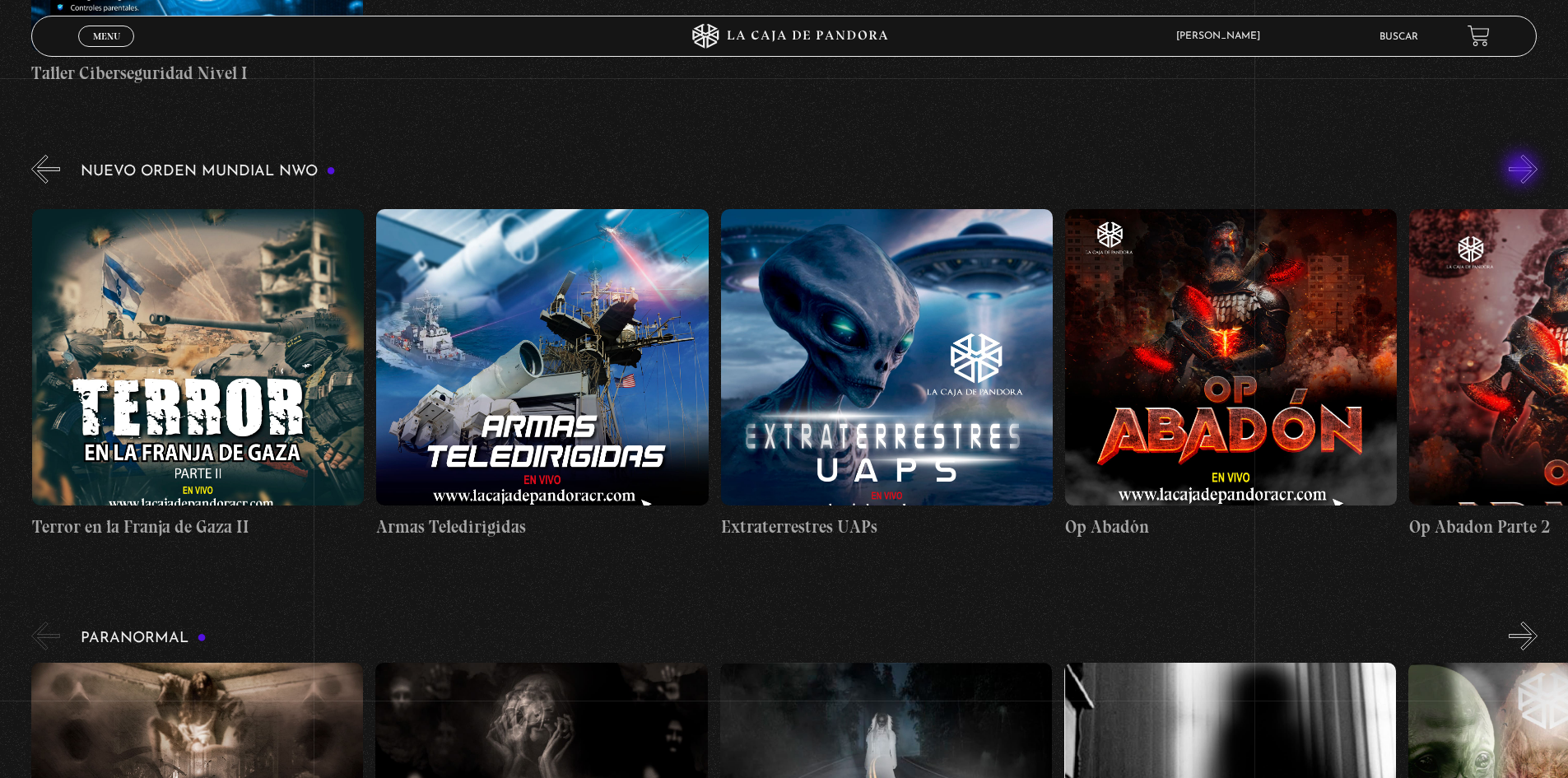
scroll to position [0, 7920]
click at [1518, 174] on div "Nuevo Orden Mundial NWO 2023" at bounding box center [800, 352] width 1537 height 401
click at [1525, 165] on button "»" at bounding box center [1523, 169] width 29 height 29
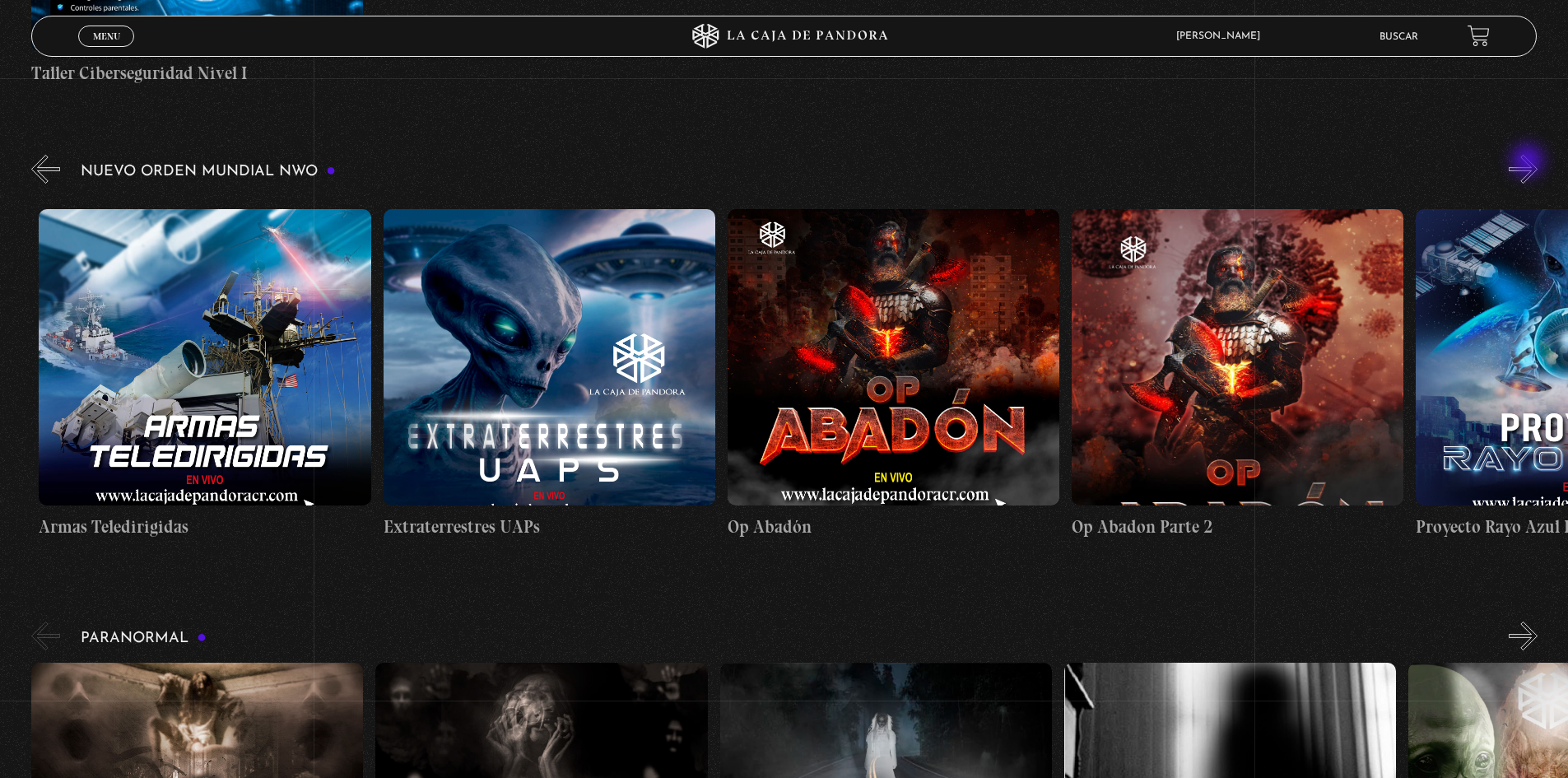
click at [1530, 162] on button "»" at bounding box center [1523, 169] width 29 height 29
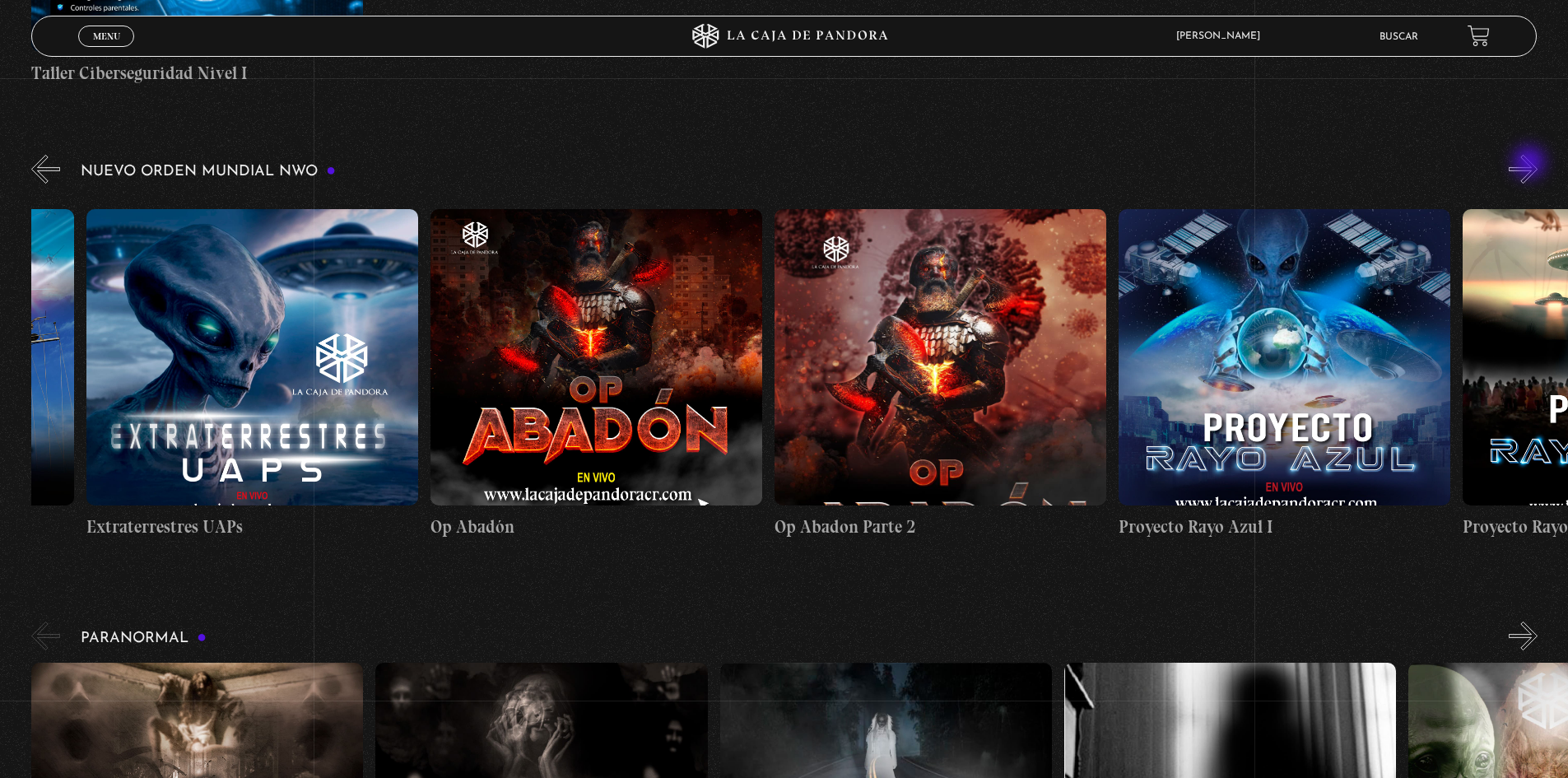
click at [1531, 164] on button "»" at bounding box center [1523, 169] width 29 height 29
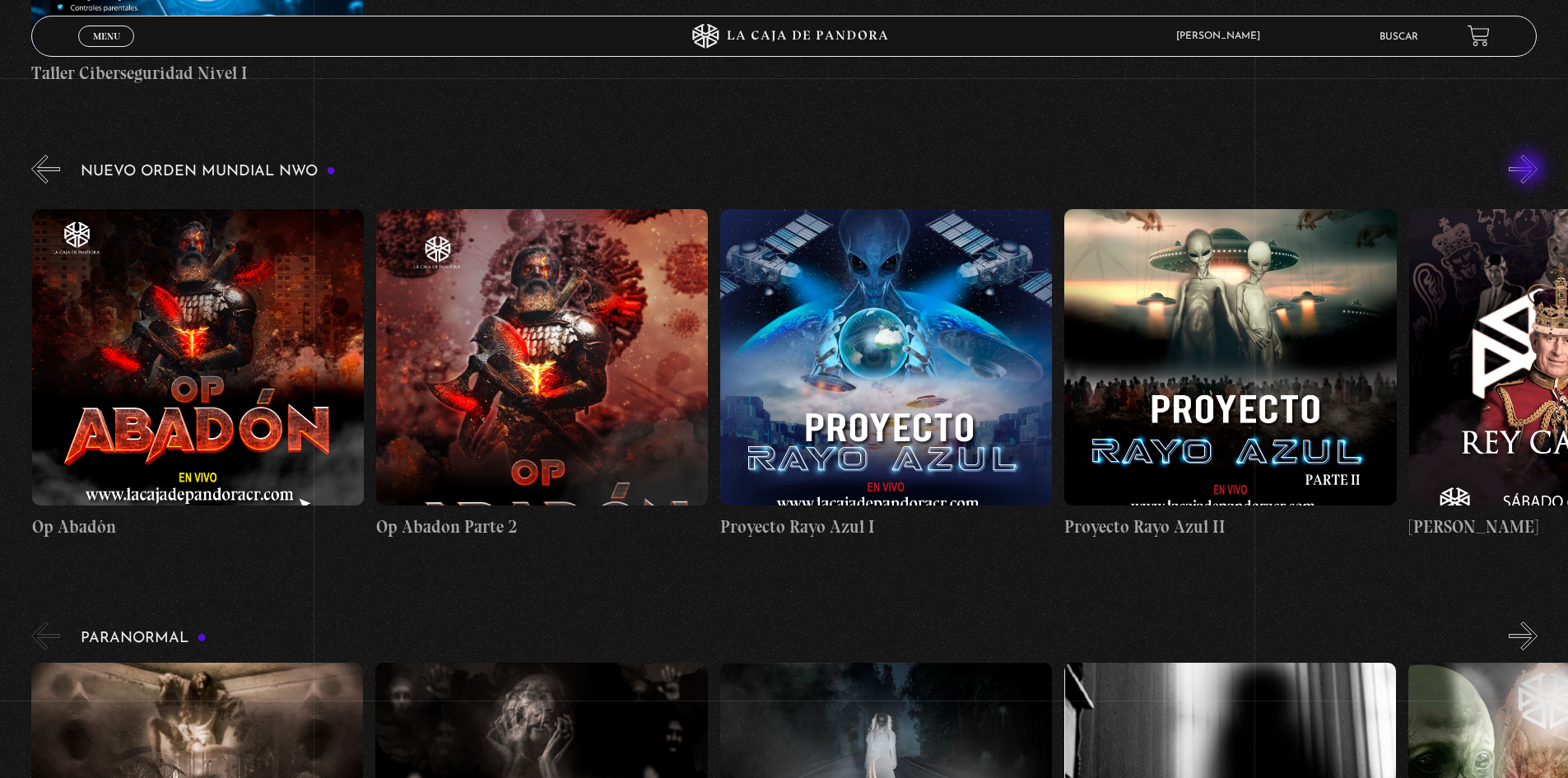
scroll to position [0, 8953]
click at [1538, 159] on button "»" at bounding box center [1523, 169] width 29 height 29
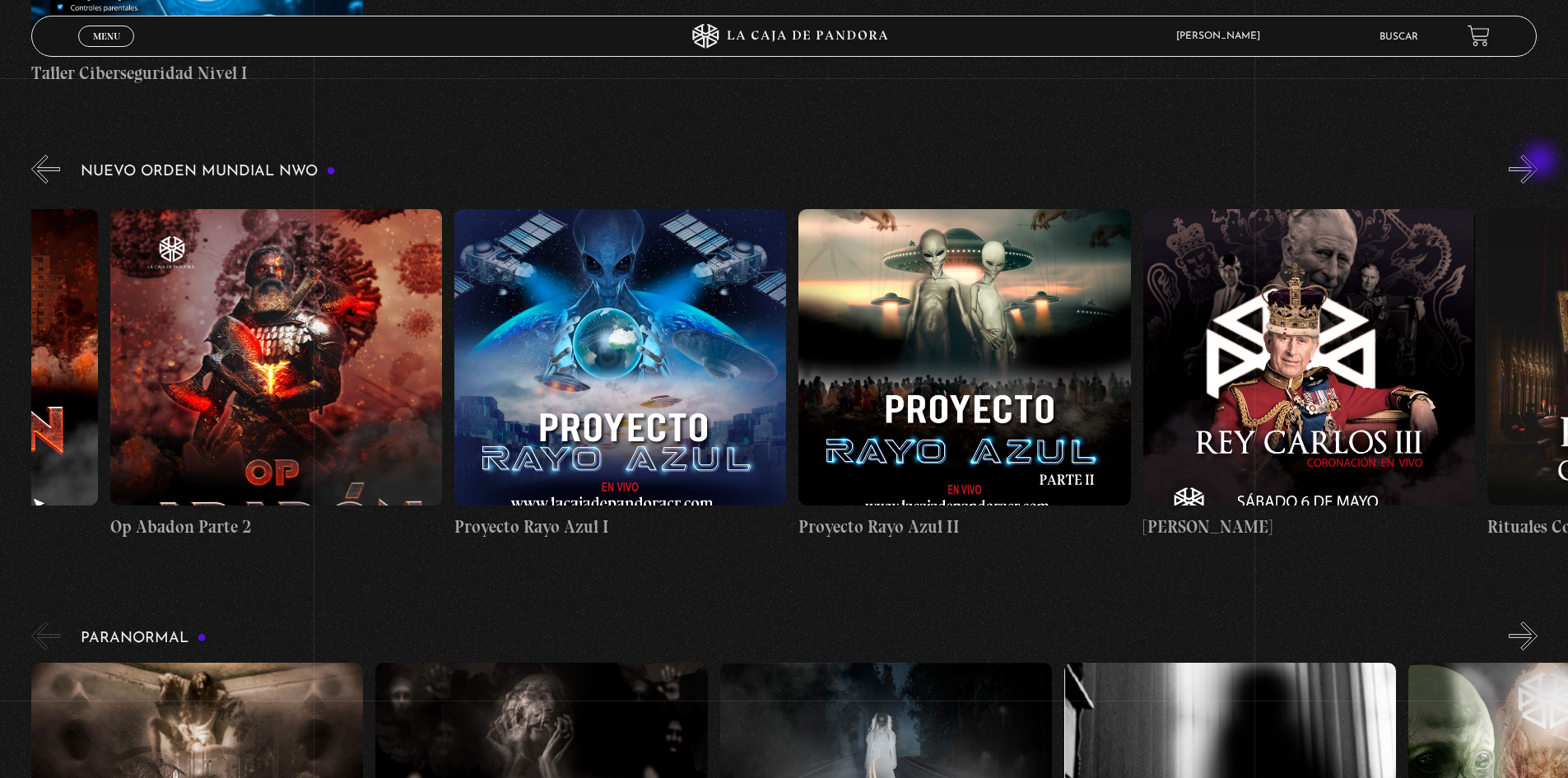
click at [1538, 162] on button "»" at bounding box center [1523, 169] width 29 height 29
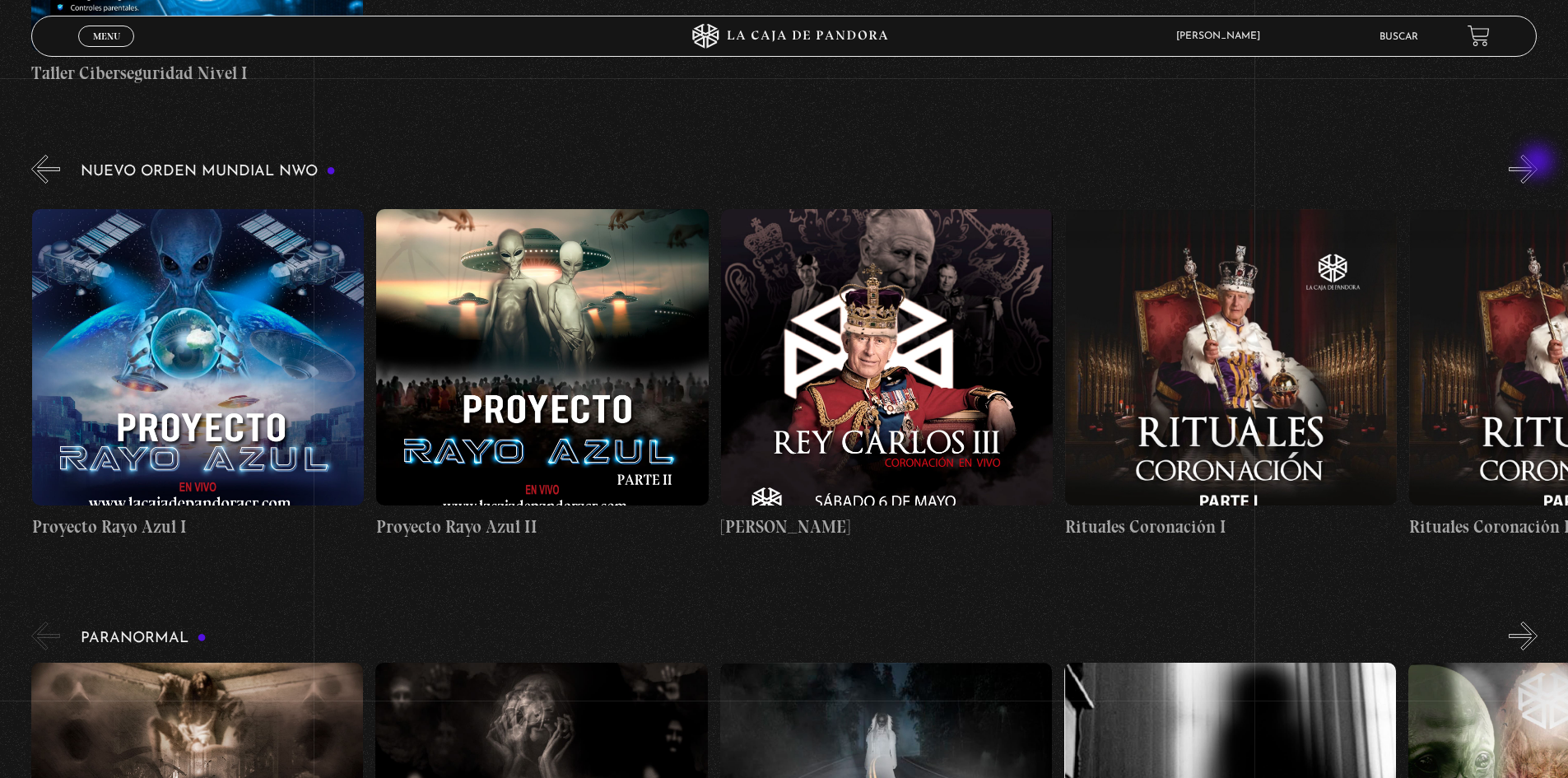
click at [1538, 163] on button "»" at bounding box center [1523, 169] width 29 height 29
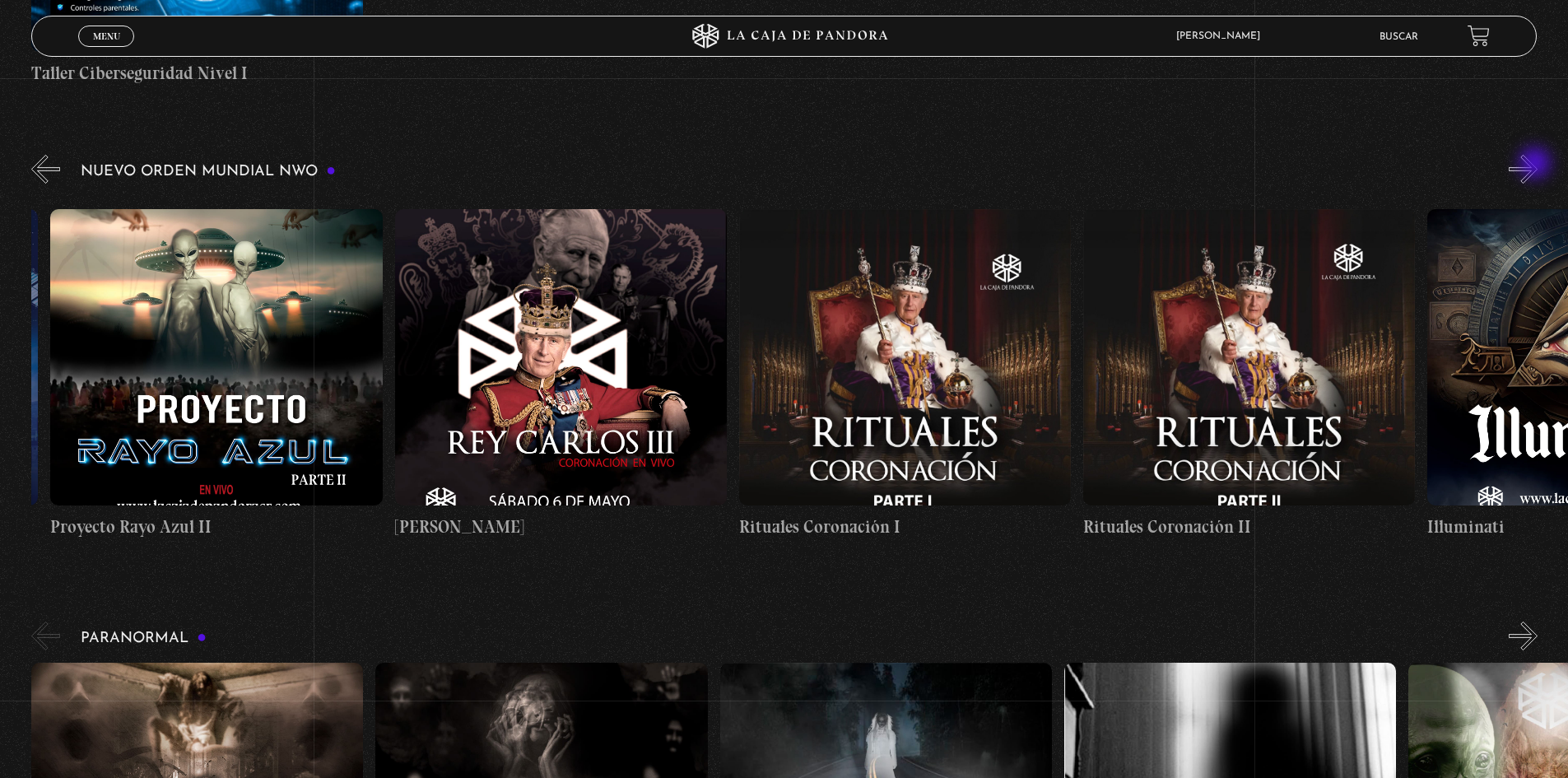
click at [1537, 165] on button "»" at bounding box center [1523, 169] width 29 height 29
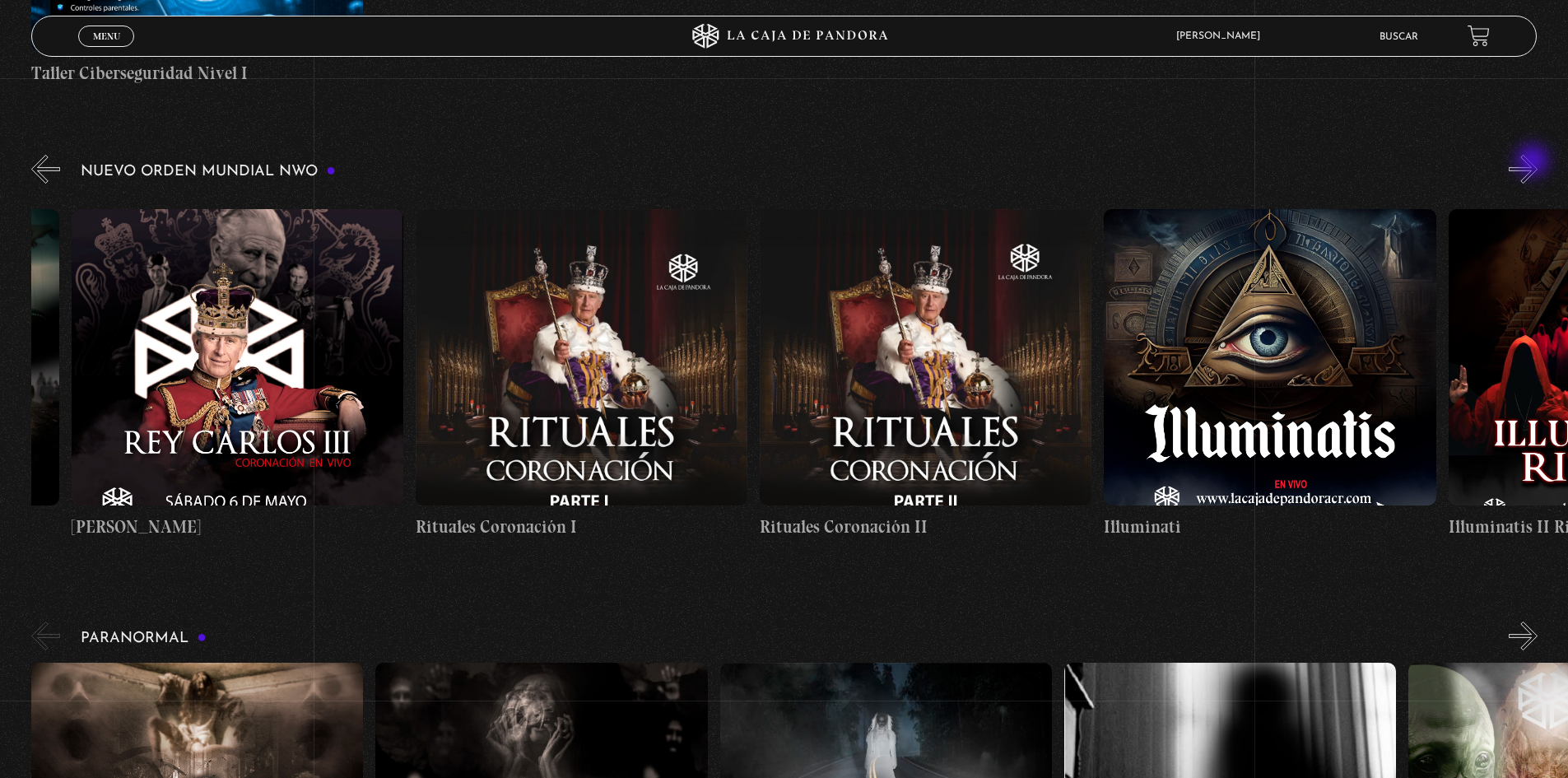
click at [1535, 164] on button "»" at bounding box center [1523, 169] width 29 height 29
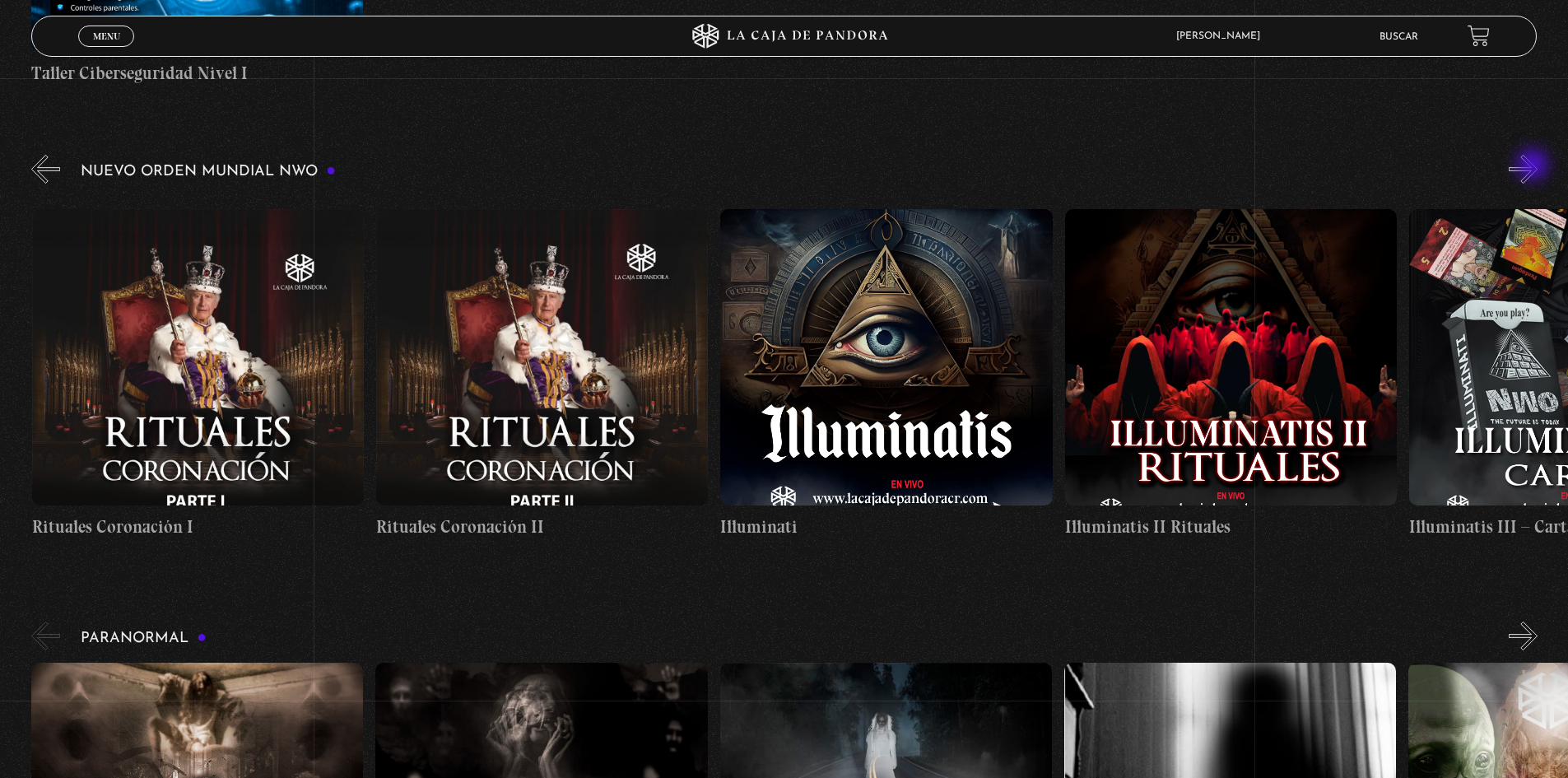
click at [1535, 168] on button "»" at bounding box center [1523, 169] width 29 height 29
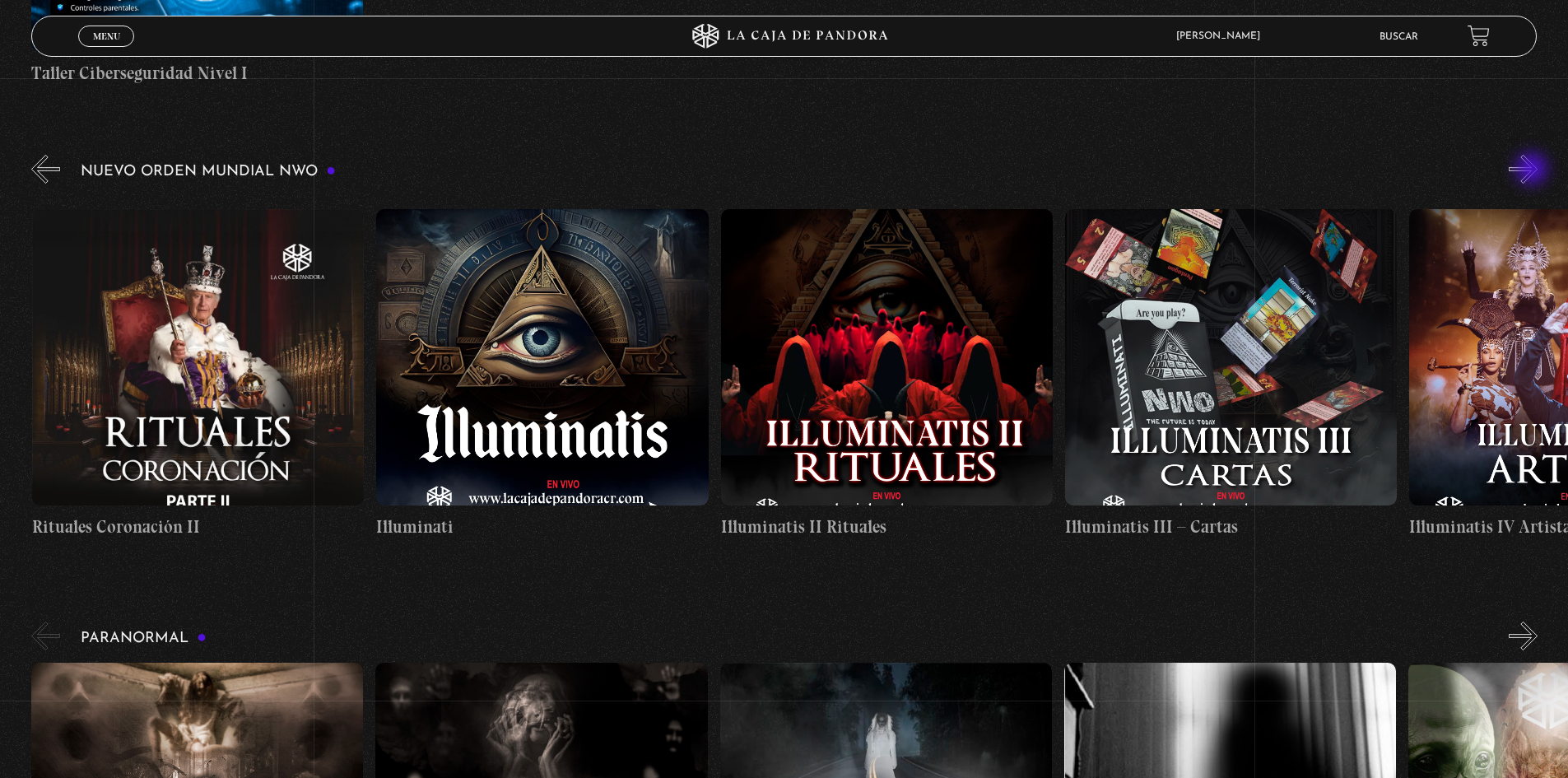
scroll to position [0, 11018]
click at [1531, 169] on button "»" at bounding box center [1523, 169] width 29 height 29
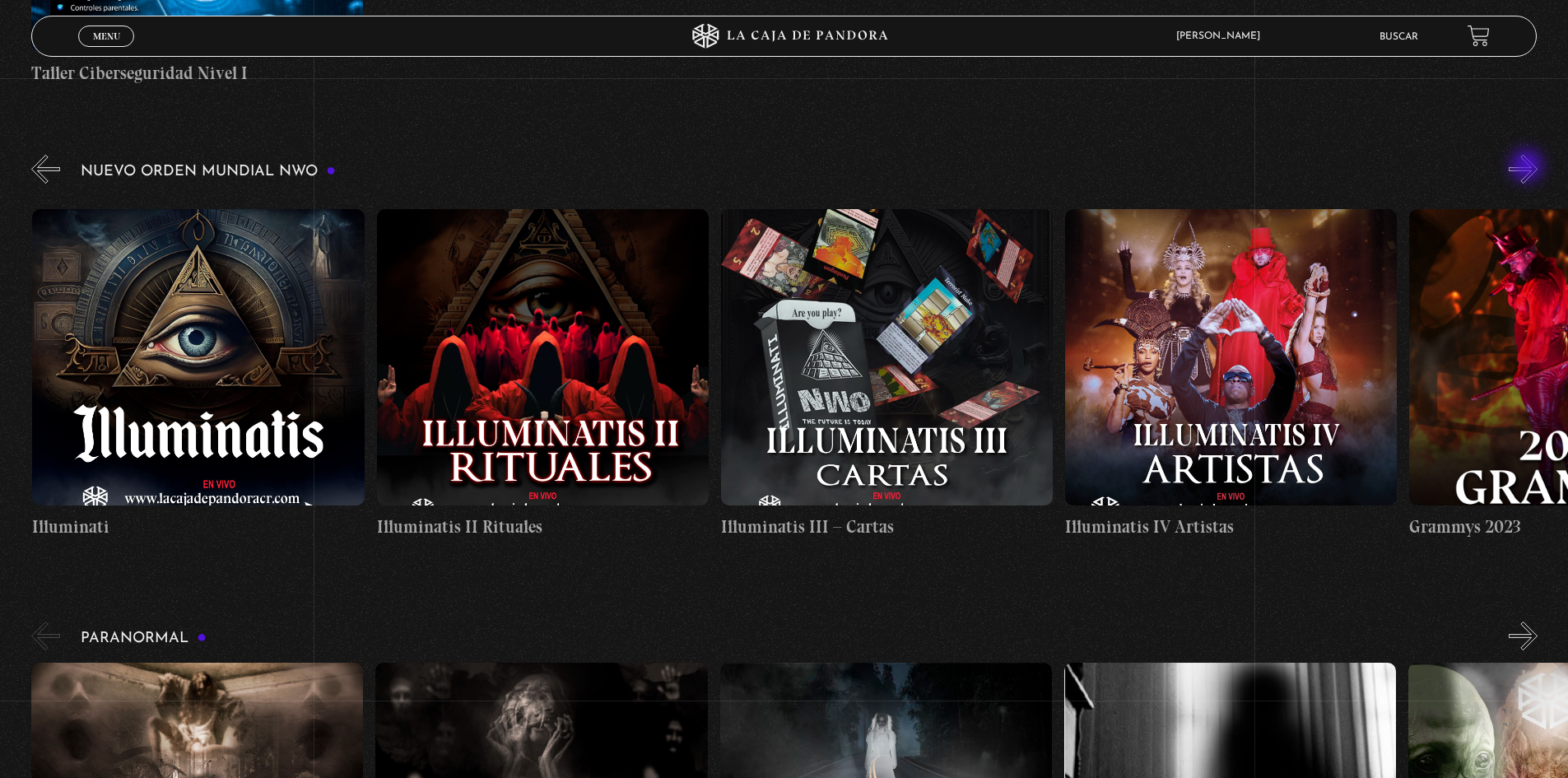
click at [1529, 168] on button "»" at bounding box center [1523, 169] width 29 height 29
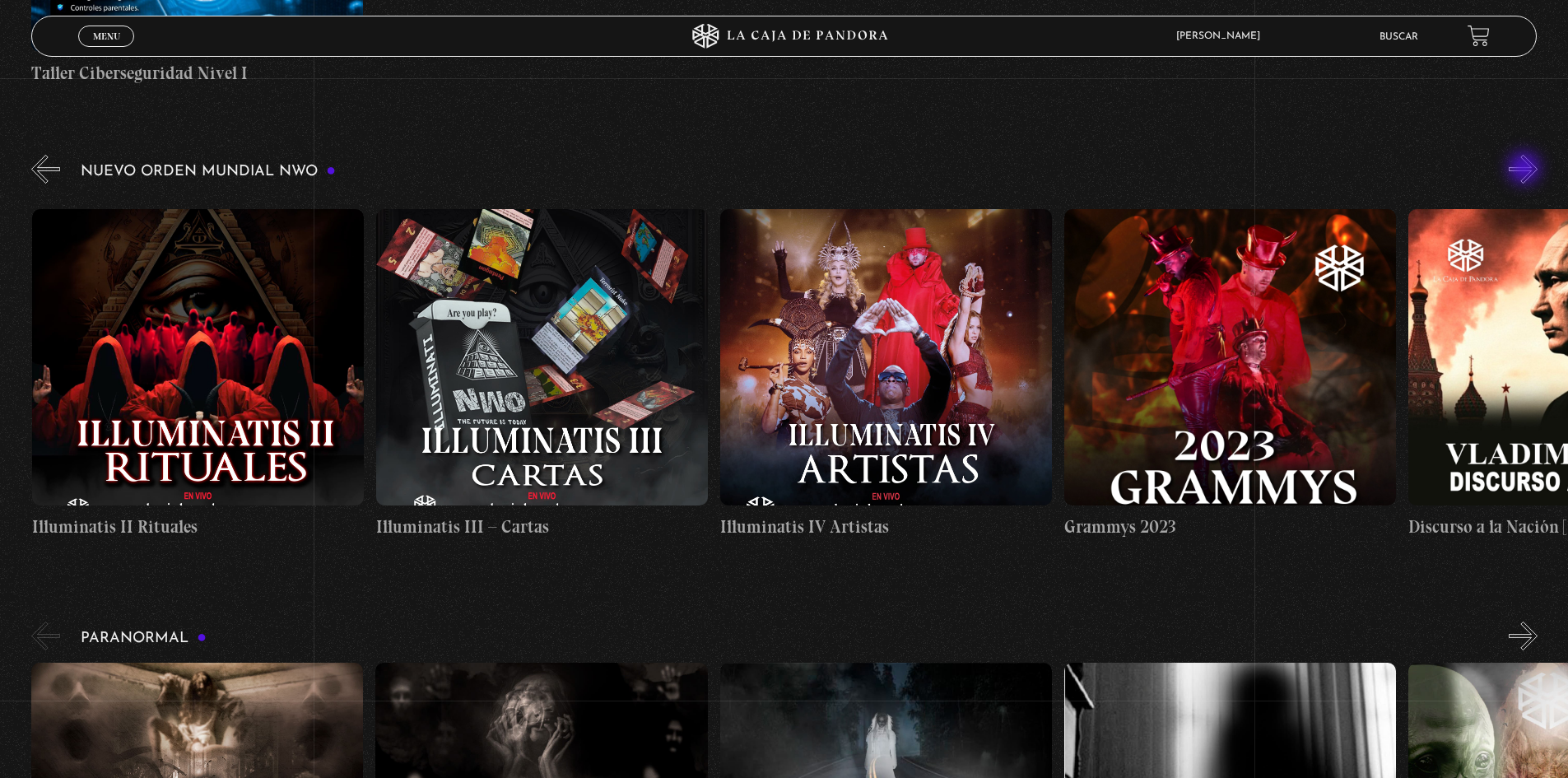
click at [1526, 169] on button "»" at bounding box center [1523, 169] width 29 height 29
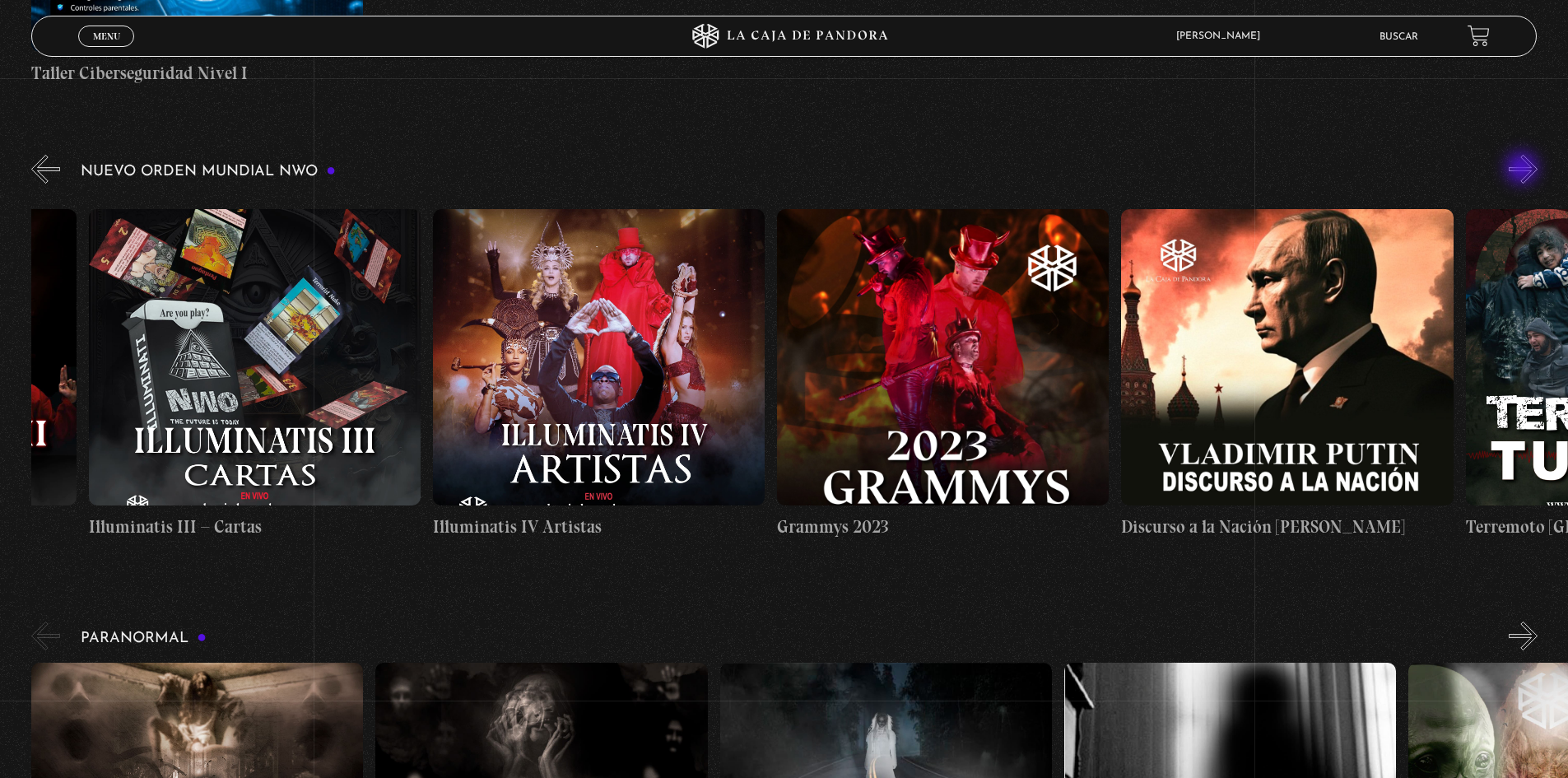
click at [1524, 169] on button "»" at bounding box center [1523, 169] width 29 height 29
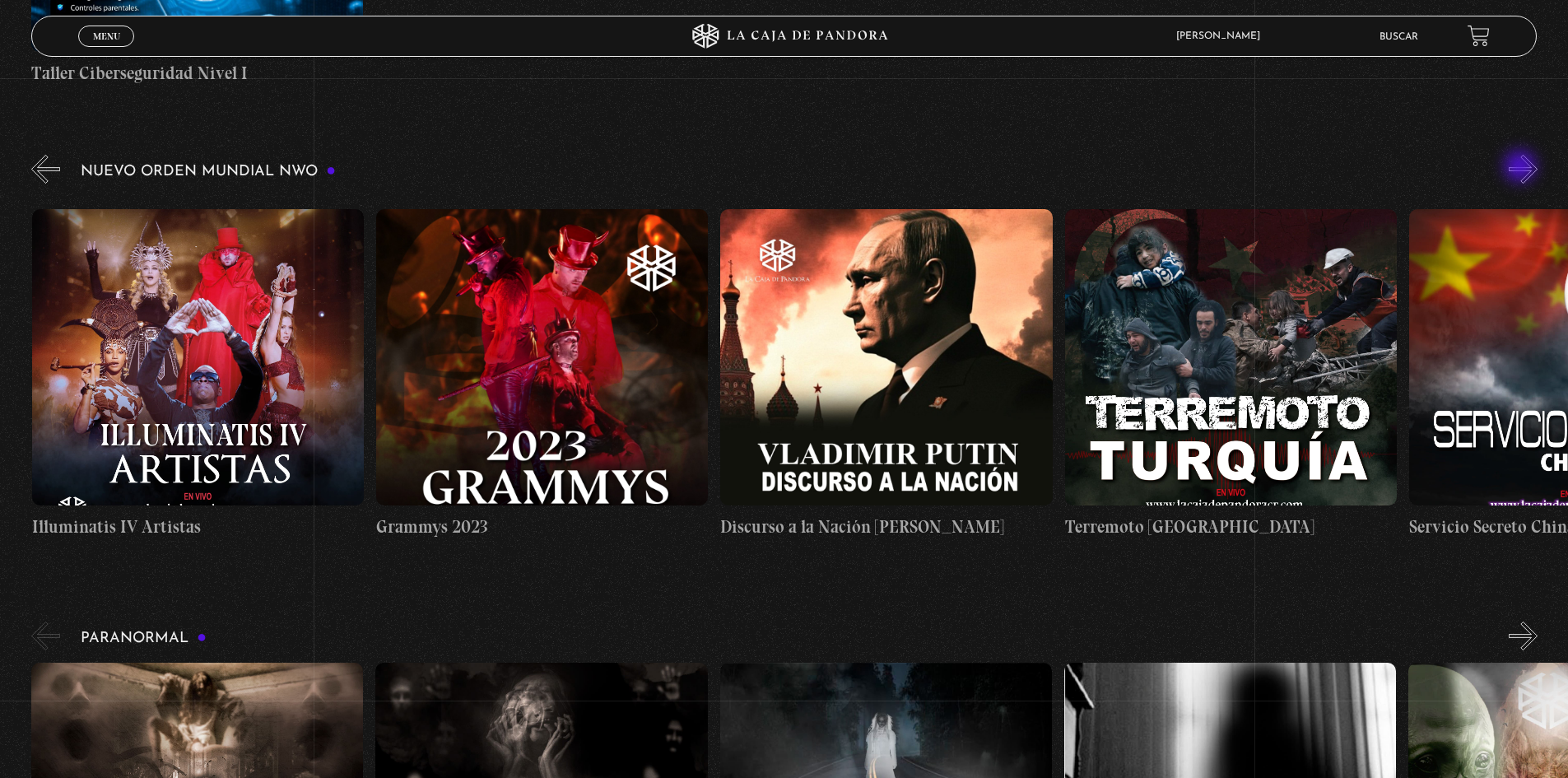
click at [1522, 168] on button "»" at bounding box center [1523, 169] width 29 height 29
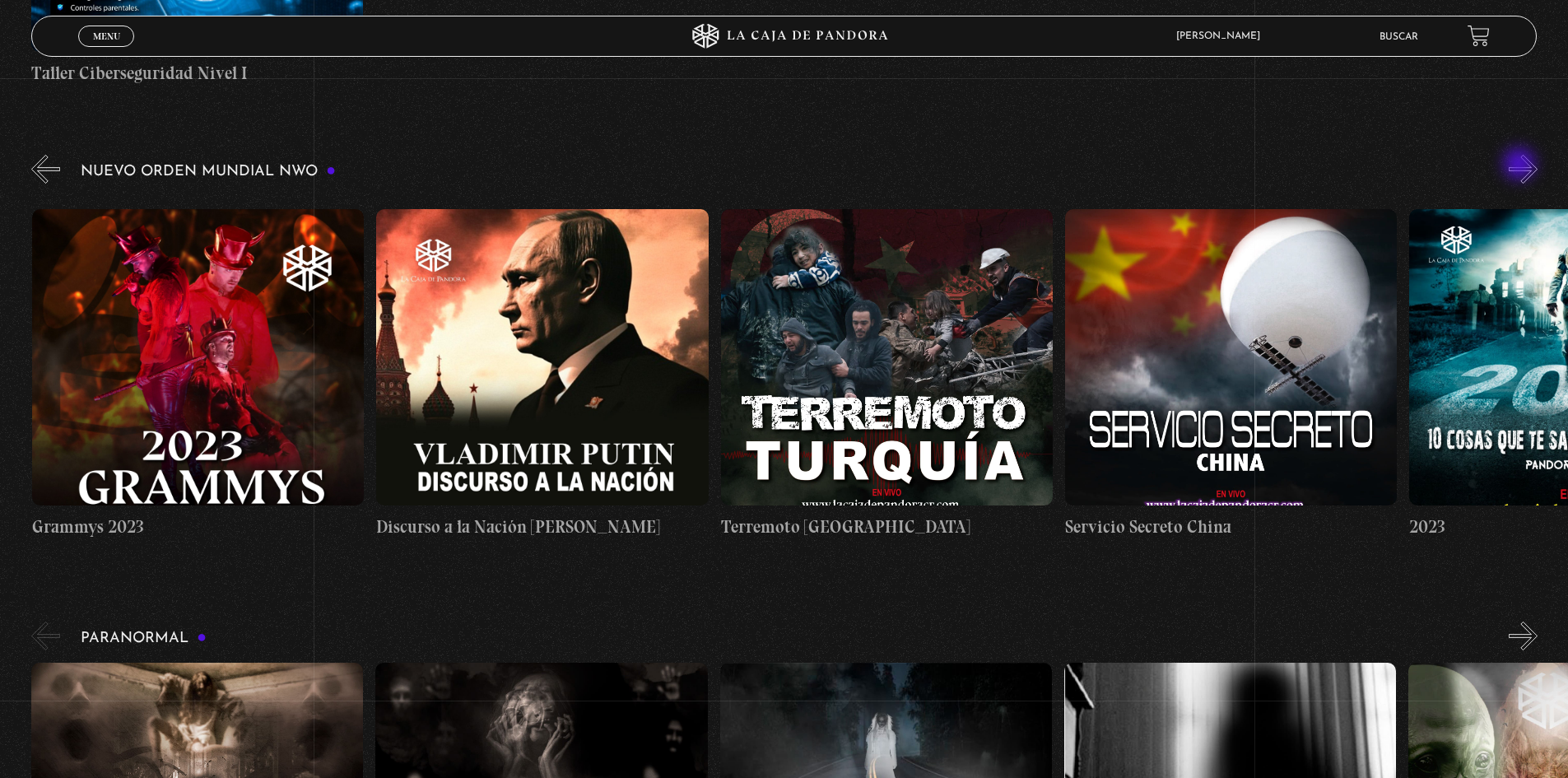
click at [1521, 165] on button "»" at bounding box center [1523, 169] width 29 height 29
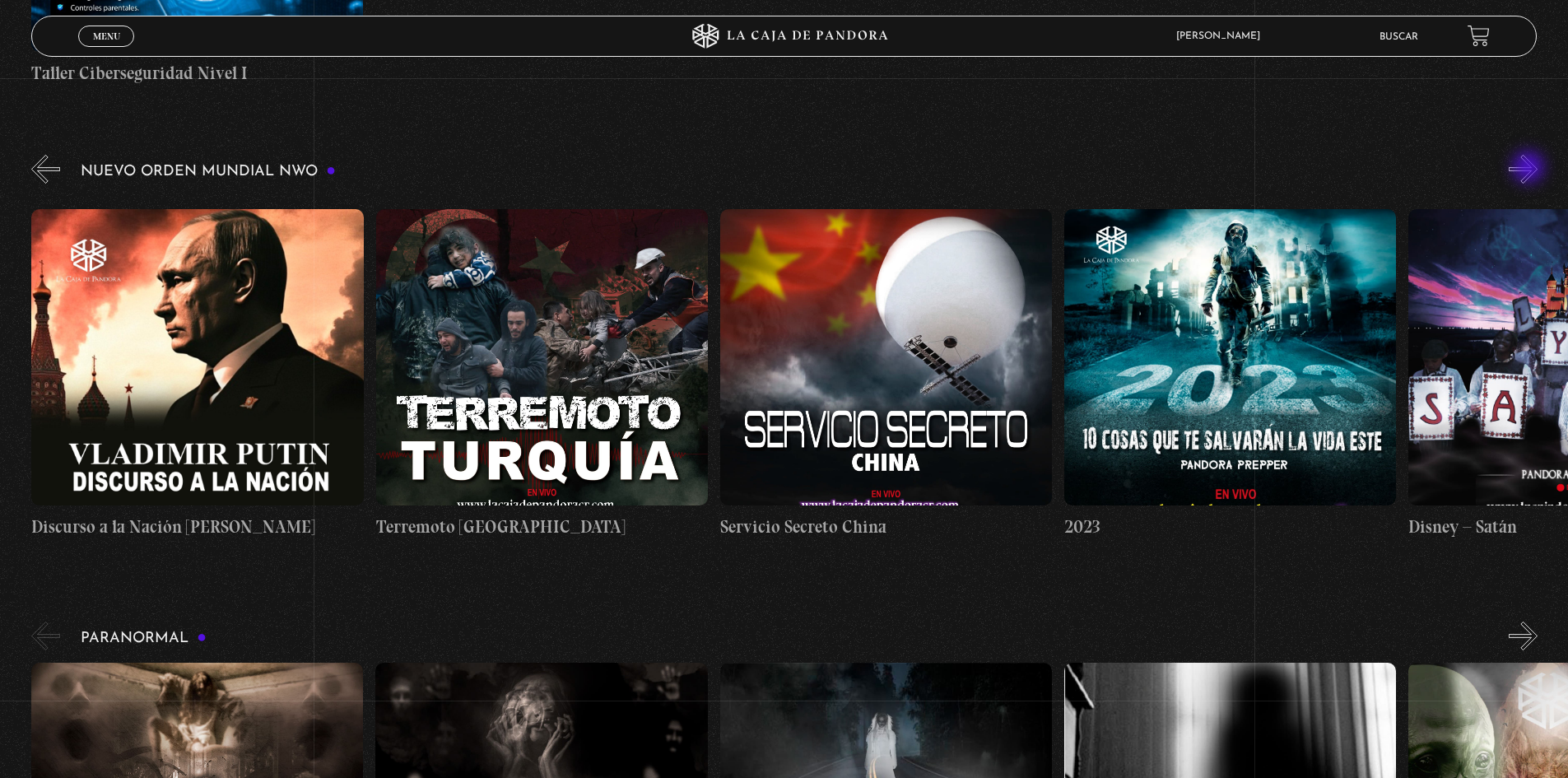
click at [1532, 169] on button "»" at bounding box center [1523, 169] width 29 height 29
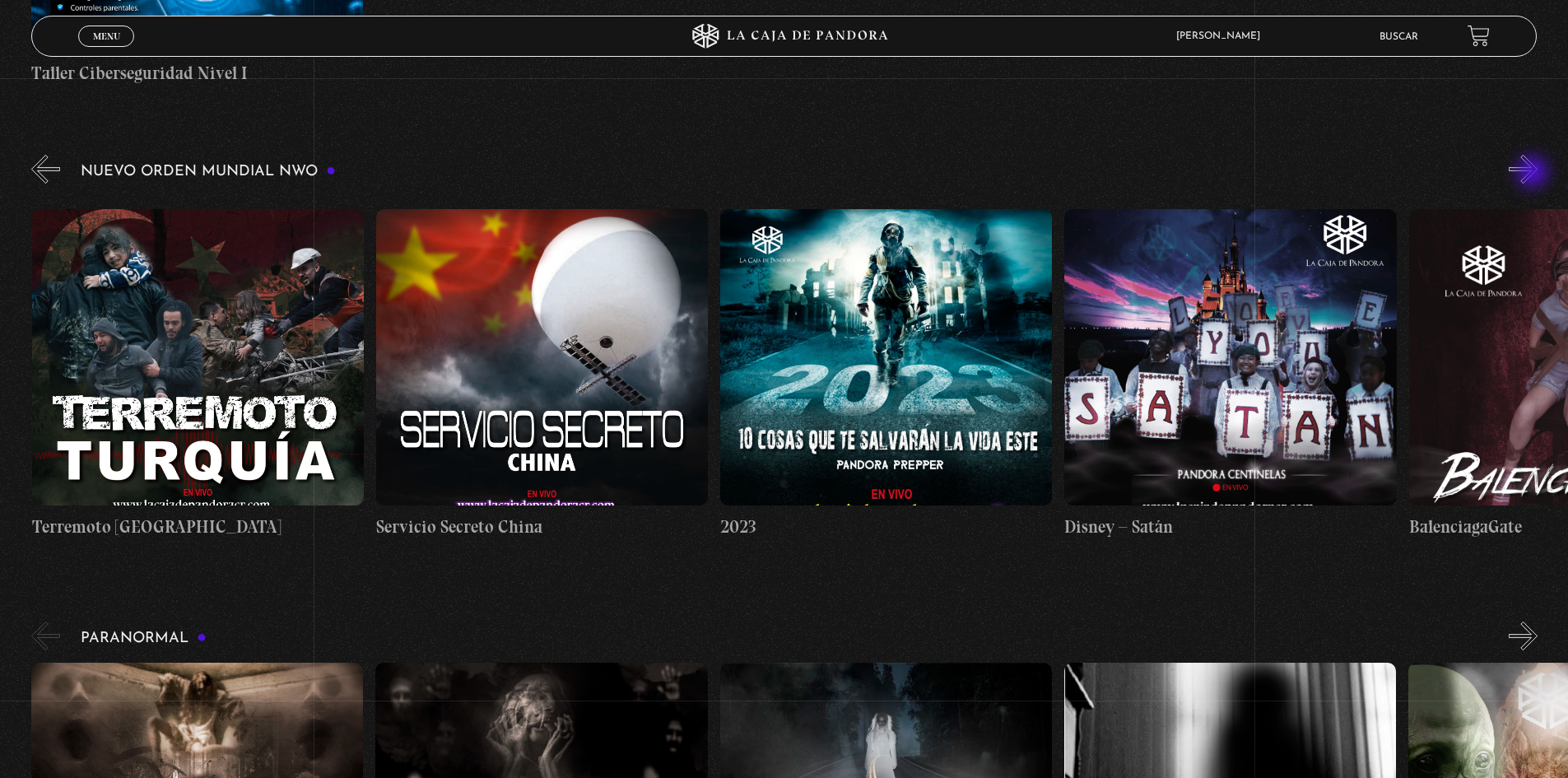
scroll to position [0, 13429]
click at [1528, 171] on button "»" at bounding box center [1523, 169] width 29 height 29
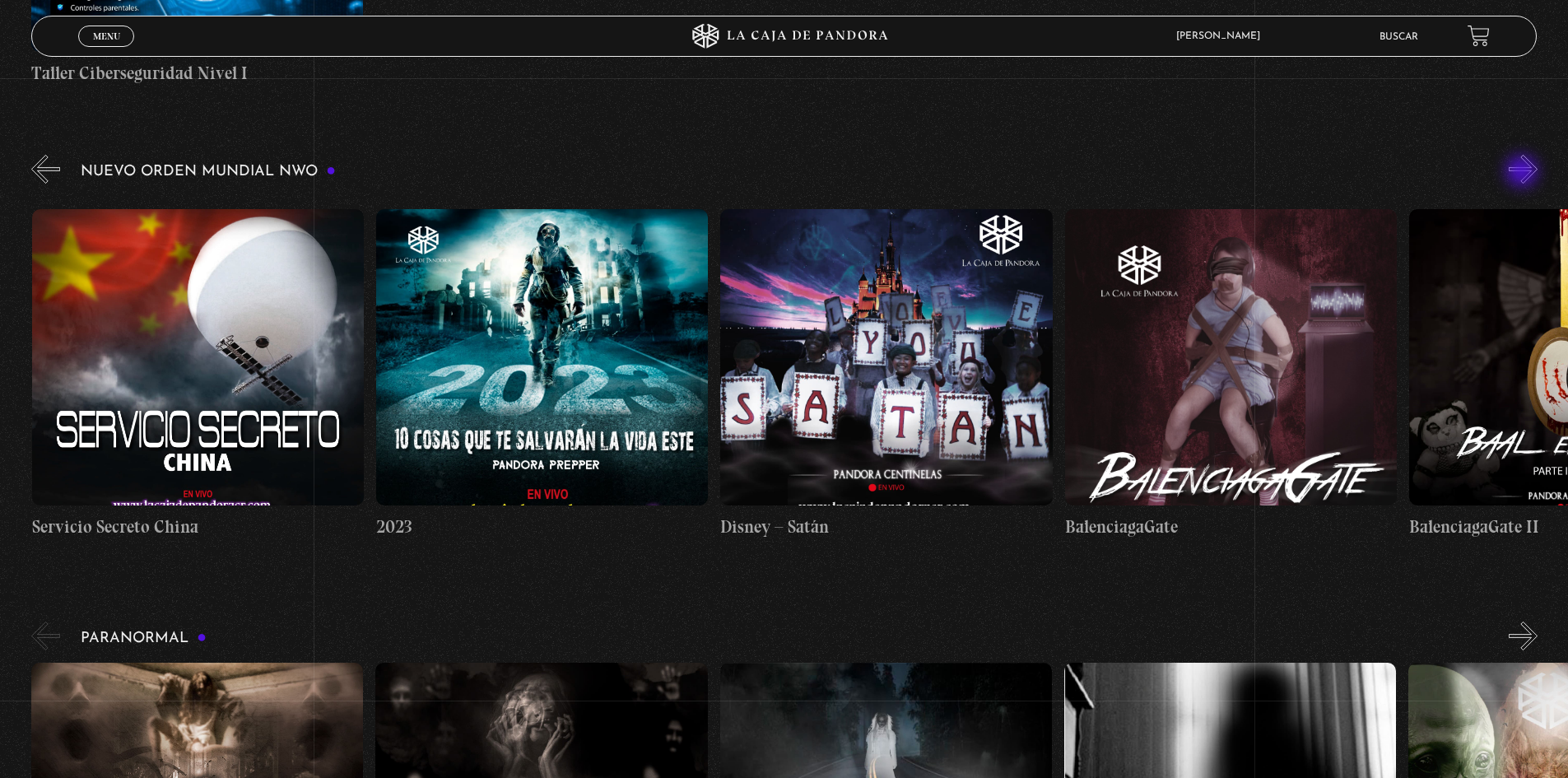
click at [1525, 175] on button "»" at bounding box center [1523, 169] width 29 height 29
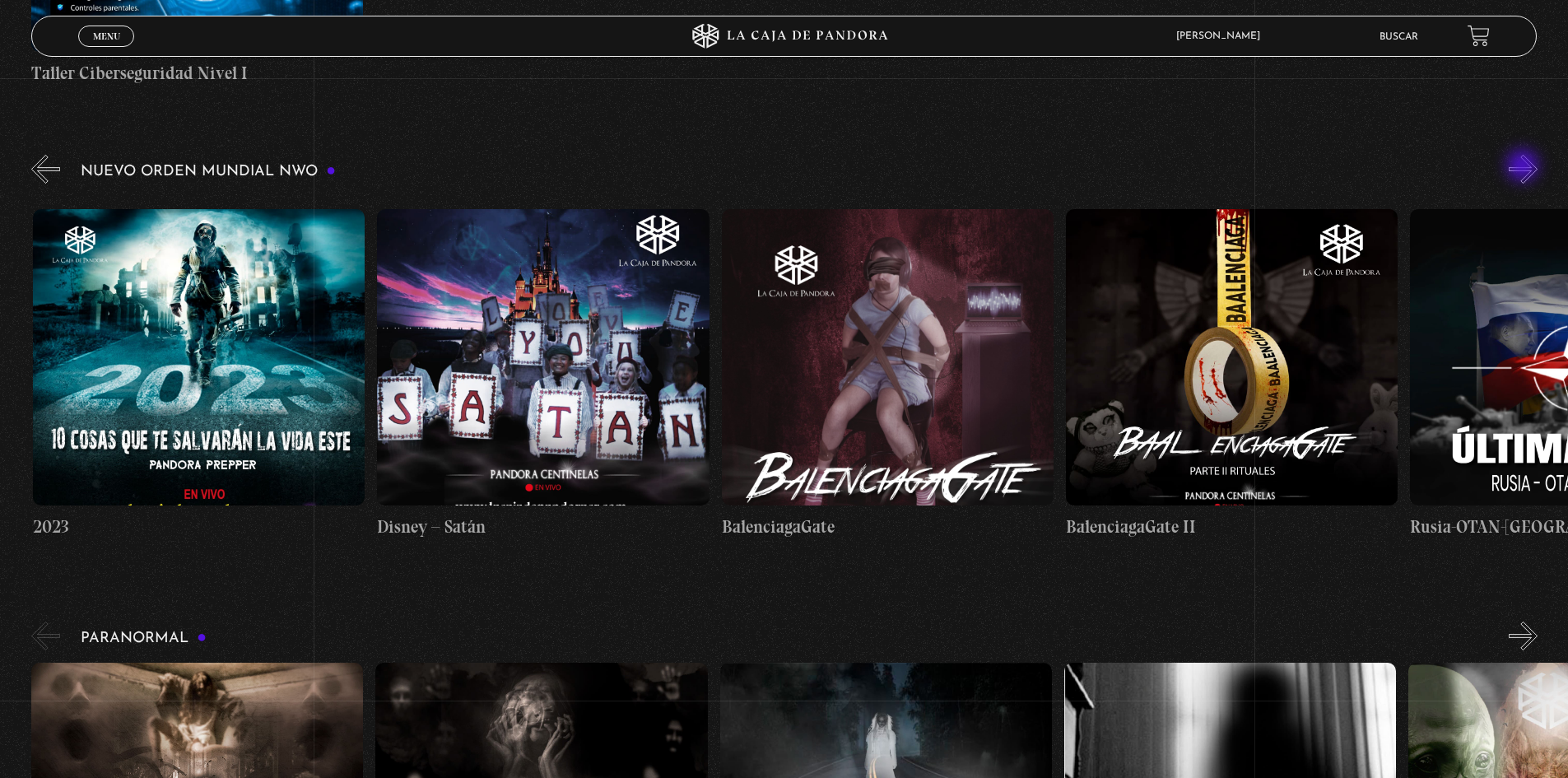
click at [1525, 167] on button "»" at bounding box center [1523, 169] width 29 height 29
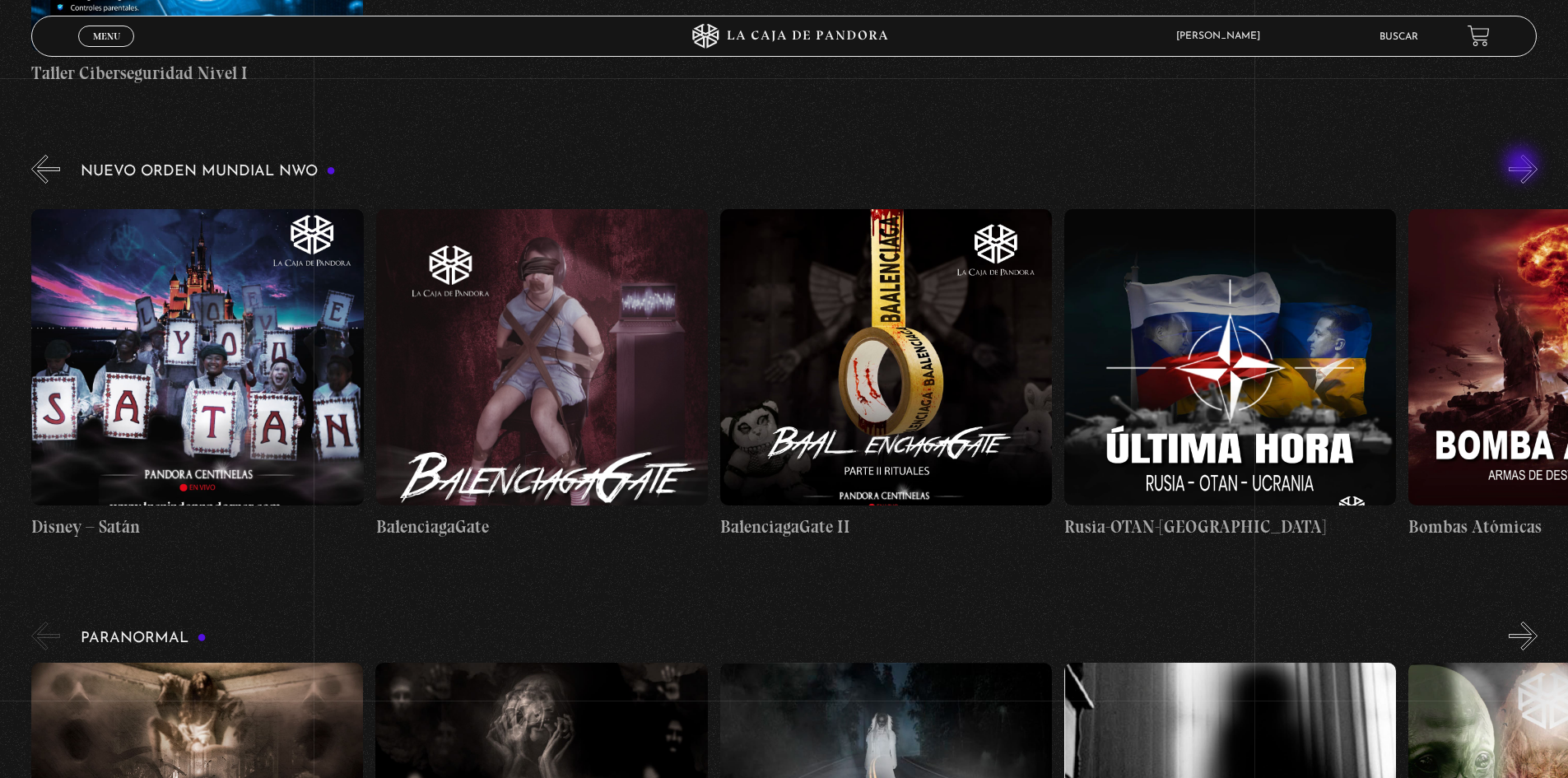
click at [1523, 164] on button "»" at bounding box center [1523, 169] width 29 height 29
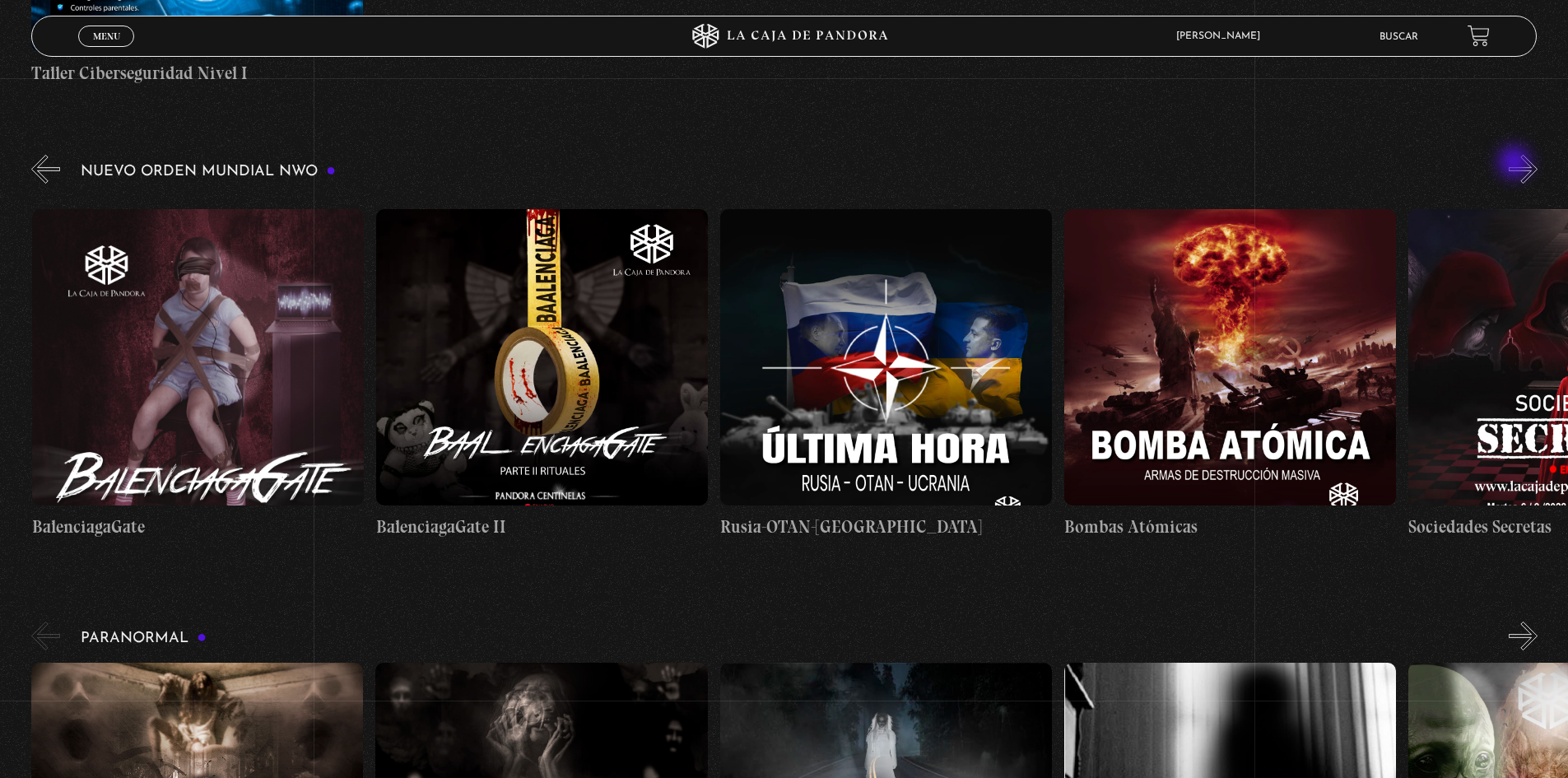
scroll to position [0, 14807]
click at [1515, 162] on div "Nuevo Orden Mundial NWO 2023" at bounding box center [800, 352] width 1537 height 401
click at [1536, 163] on button "»" at bounding box center [1523, 169] width 29 height 29
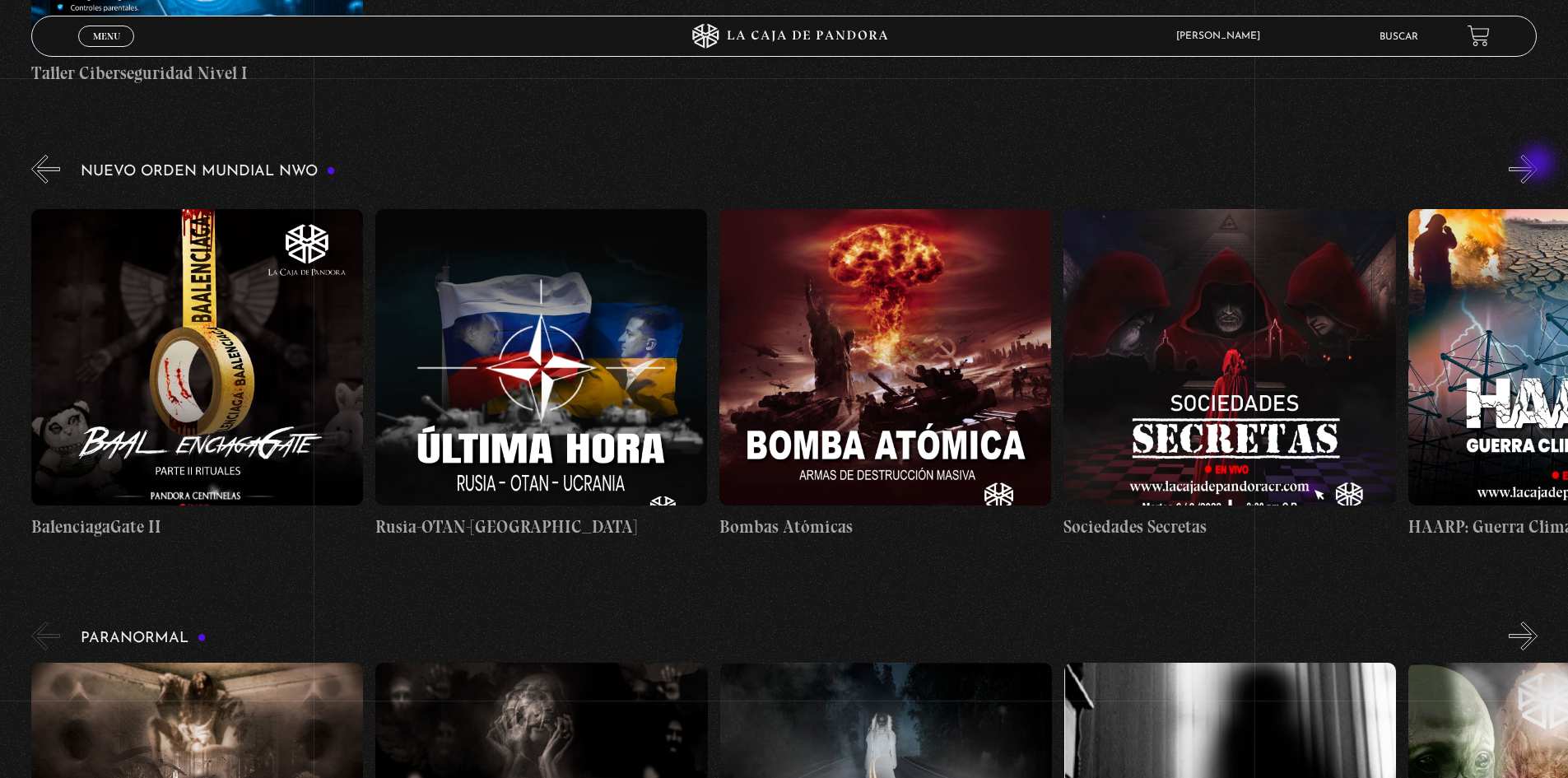
click at [1538, 166] on button "»" at bounding box center [1523, 169] width 29 height 29
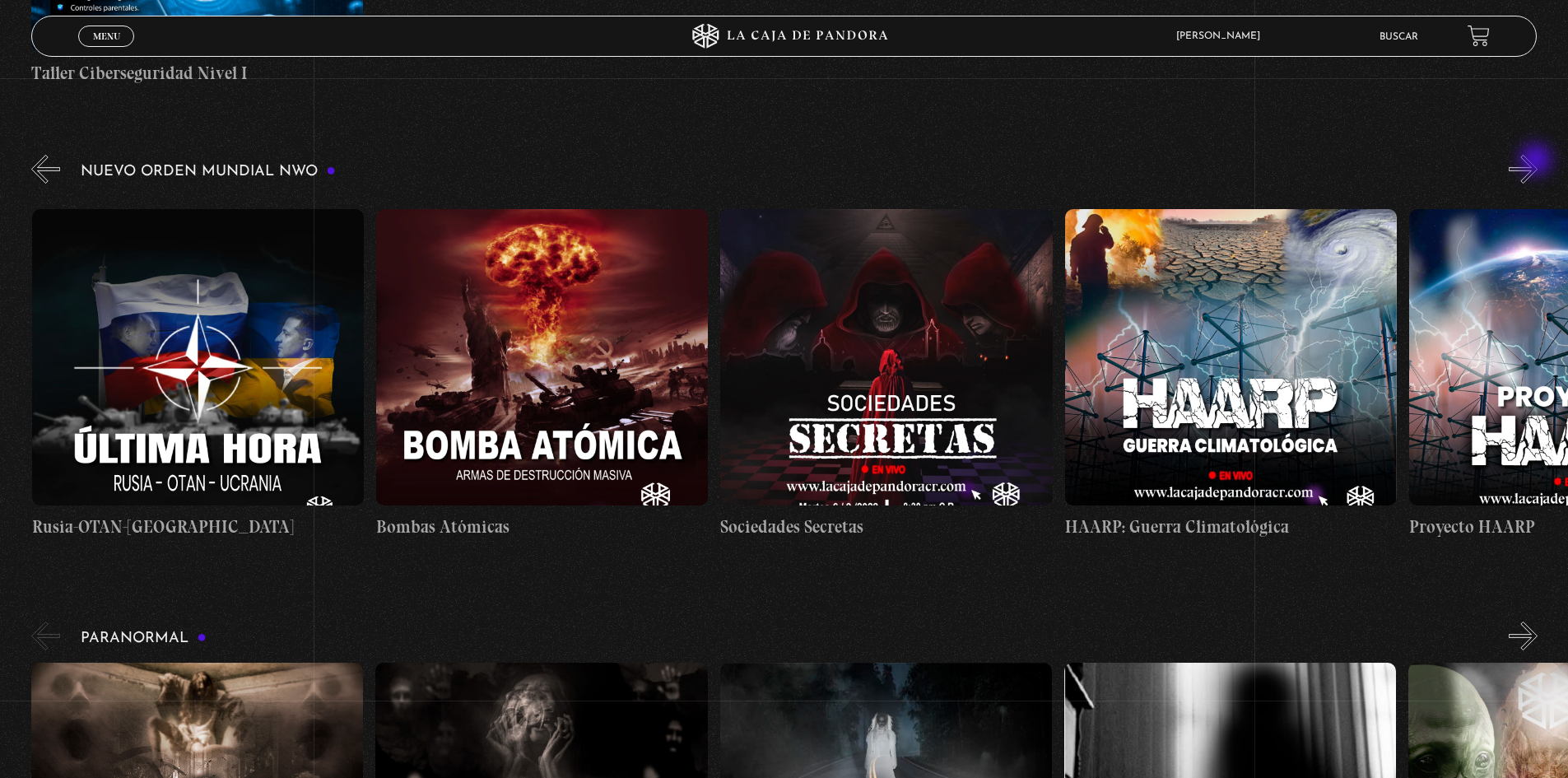
scroll to position [0, 15494]
click at [1531, 159] on button "»" at bounding box center [1523, 169] width 29 height 29
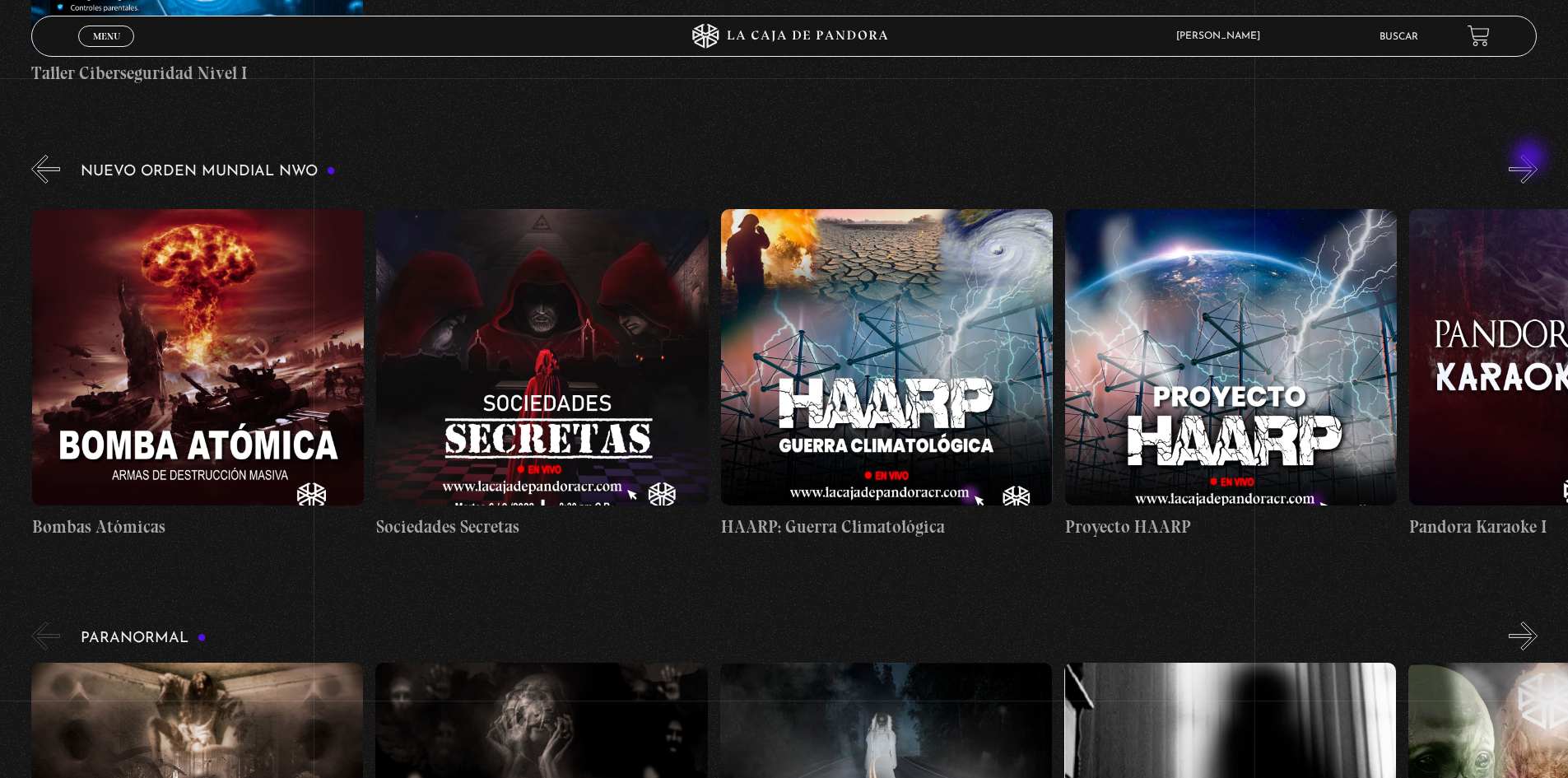
scroll to position [0, 15839]
click at [1532, 163] on button "»" at bounding box center [1523, 169] width 29 height 29
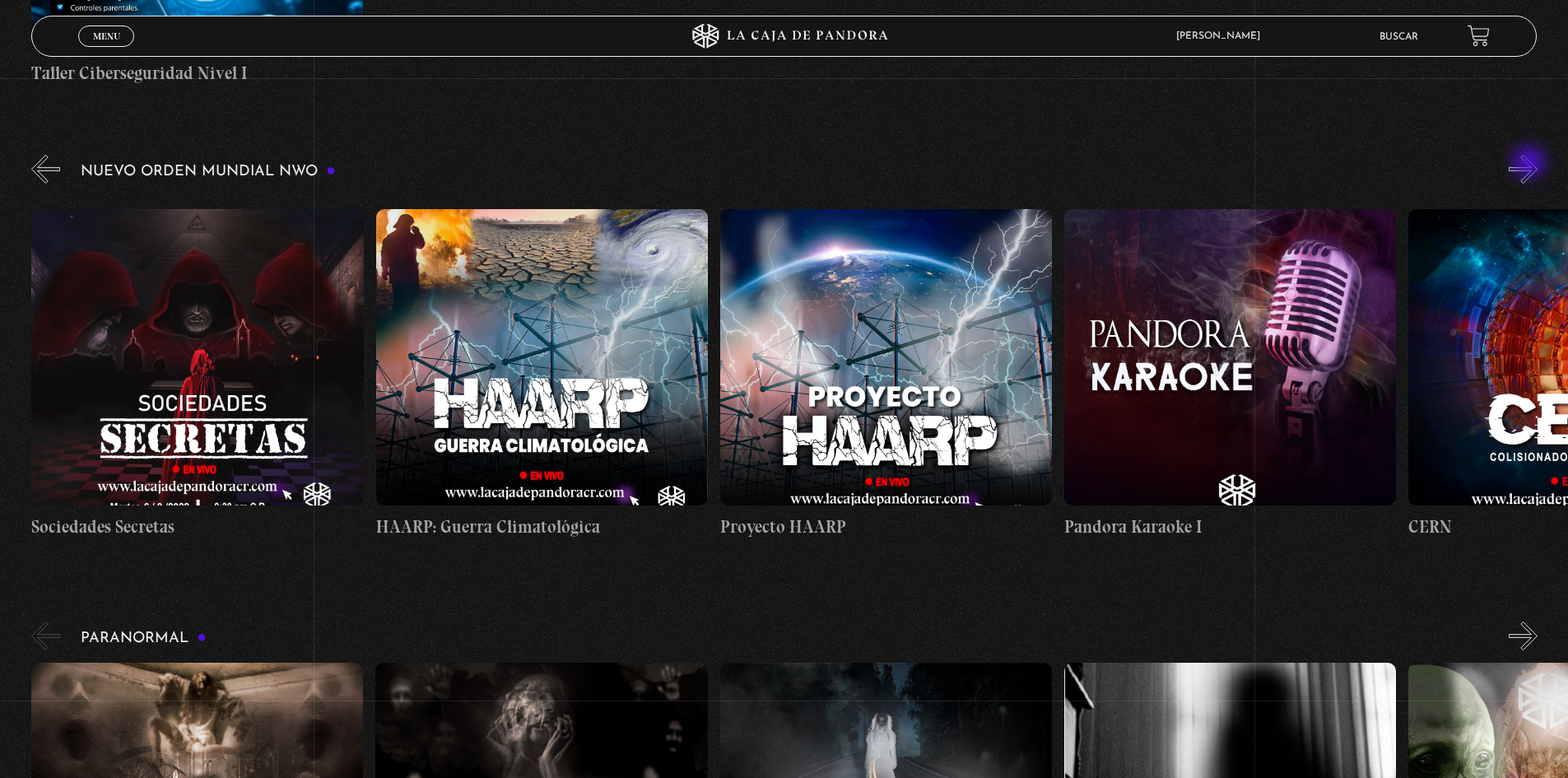
click at [1531, 167] on button "»" at bounding box center [1523, 169] width 29 height 29
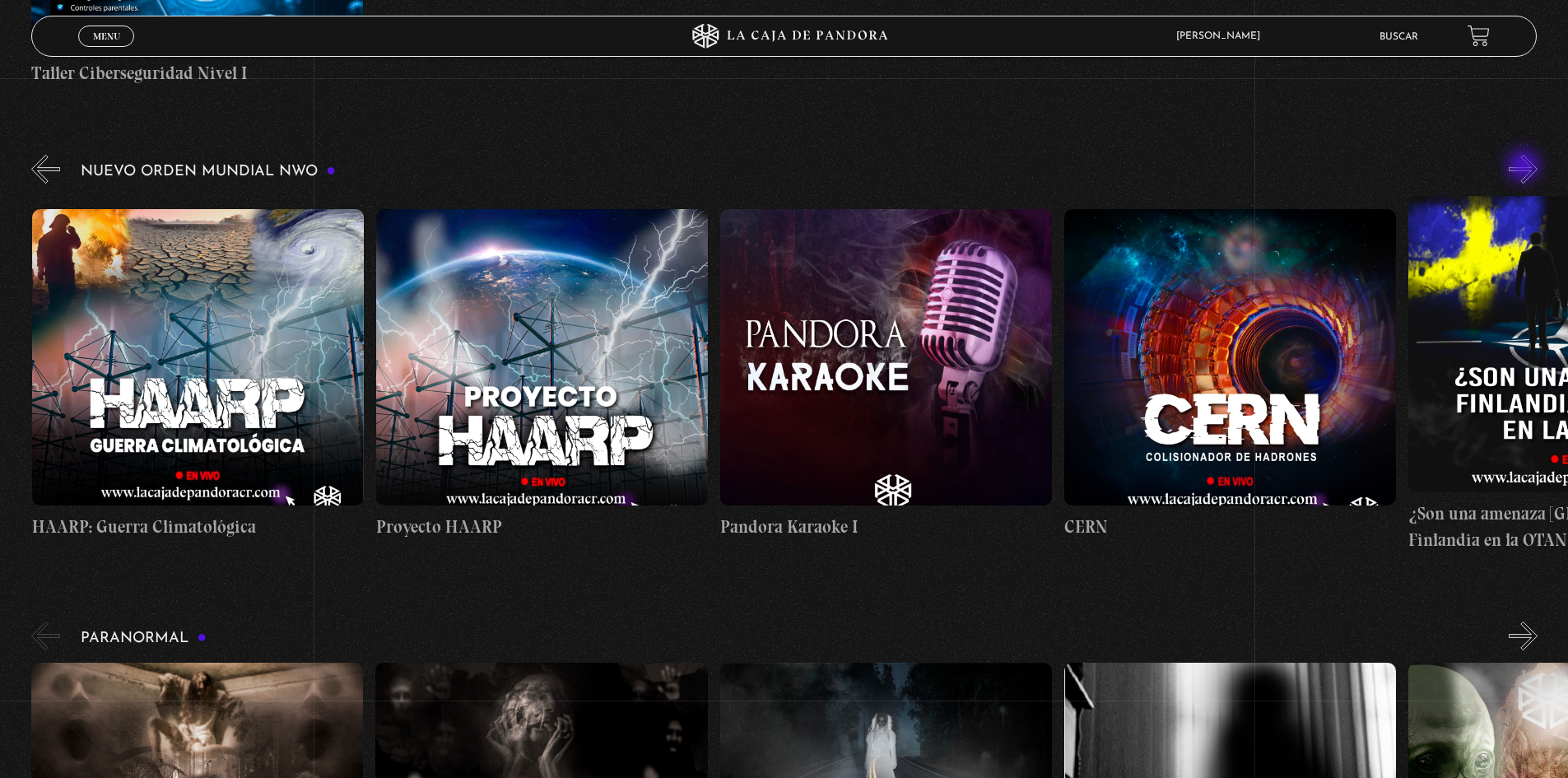
scroll to position [0, 16528]
click at [1520, 165] on button "»" at bounding box center [1523, 169] width 29 height 29
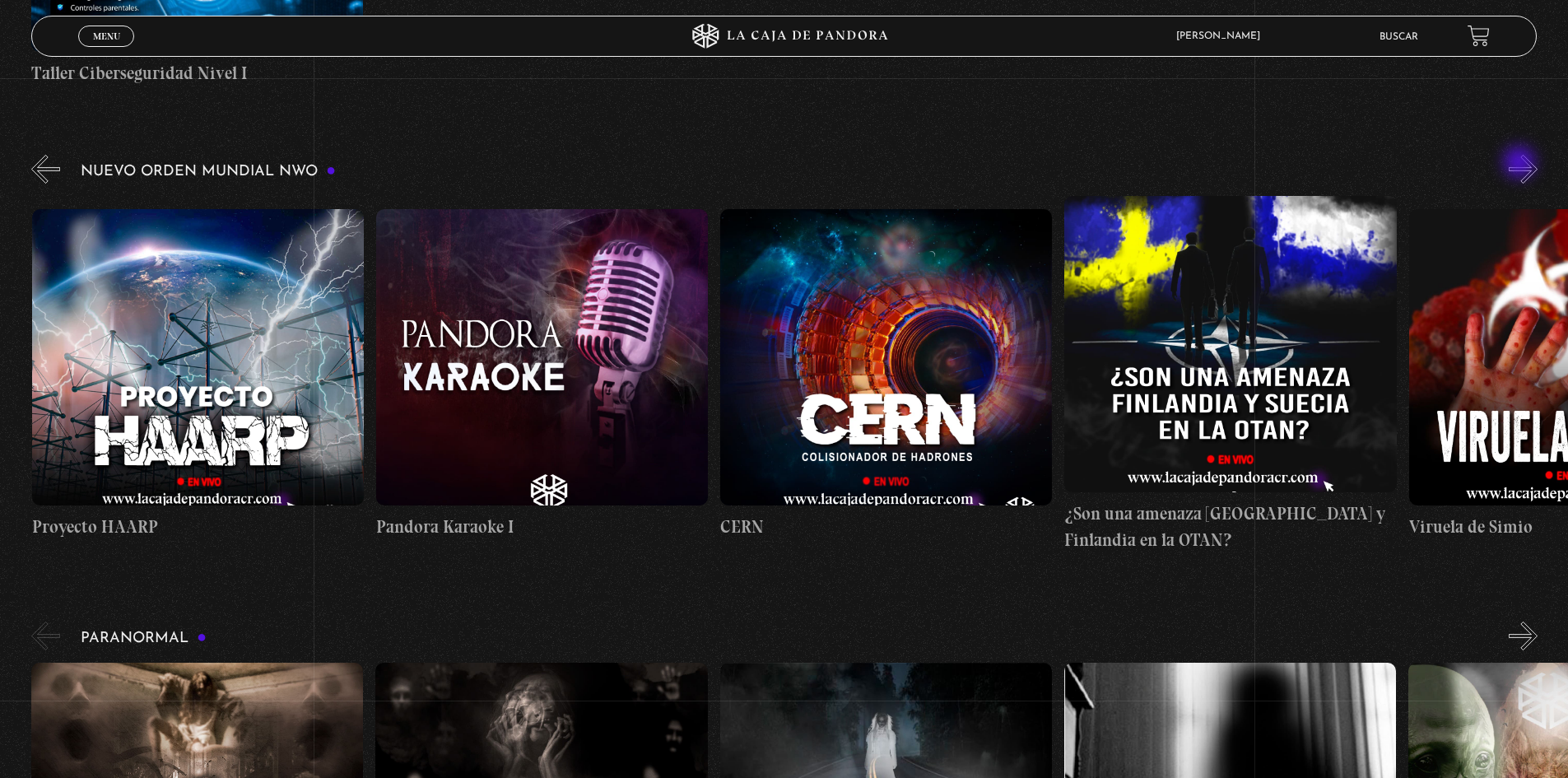
click at [1521, 165] on button "»" at bounding box center [1523, 169] width 29 height 29
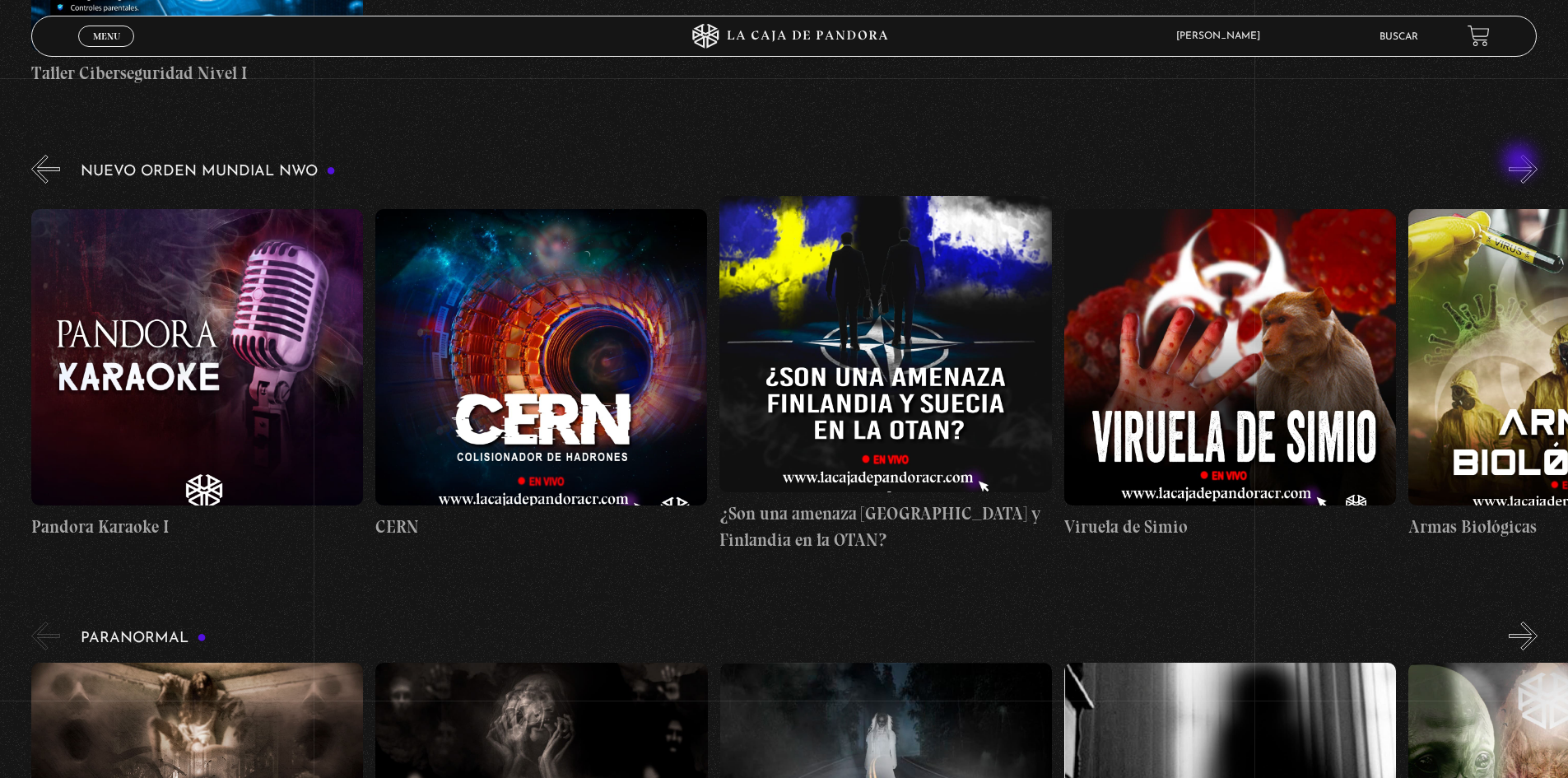
click at [1521, 164] on button "»" at bounding box center [1523, 169] width 29 height 29
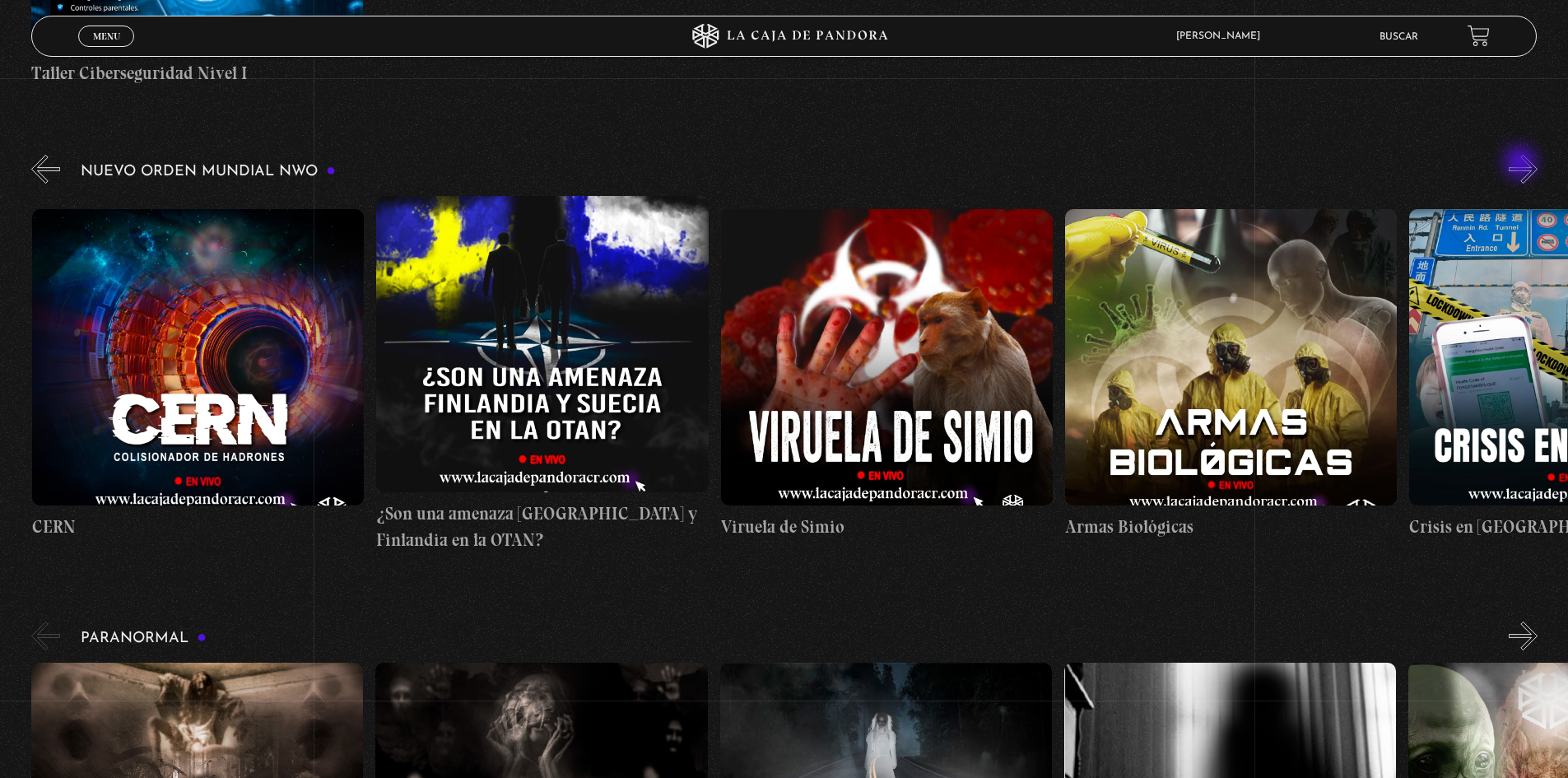
scroll to position [0, 17560]
click at [1522, 163] on button "»" at bounding box center [1523, 169] width 29 height 29
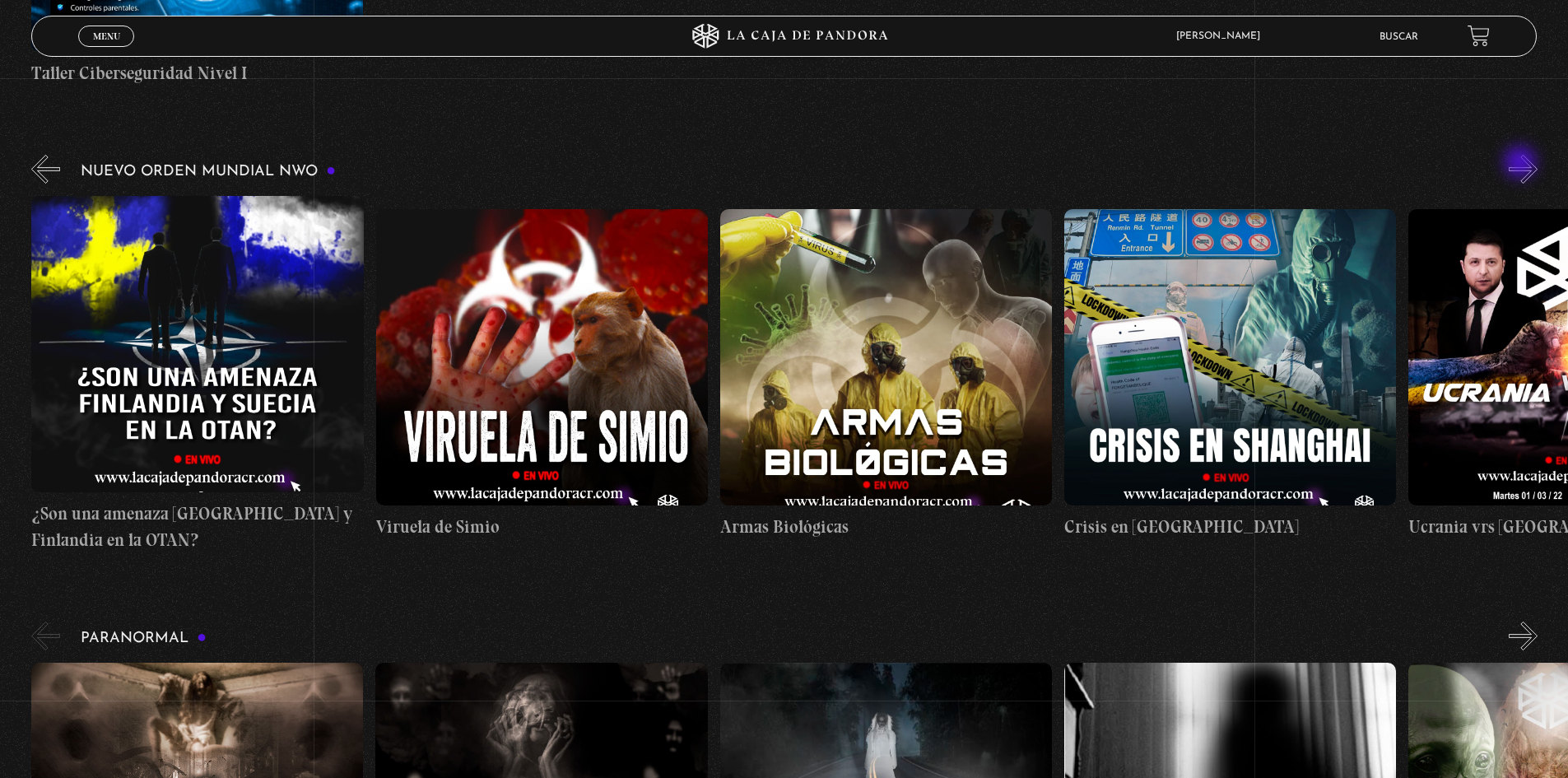
click at [1522, 163] on button "»" at bounding box center [1523, 169] width 29 height 29
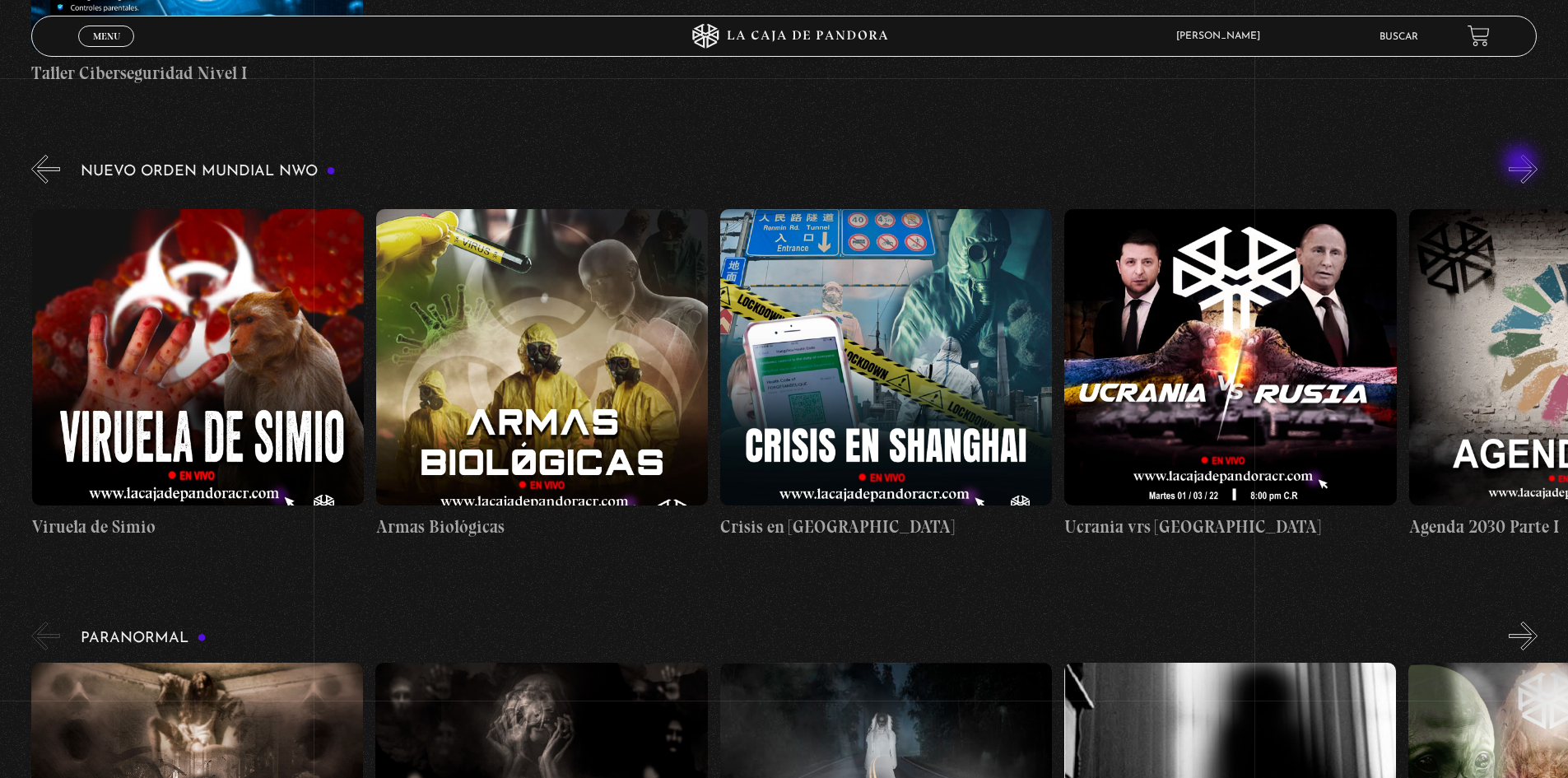
scroll to position [0, 18249]
click at [1522, 163] on button "»" at bounding box center [1523, 169] width 29 height 29
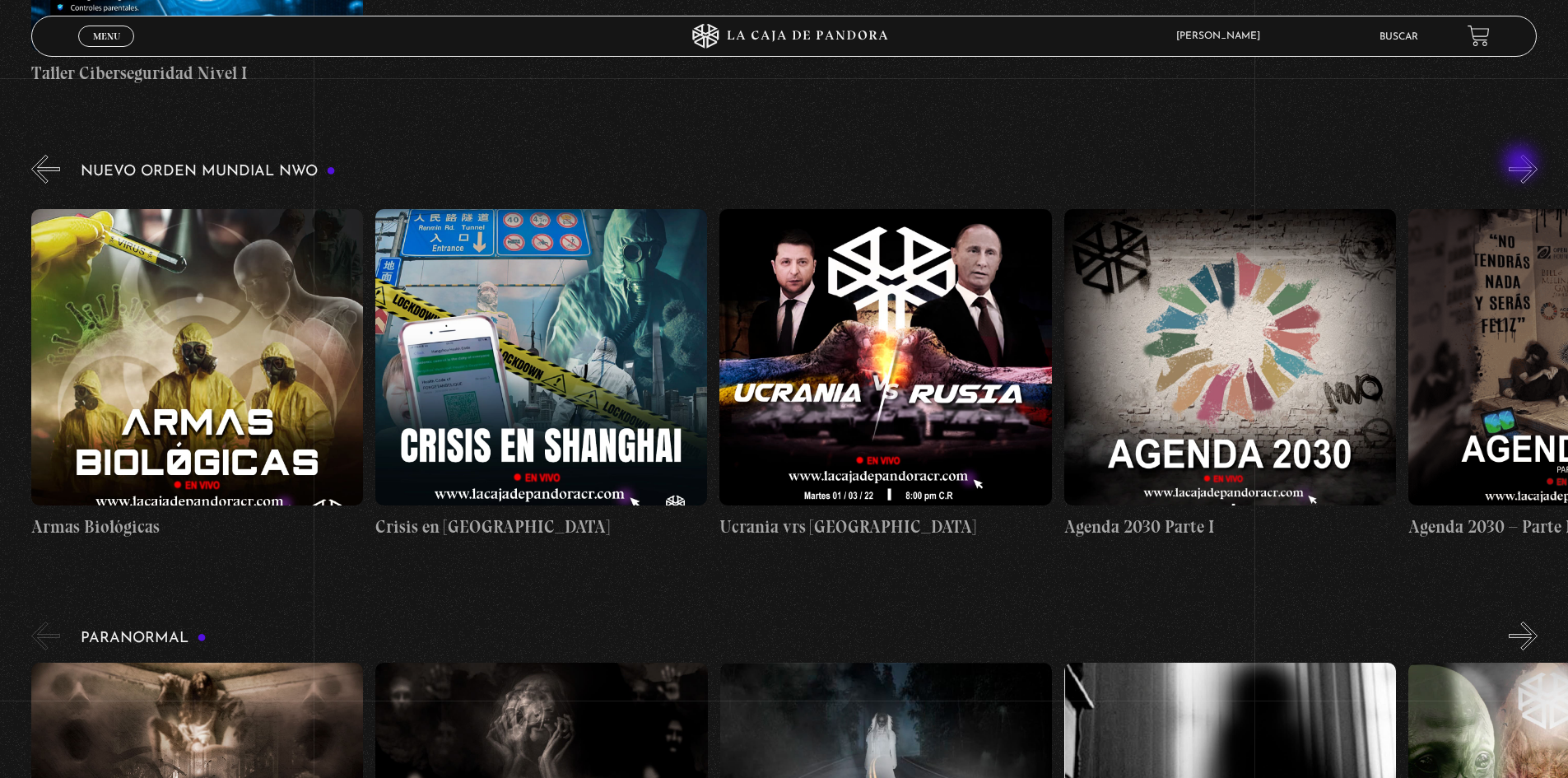
click at [1522, 163] on button "»" at bounding box center [1523, 169] width 29 height 29
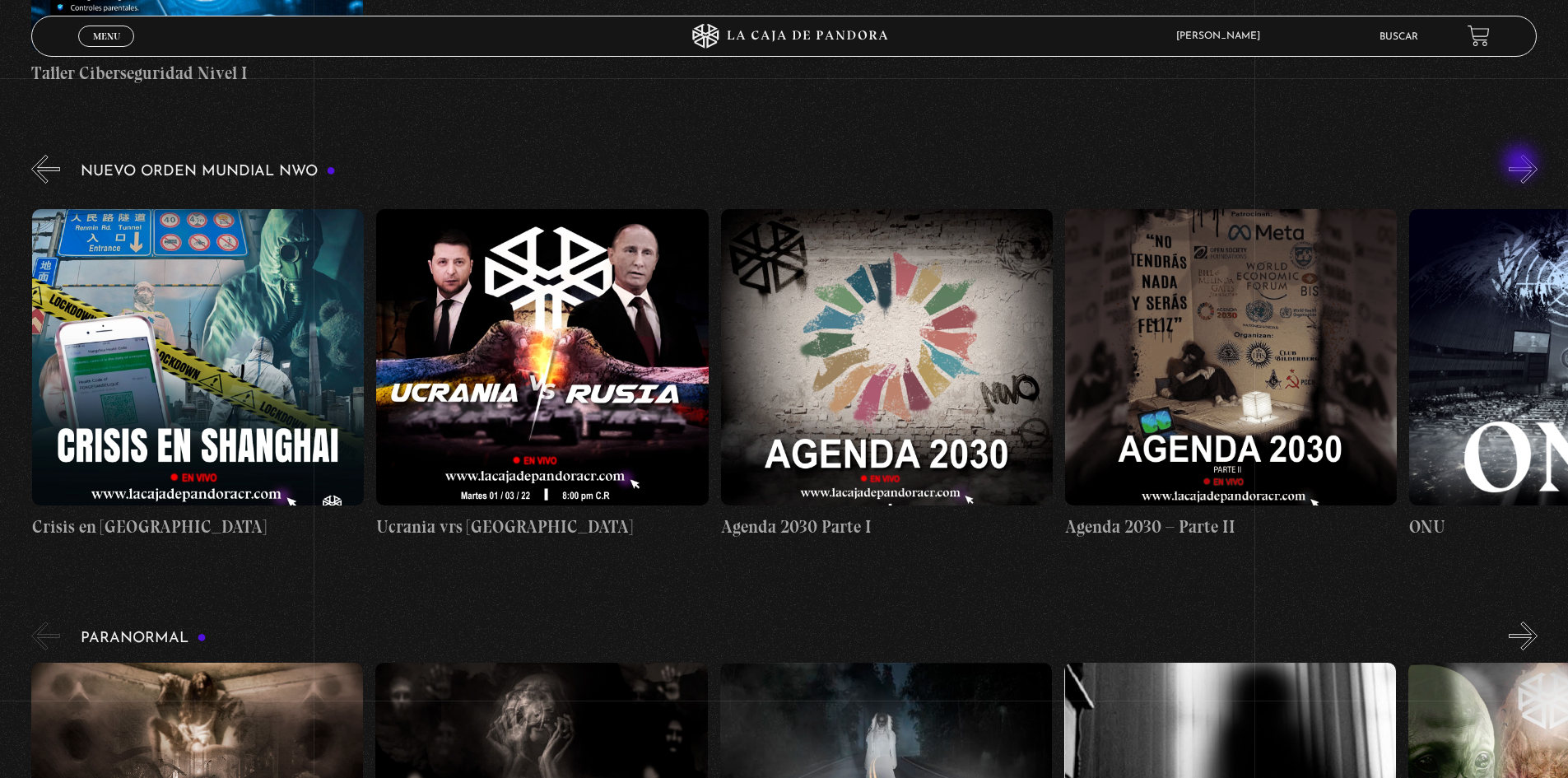
scroll to position [0, 18938]
click at [883, 319] on figure at bounding box center [886, 357] width 332 height 297
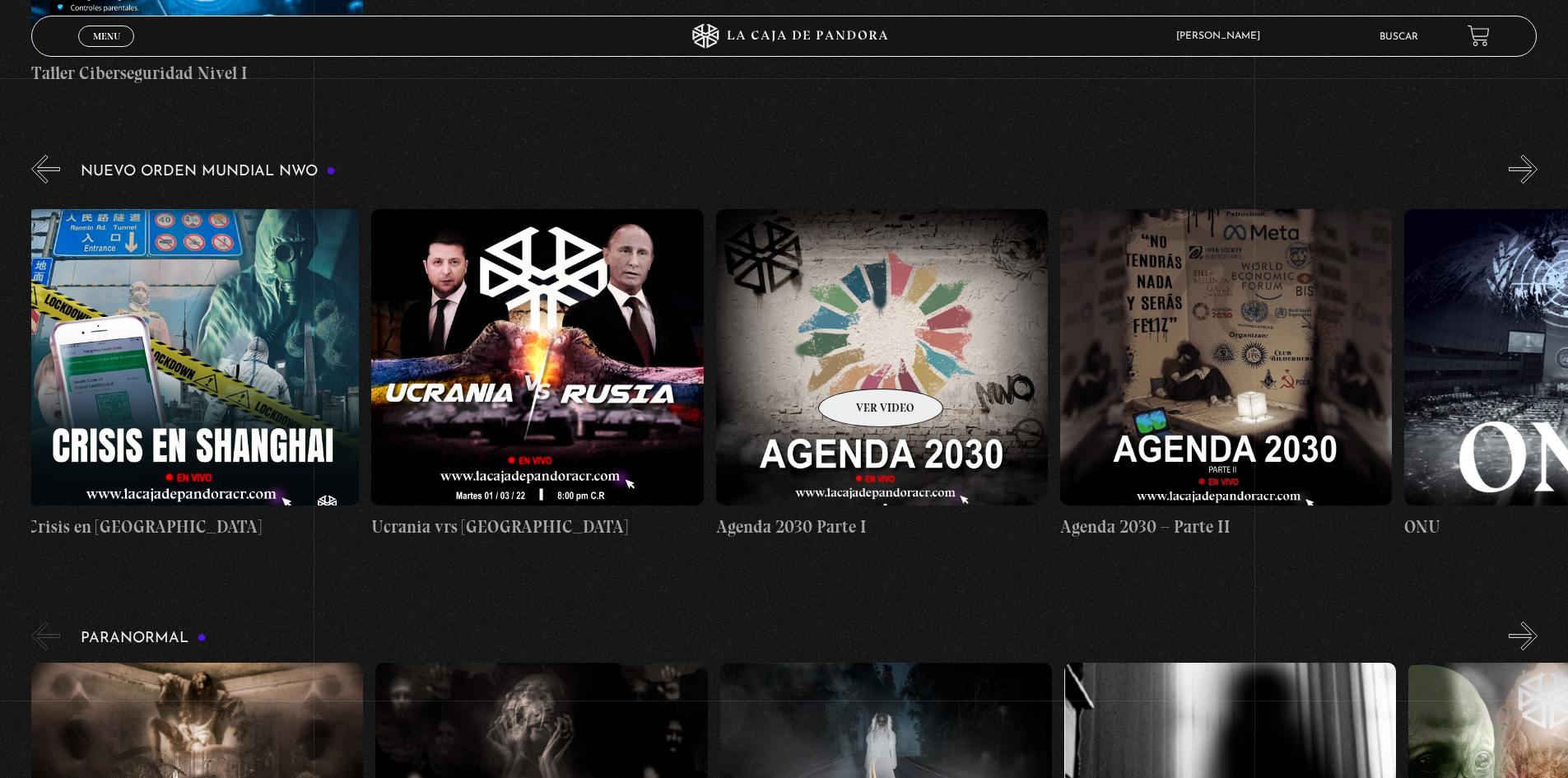
click at [859, 362] on figure at bounding box center [881, 357] width 332 height 297
click at [859, 363] on figure at bounding box center [881, 357] width 332 height 297
click at [849, 356] on figure at bounding box center [881, 357] width 332 height 297
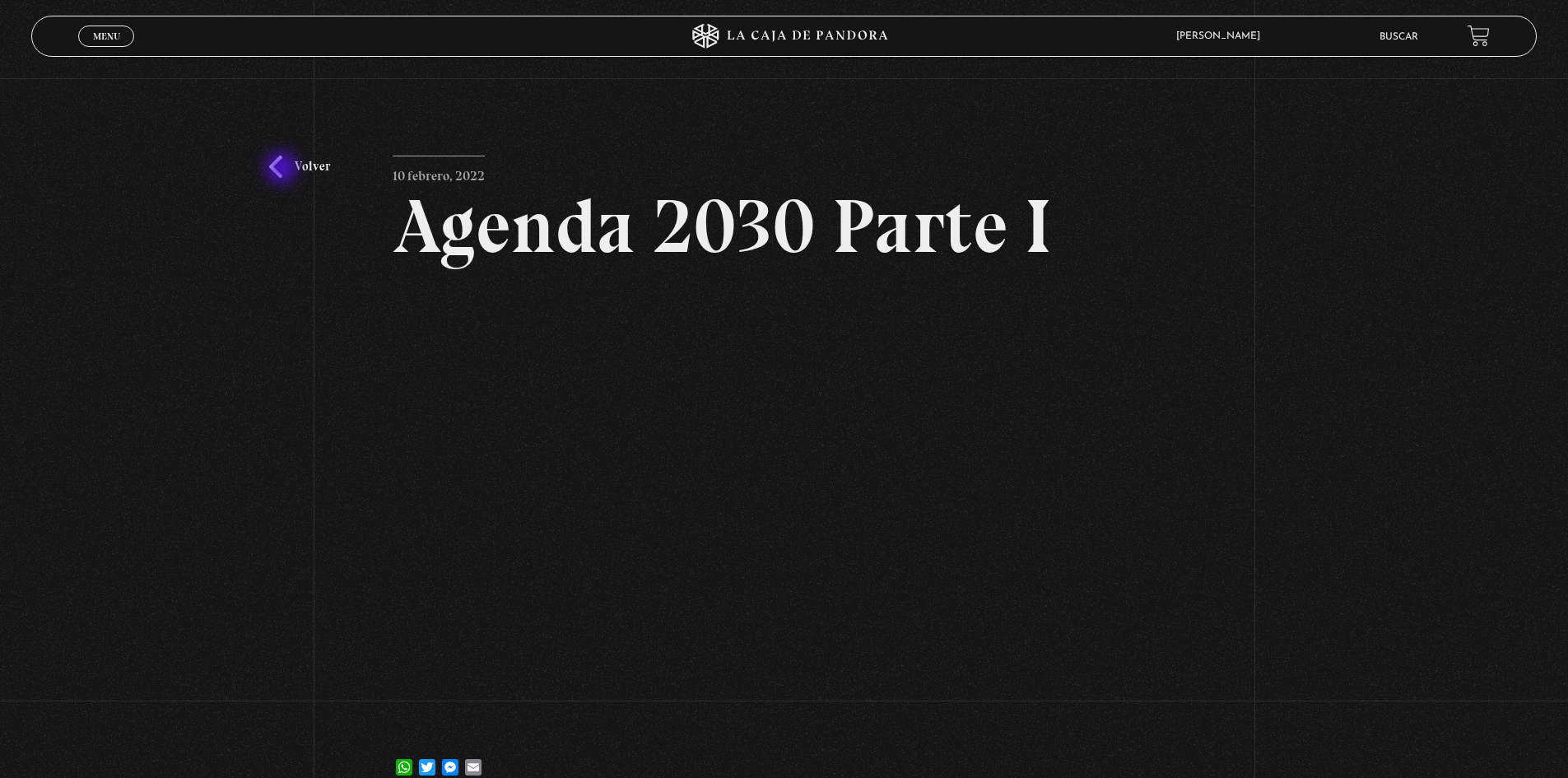
click at [283, 169] on link "Volver" at bounding box center [300, 166] width 61 height 22
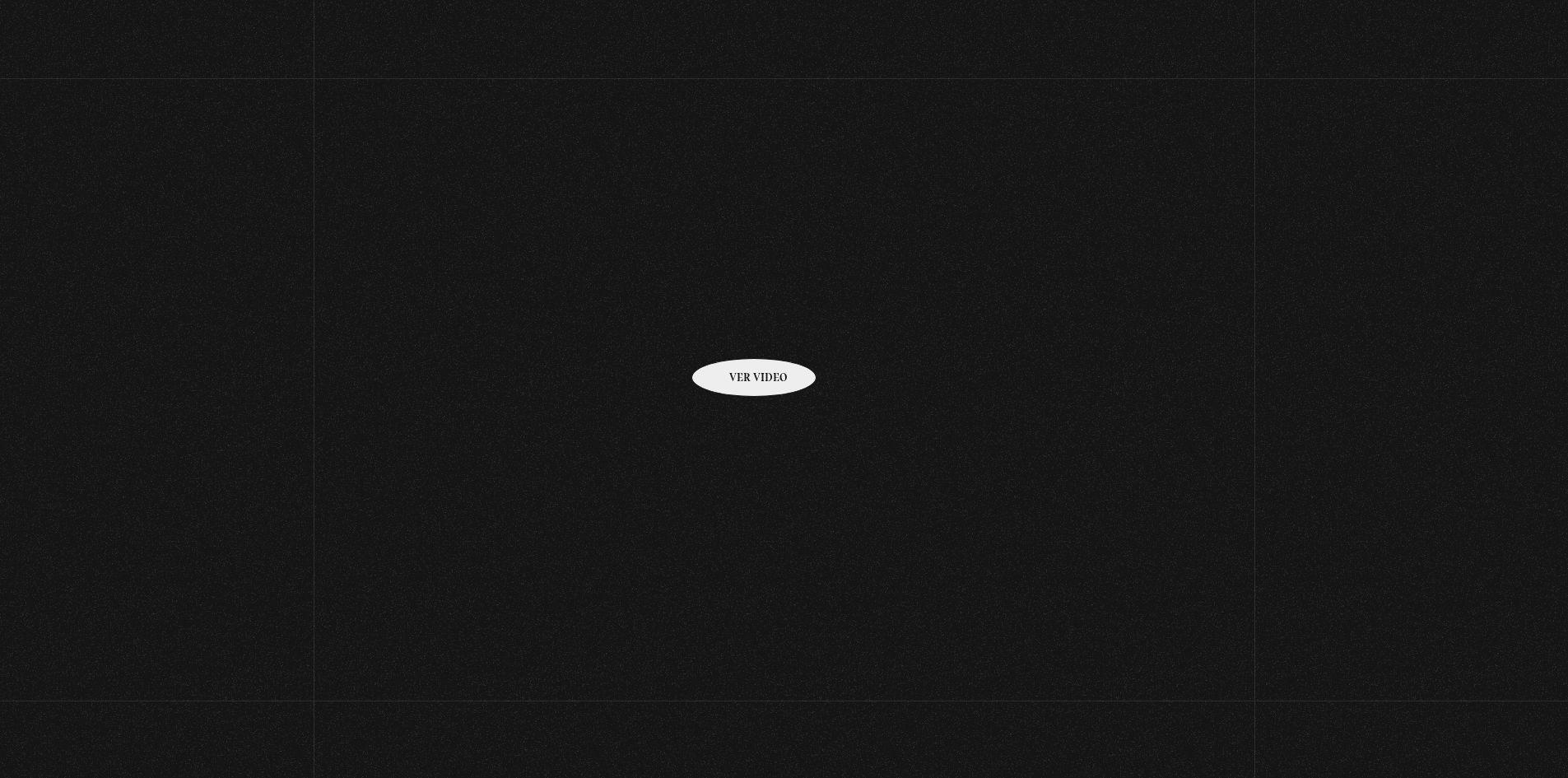
scroll to position [1101, 0]
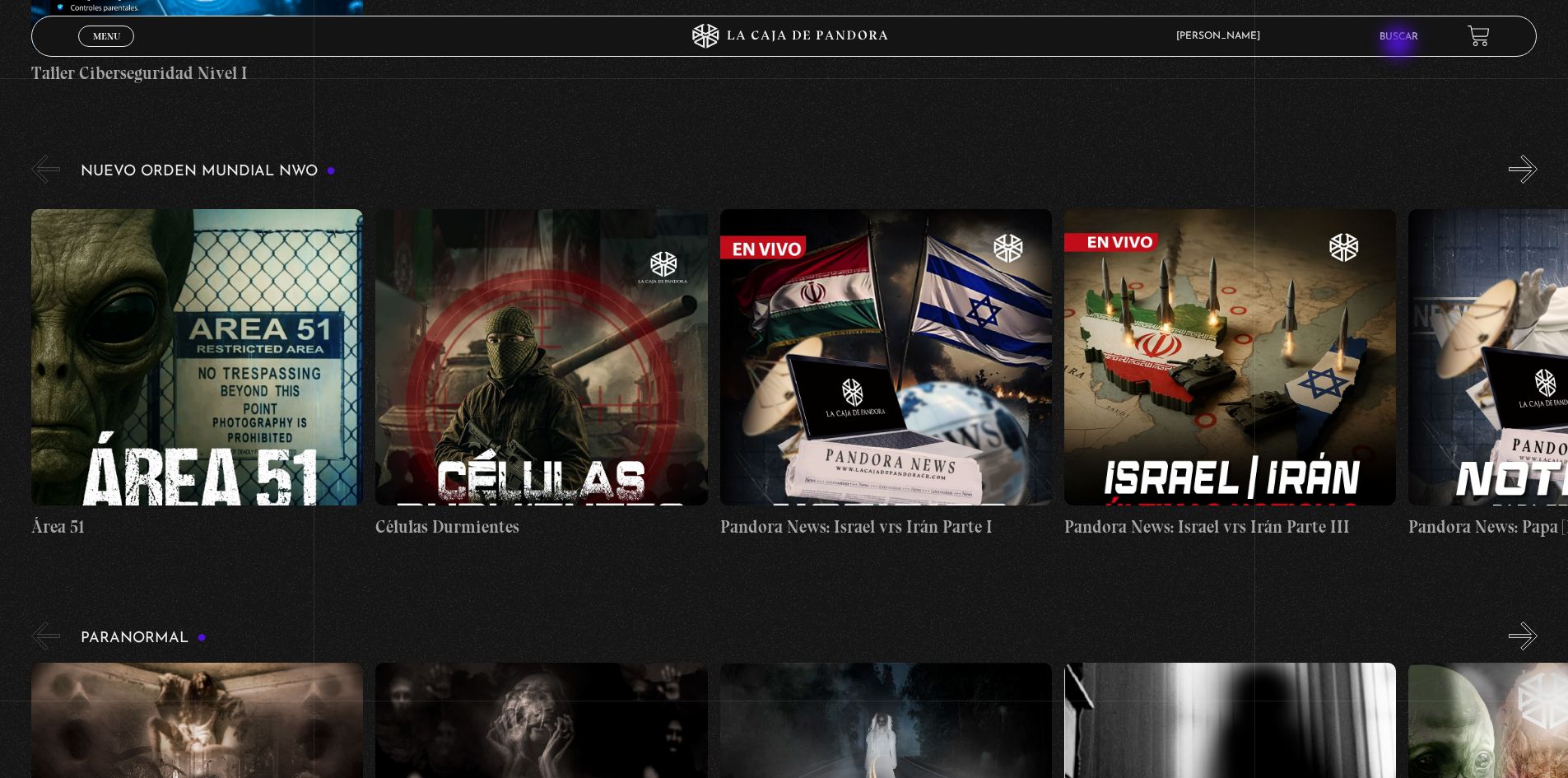
click at [1405, 39] on link "Buscar" at bounding box center [1400, 37] width 39 height 10
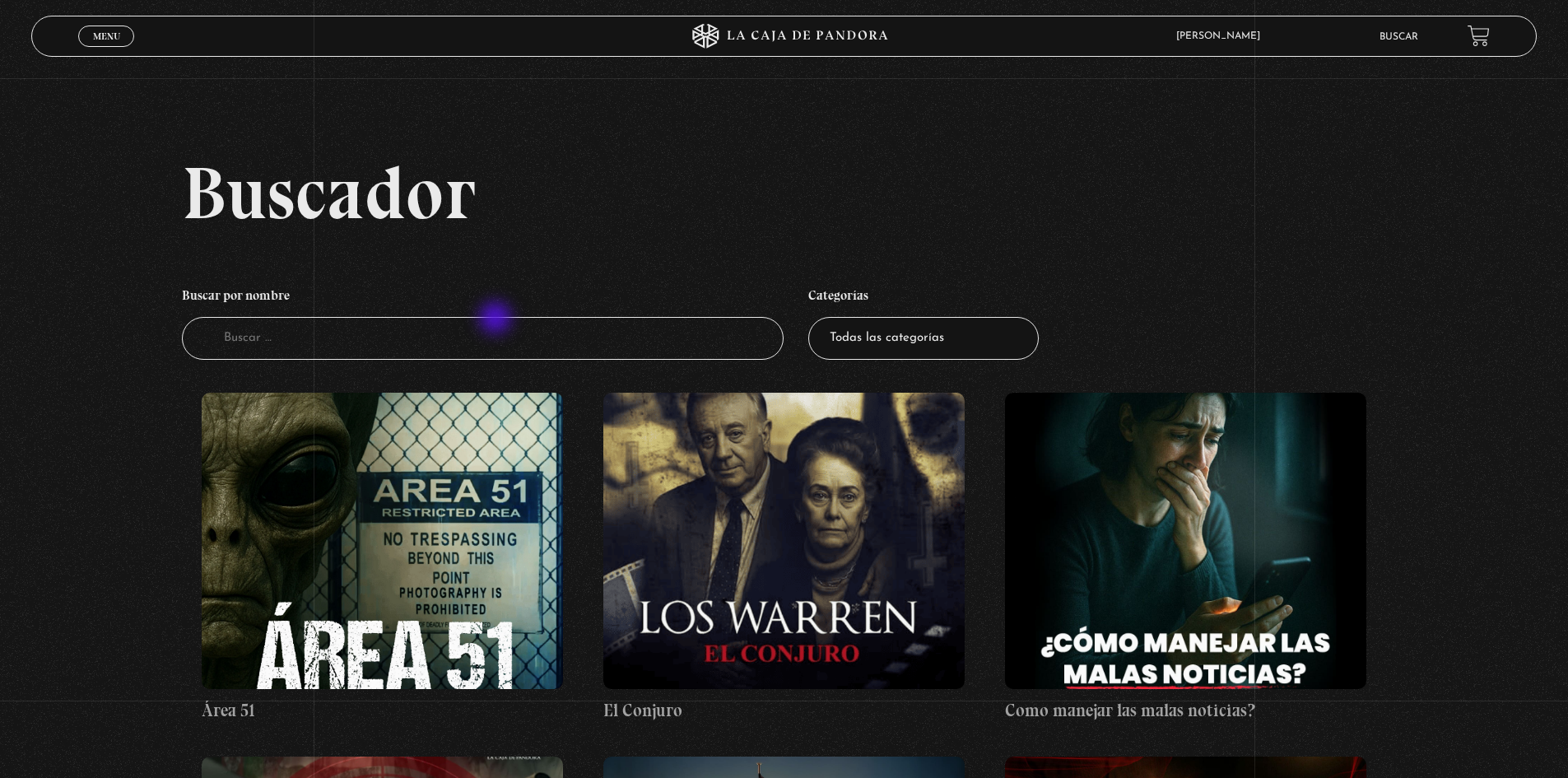
click at [497, 319] on input "Buscador" at bounding box center [483, 338] width 603 height 44
type input "elec"
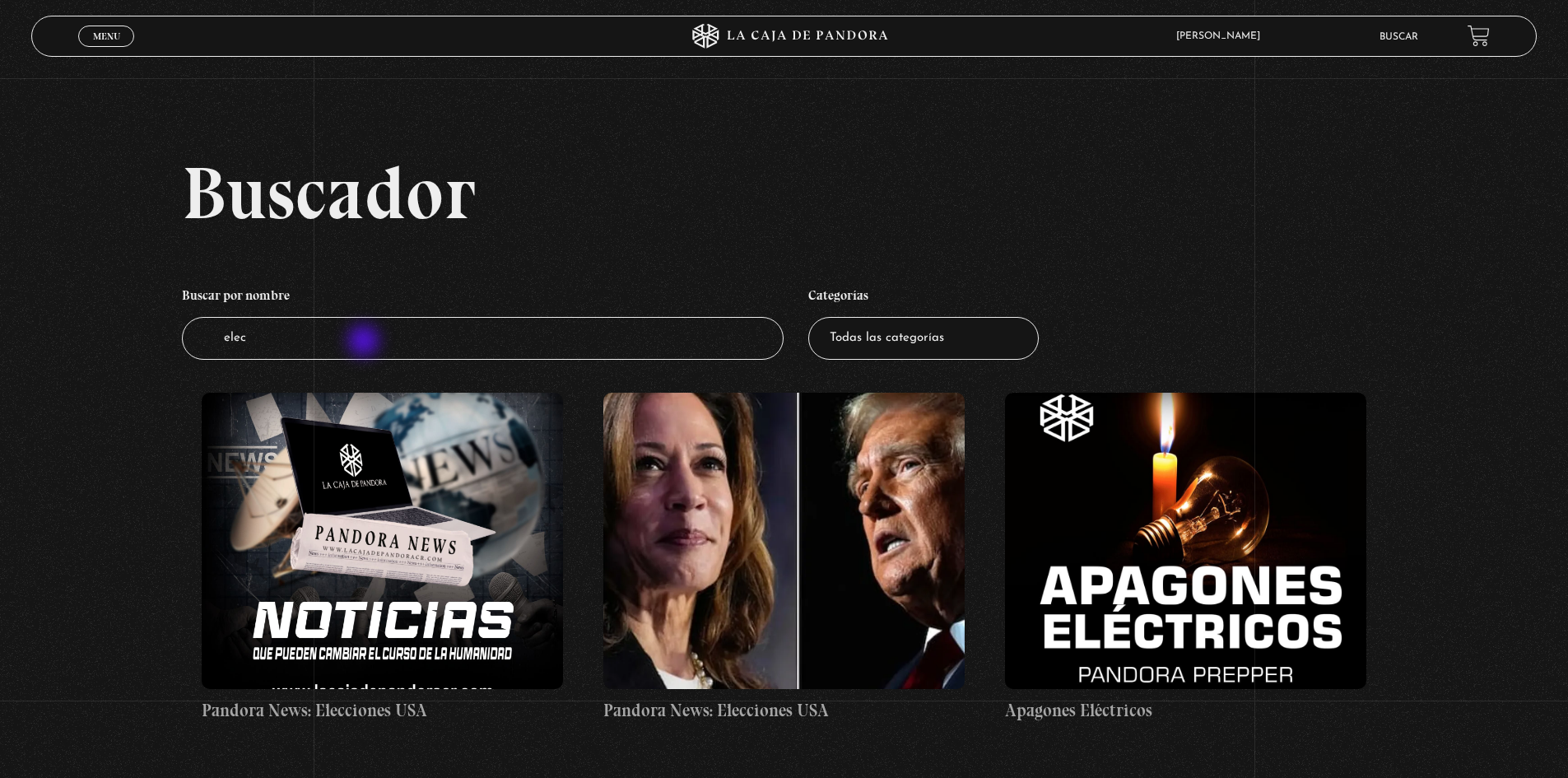
click at [366, 342] on input "elec" at bounding box center [483, 338] width 603 height 44
type input "elecciones"
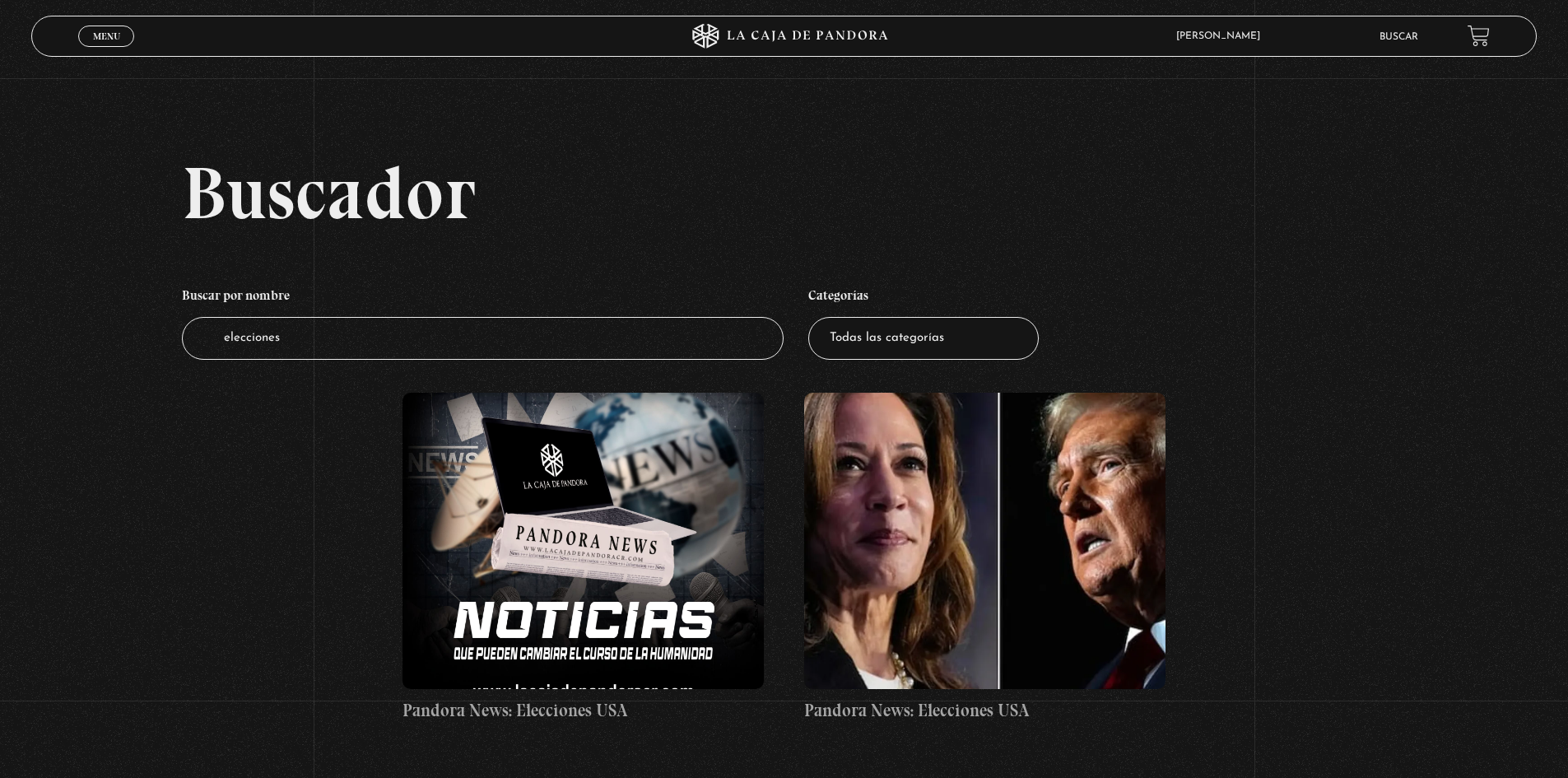
click at [368, 342] on input "elecciones" at bounding box center [483, 338] width 603 height 44
type input "e"
type input "presi"
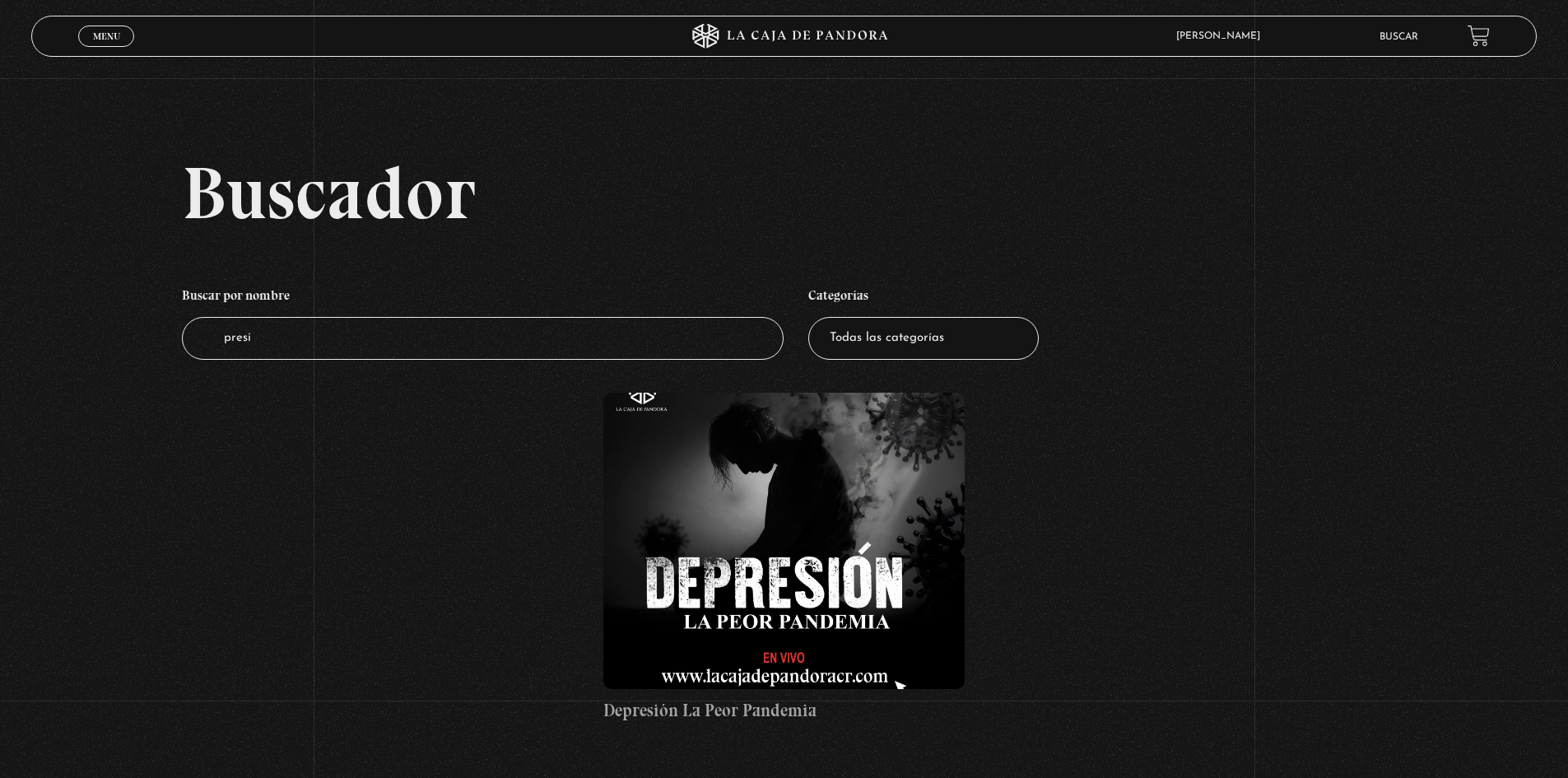
click at [370, 342] on input "presi" at bounding box center [483, 338] width 603 height 44
type input "p"
type input "[GEOGRAPHIC_DATA]"
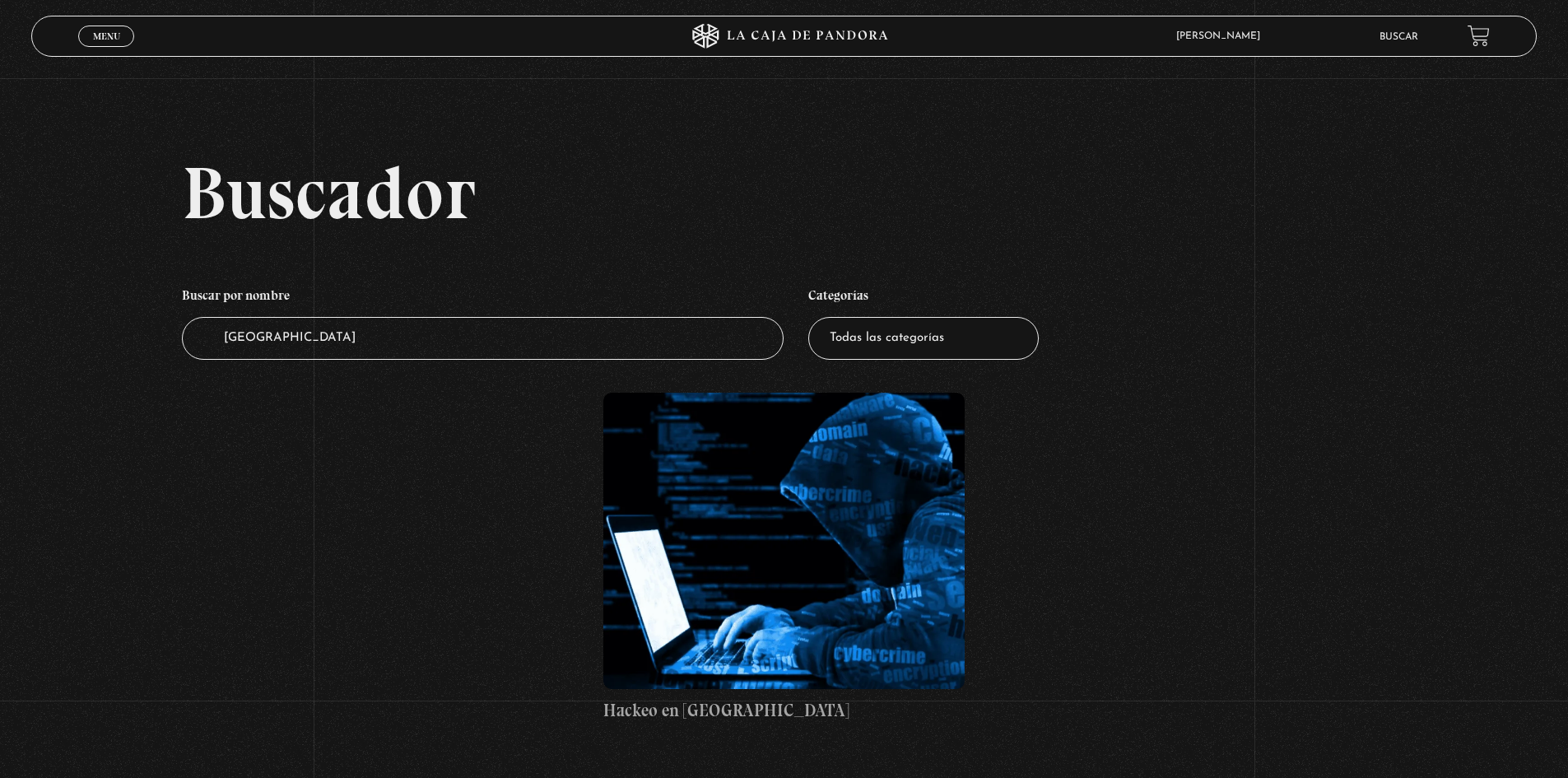
click at [370, 342] on input "costa rica" at bounding box center [483, 338] width 603 height 44
type input "c"
type input "2030"
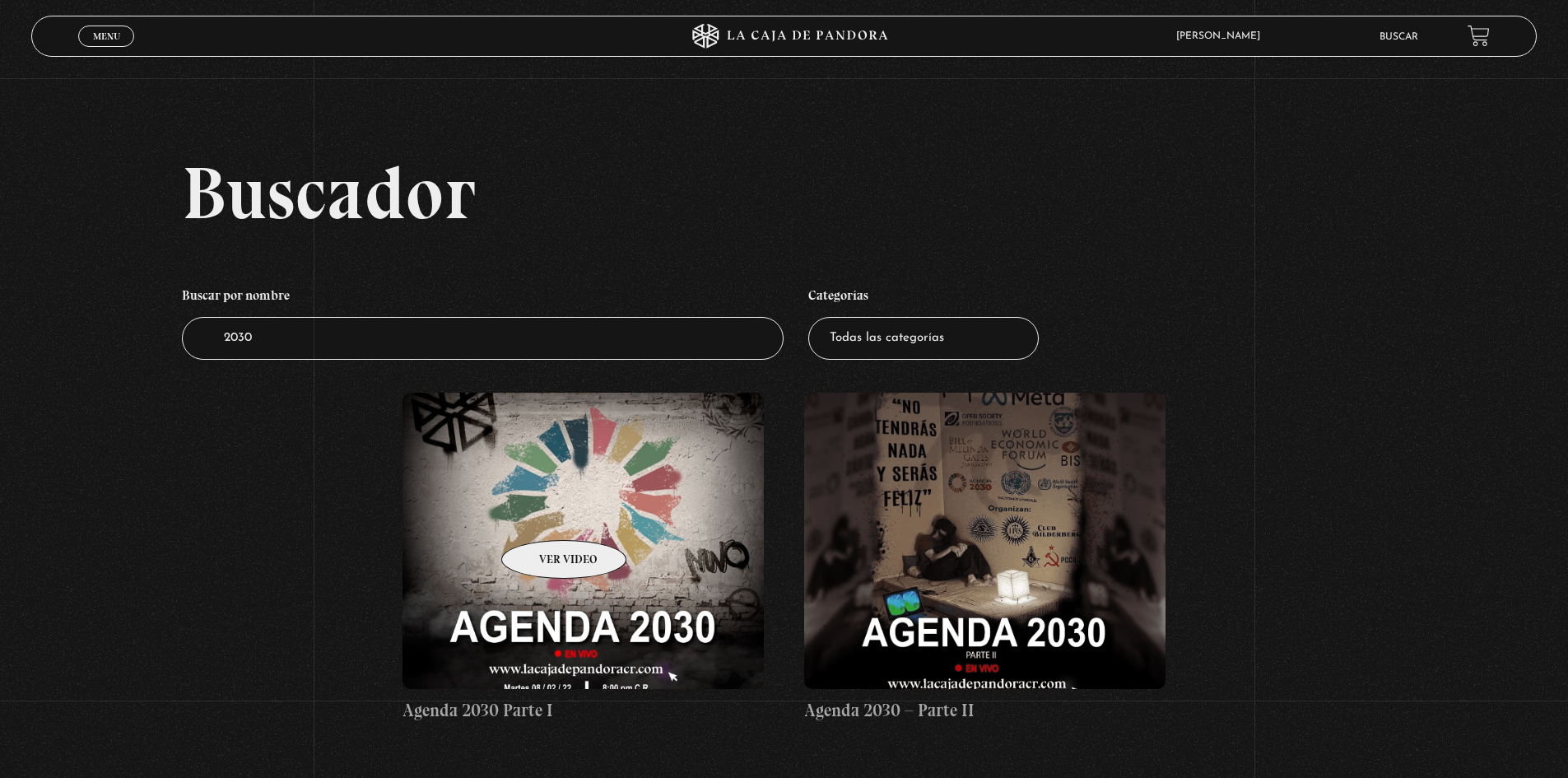
click at [543, 515] on figure at bounding box center [584, 541] width 362 height 297
